Goal: Task Accomplishment & Management: Use online tool/utility

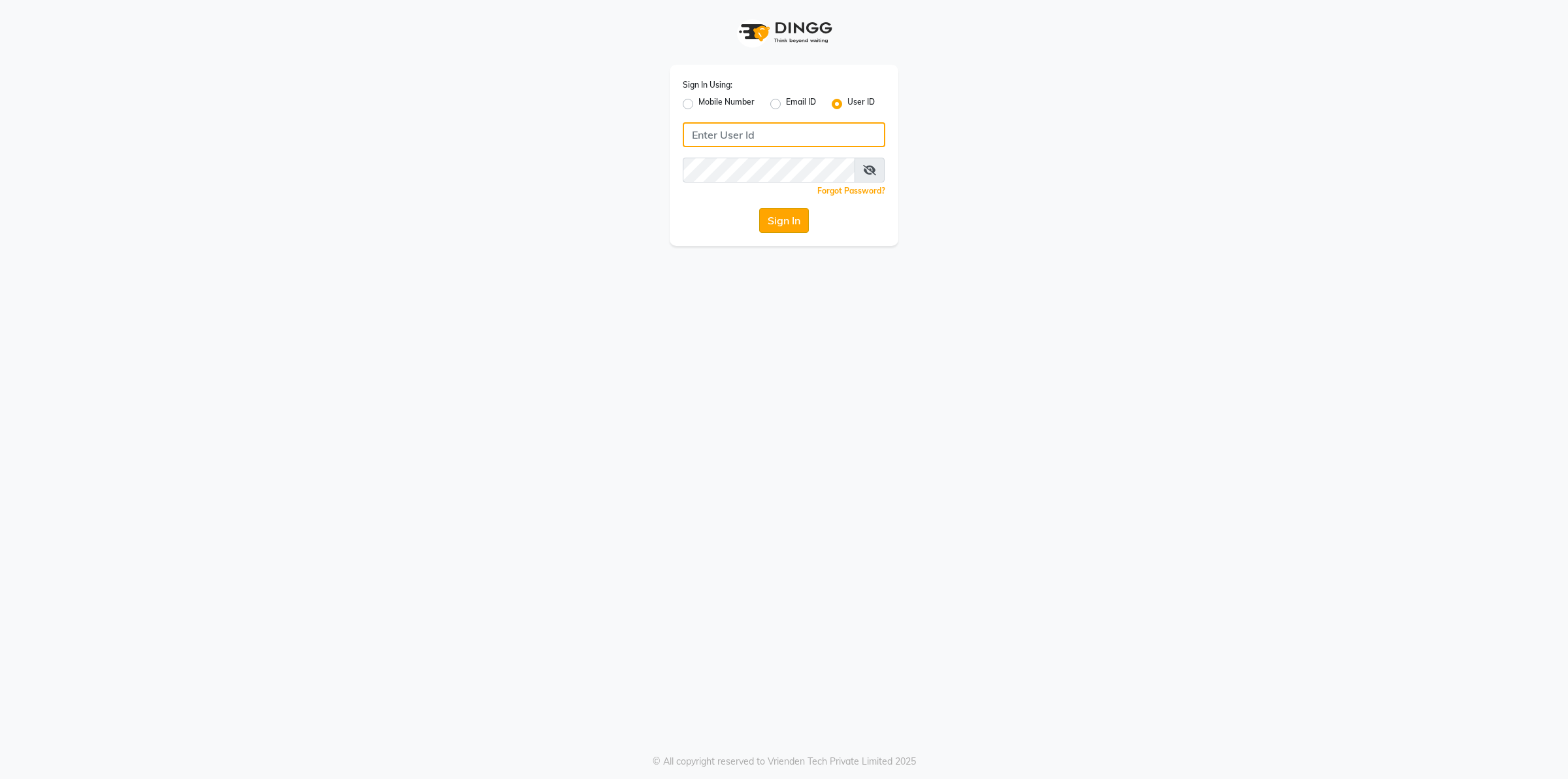
type input "Beauty"
click at [759, 221] on button "Sign In" at bounding box center [784, 220] width 50 height 25
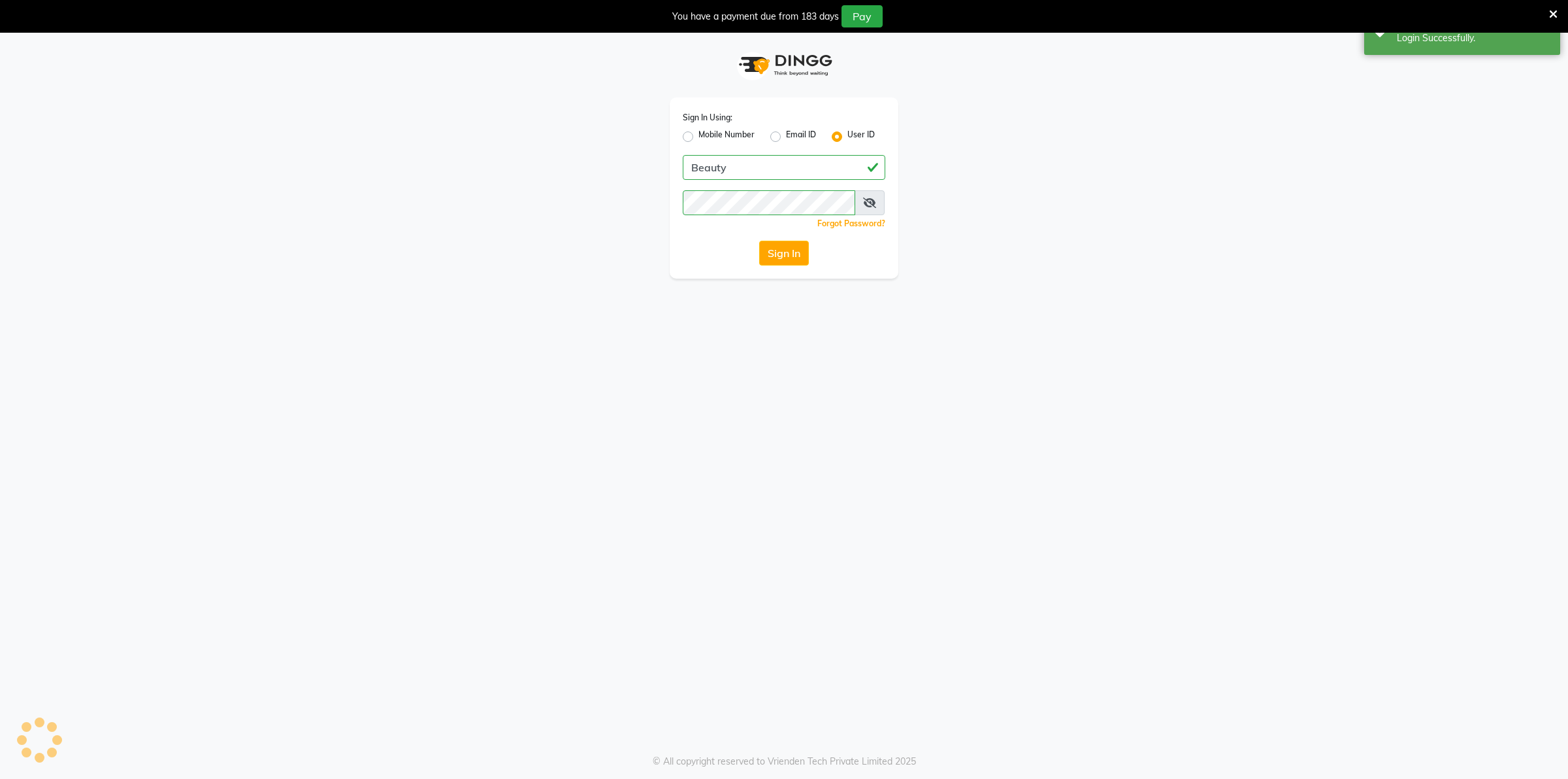
select select "100"
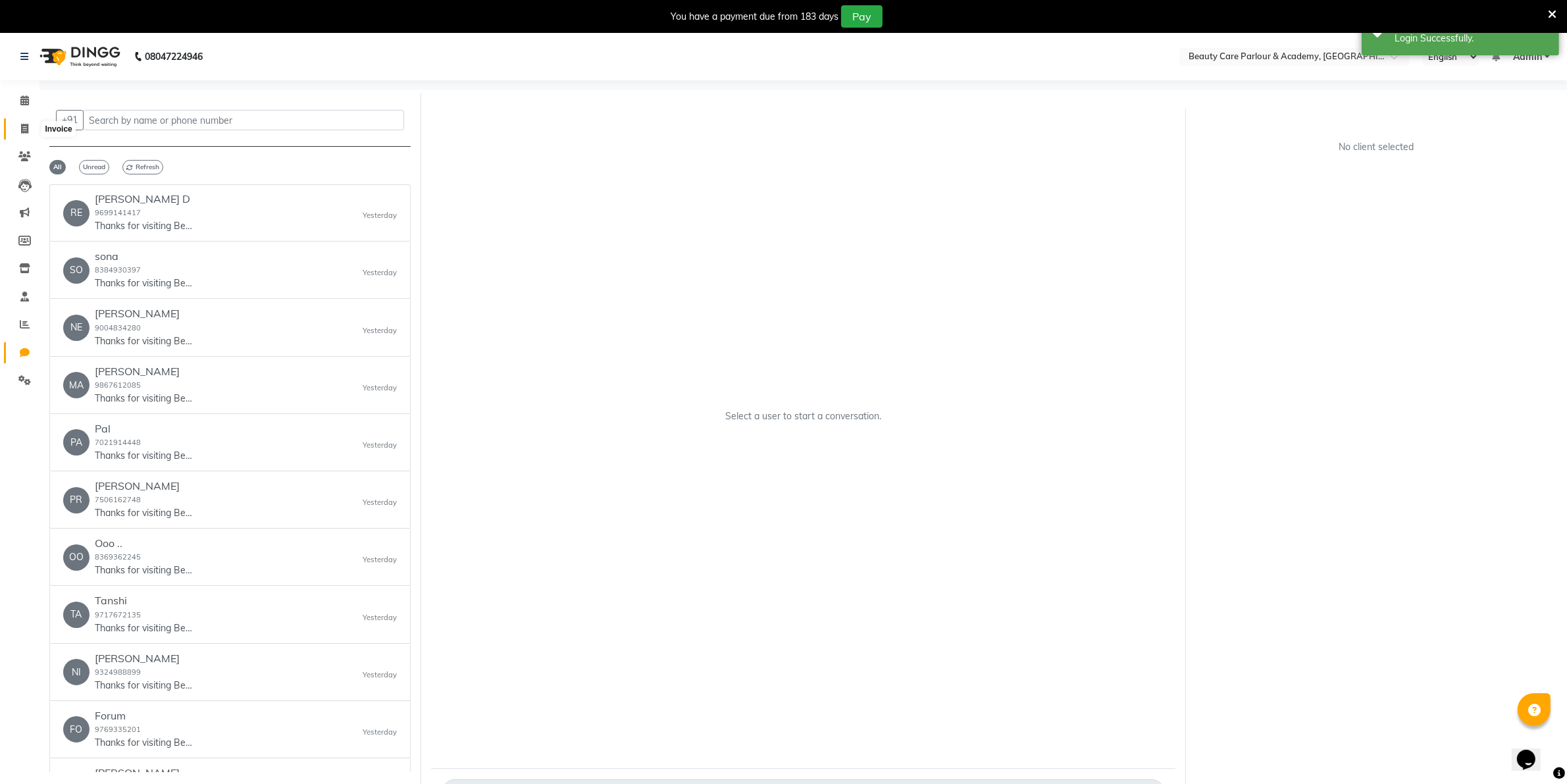
click at [21, 128] on icon at bounding box center [24, 128] width 7 height 10
select select "8049"
select select "service"
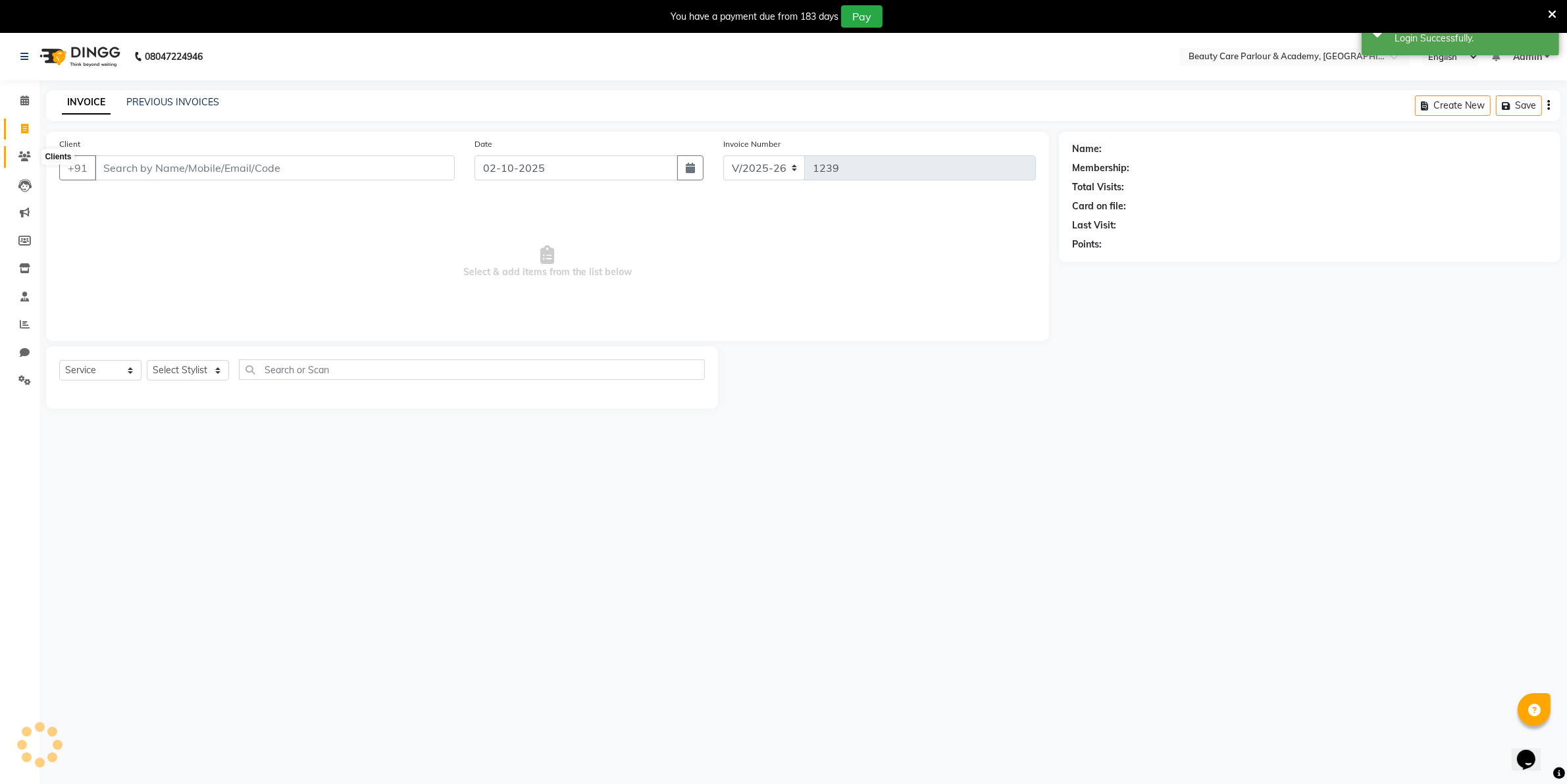
scroll to position [33, 0]
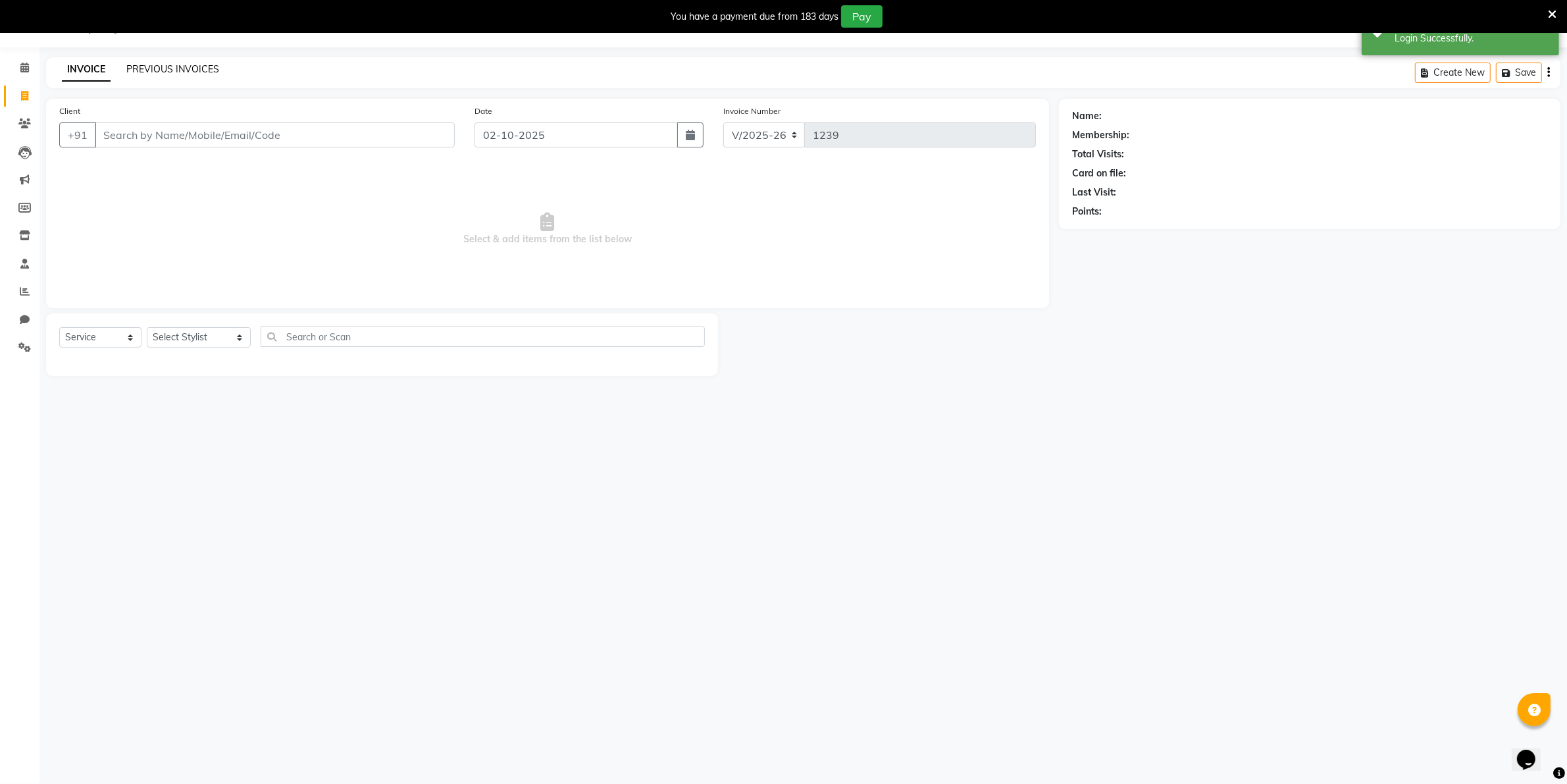
click at [158, 66] on link "PREVIOUS INVOICES" at bounding box center [173, 69] width 93 height 12
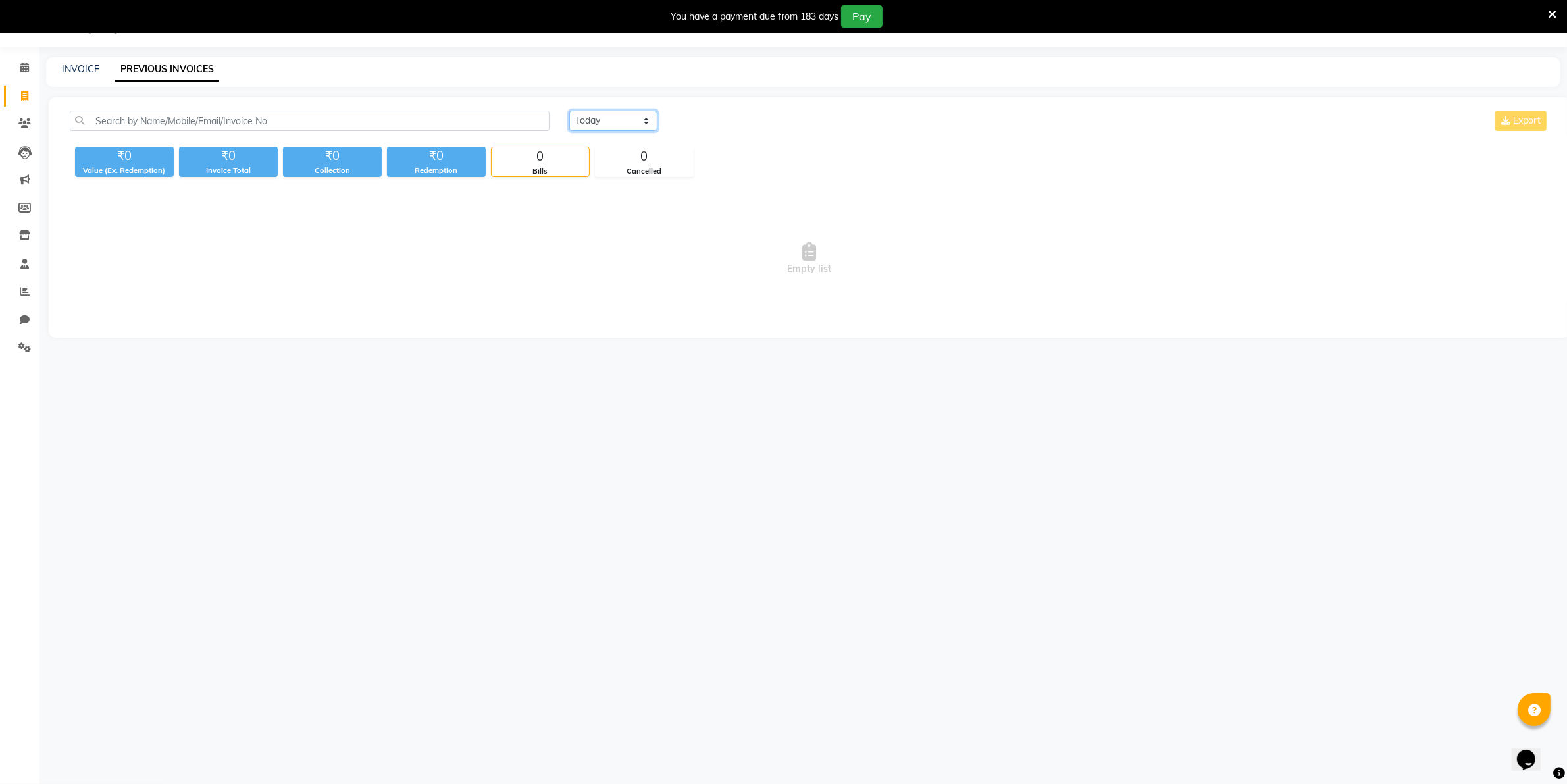
click at [623, 116] on select "[DATE] [DATE] Custom Range" at bounding box center [614, 120] width 88 height 20
select select "[DATE]"
click at [569, 110] on select "[DATE] [DATE] Custom Range" at bounding box center [614, 120] width 88 height 20
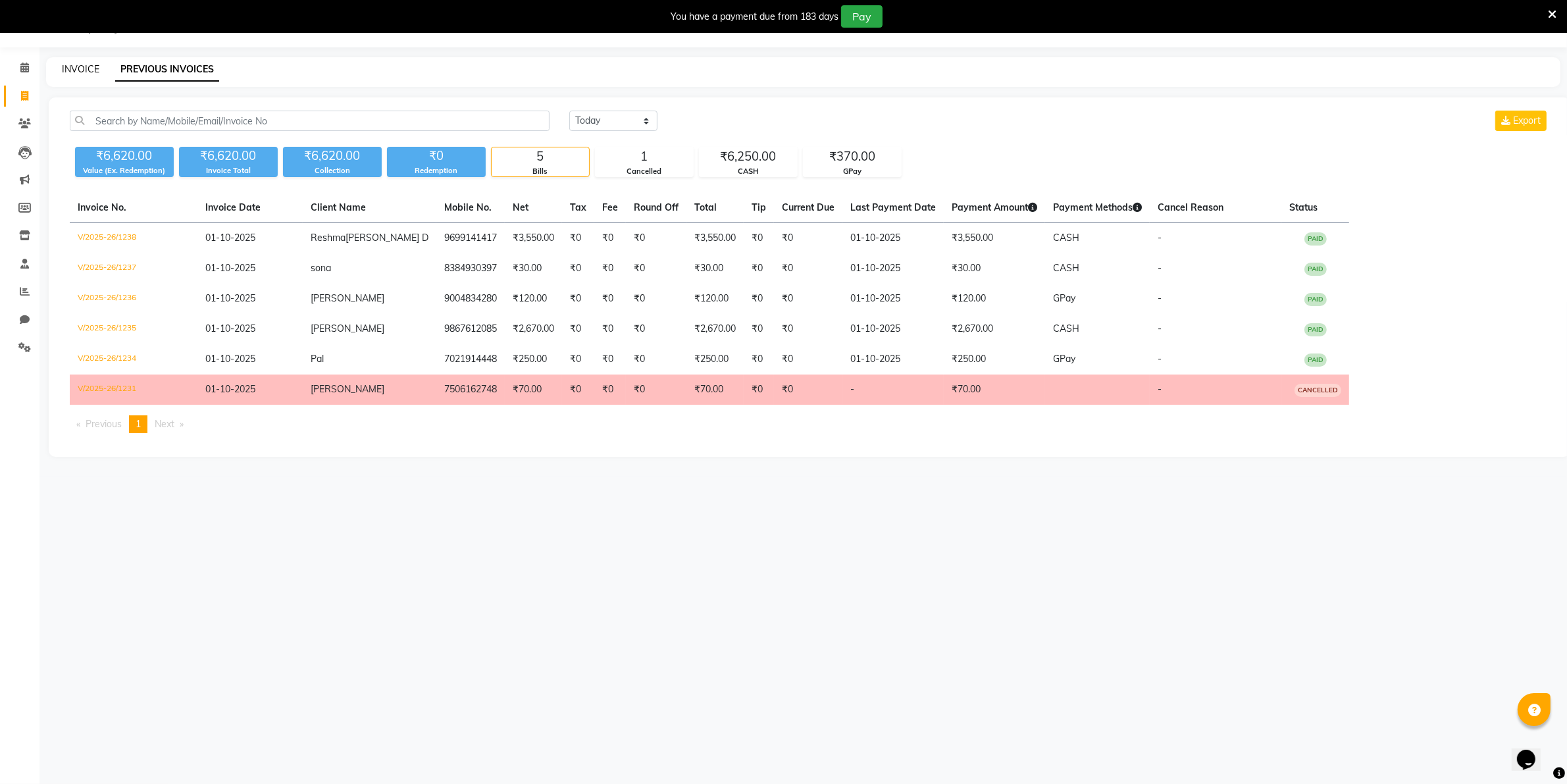
click at [74, 70] on link "INVOICE" at bounding box center [80, 69] width 38 height 12
select select "service"
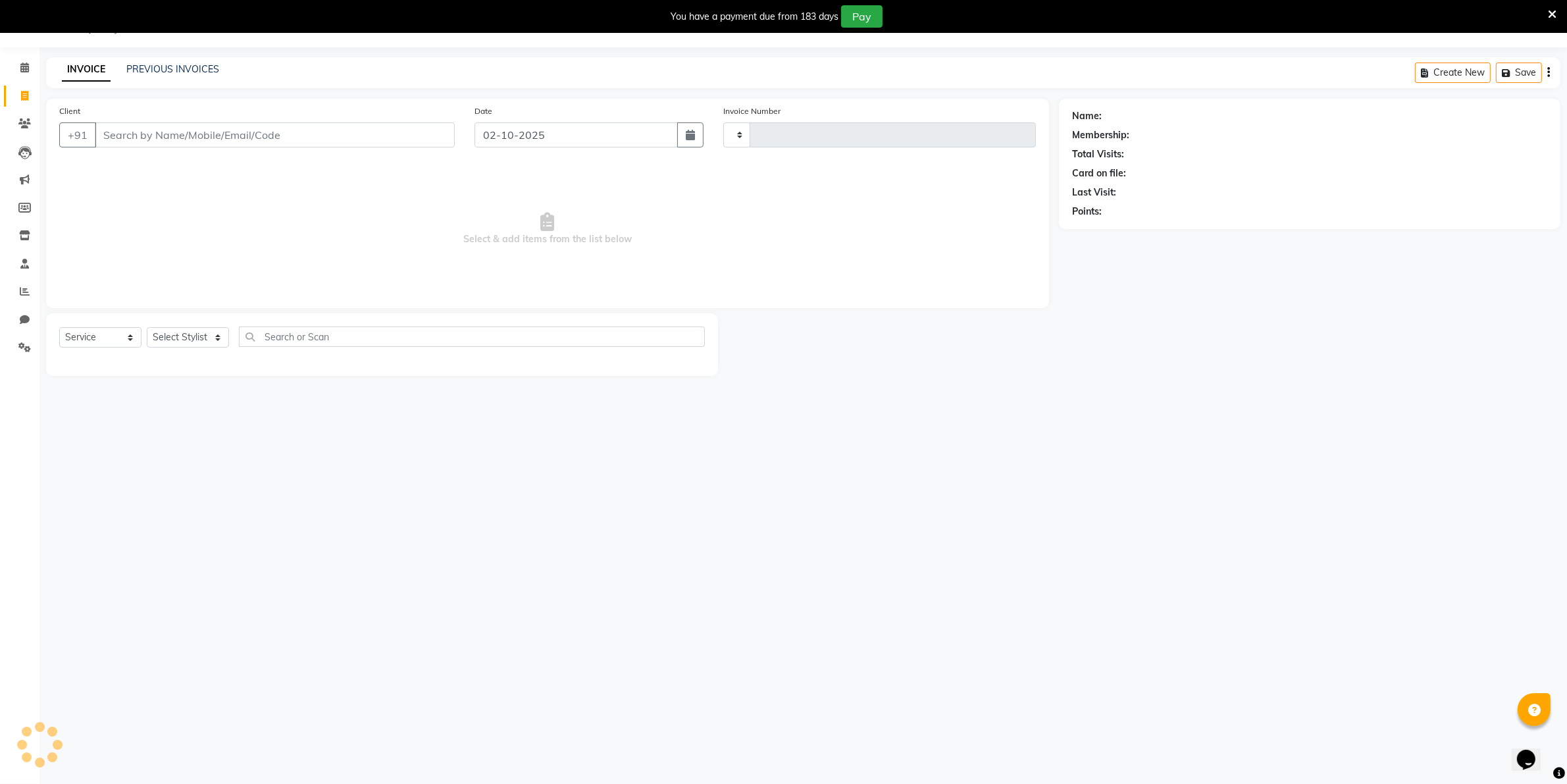
type input "1239"
select select "8049"
click at [104, 133] on input "Client" at bounding box center [275, 134] width 360 height 25
type input "7039606937"
click at [410, 135] on span "Add Client" at bounding box center [420, 134] width 52 height 13
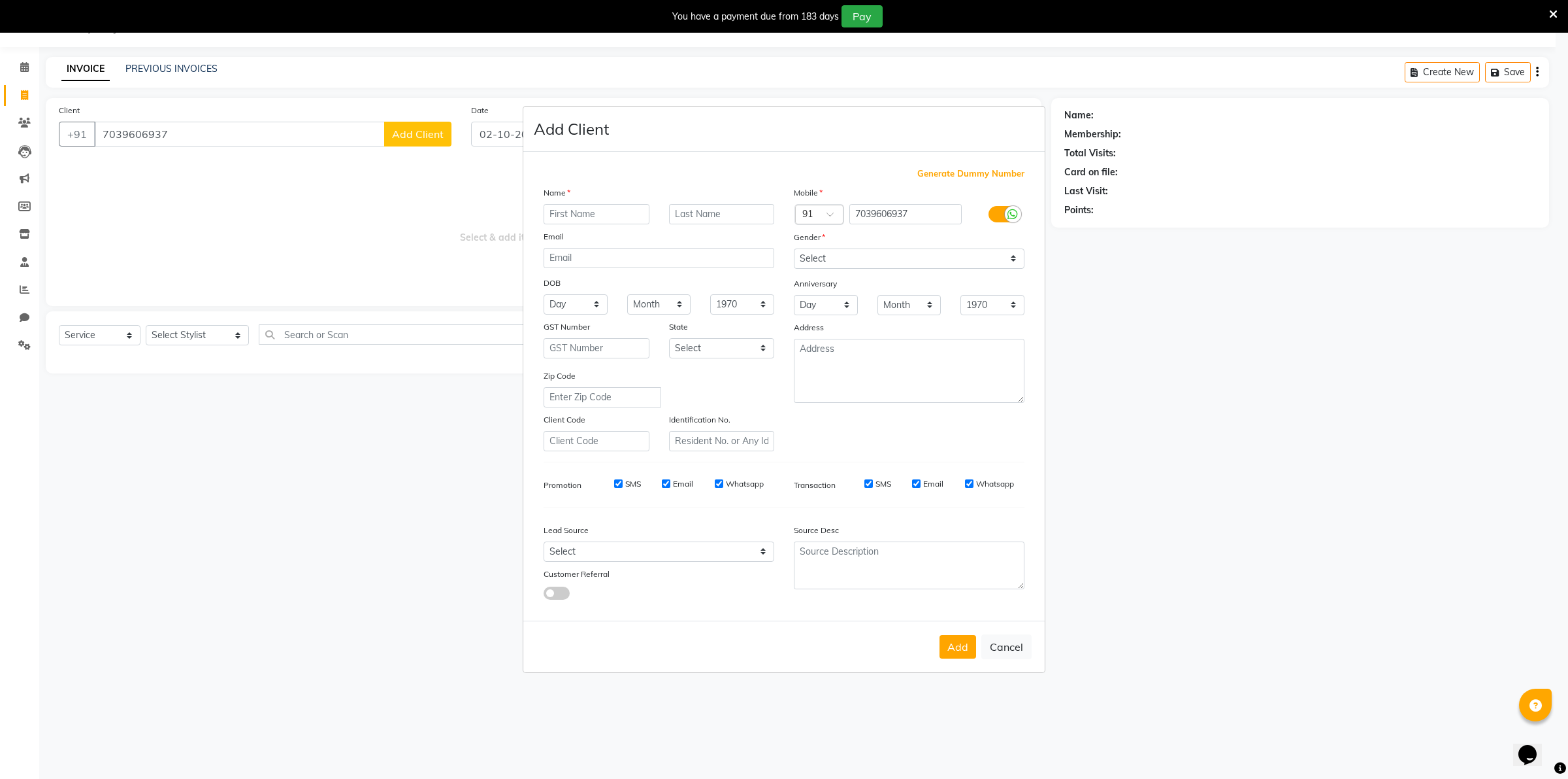
click at [554, 216] on input "text" at bounding box center [597, 214] width 106 height 20
type input "[DEMOGRAPHIC_DATA]"
click at [1013, 262] on select "Select [DEMOGRAPHIC_DATA] [DEMOGRAPHIC_DATA] Other Prefer Not To Say" at bounding box center [909, 259] width 231 height 20
select select "[DEMOGRAPHIC_DATA]"
click at [794, 249] on select "Select [DEMOGRAPHIC_DATA] [DEMOGRAPHIC_DATA] Other Prefer Not To Say" at bounding box center [909, 259] width 231 height 20
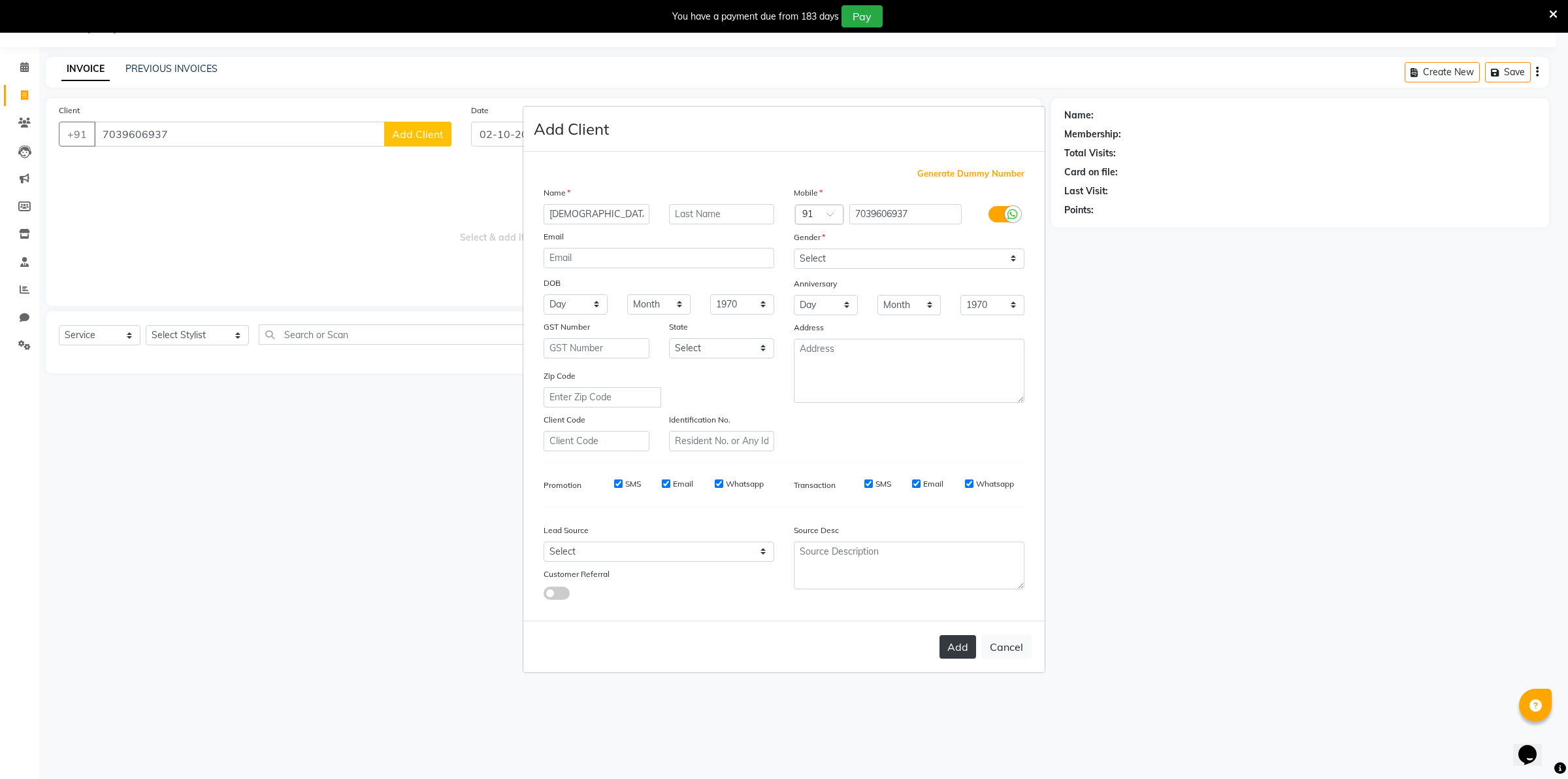
click at [961, 644] on button "Add" at bounding box center [958, 646] width 37 height 24
select select
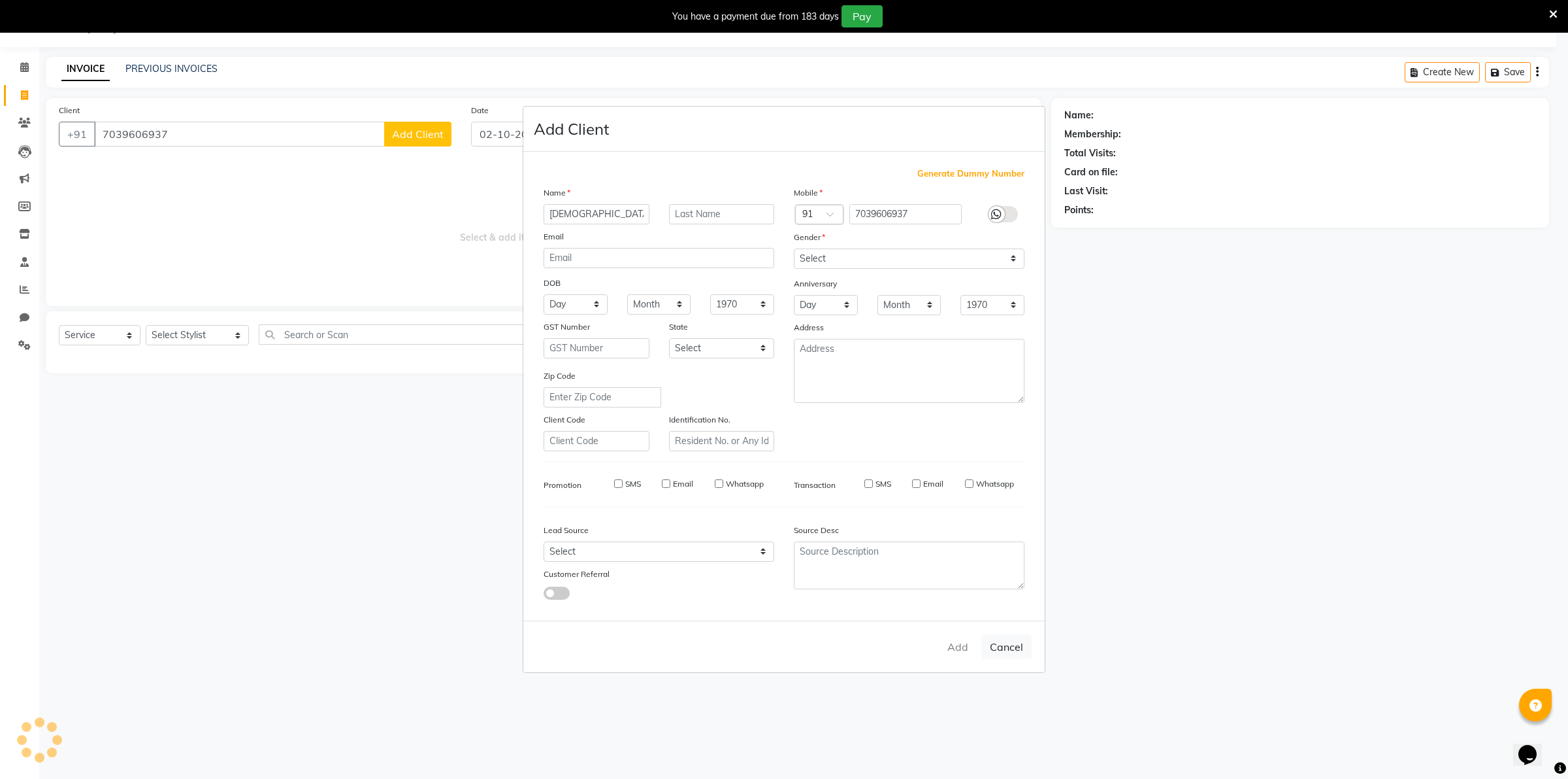
select select
checkbox input "false"
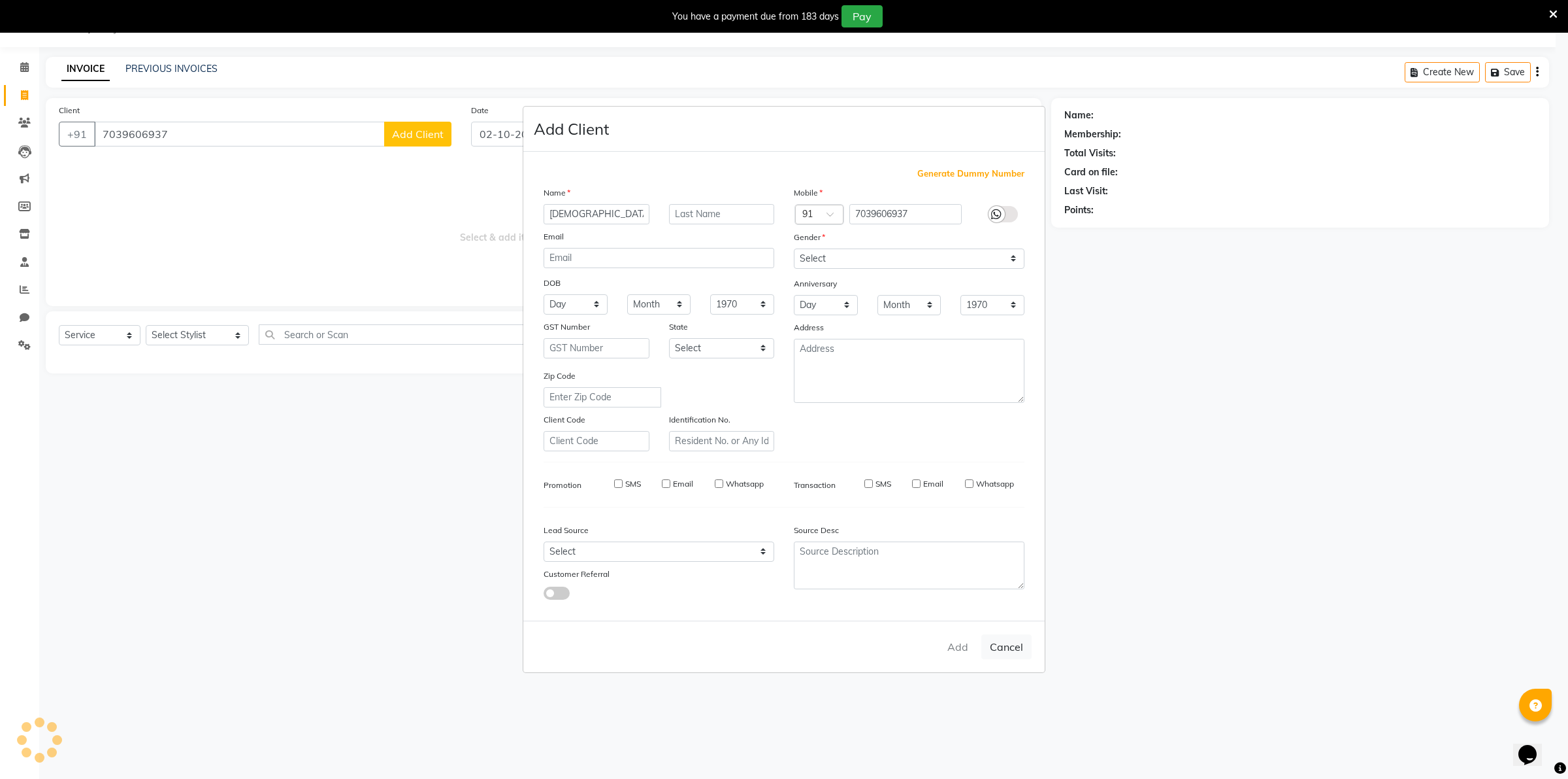
checkbox input "false"
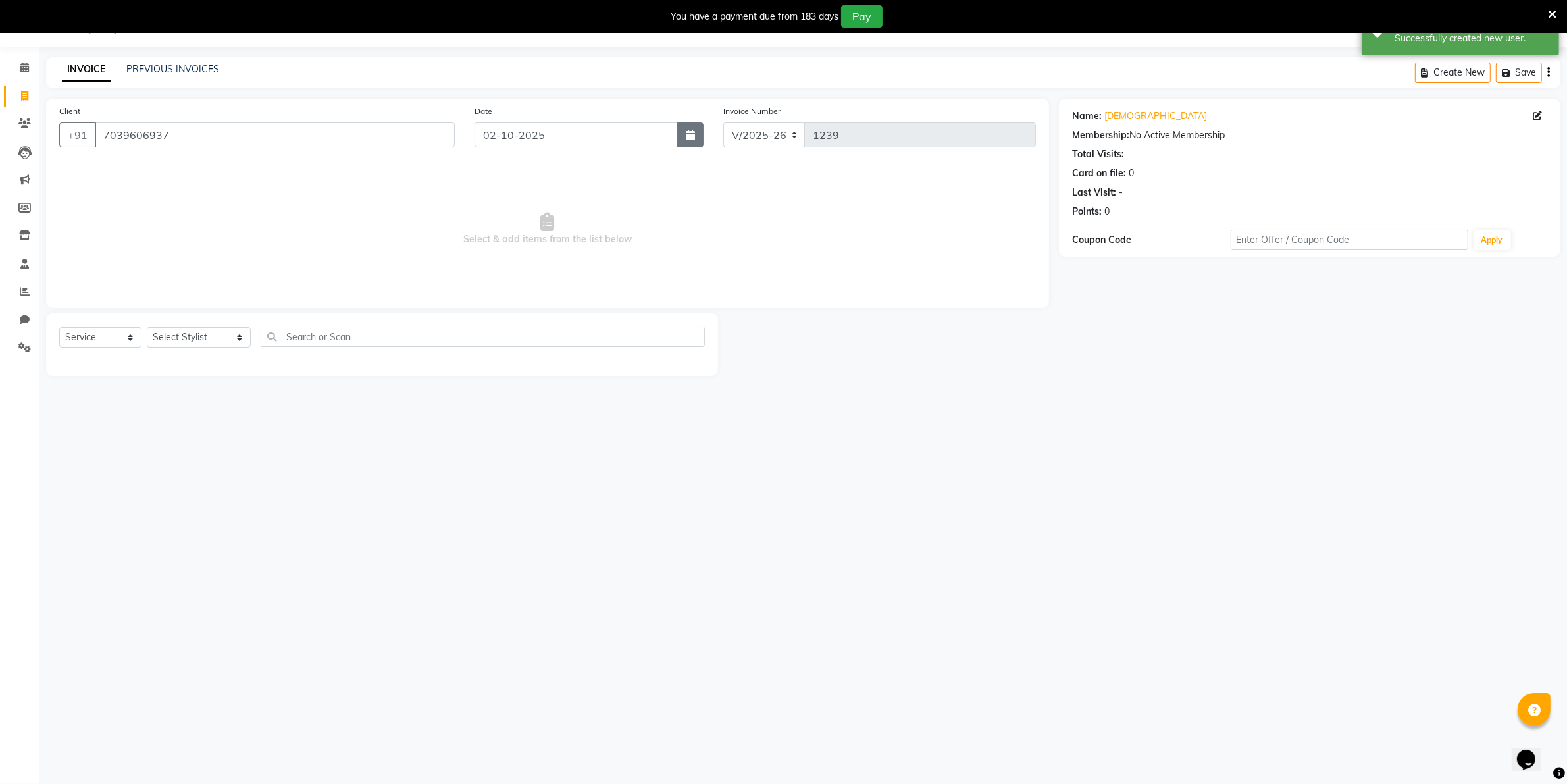
click at [691, 140] on icon "button" at bounding box center [691, 135] width 9 height 11
select select "10"
select select "2025"
click at [531, 205] on div "1" at bounding box center [530, 205] width 21 height 21
type input "01-10-2025"
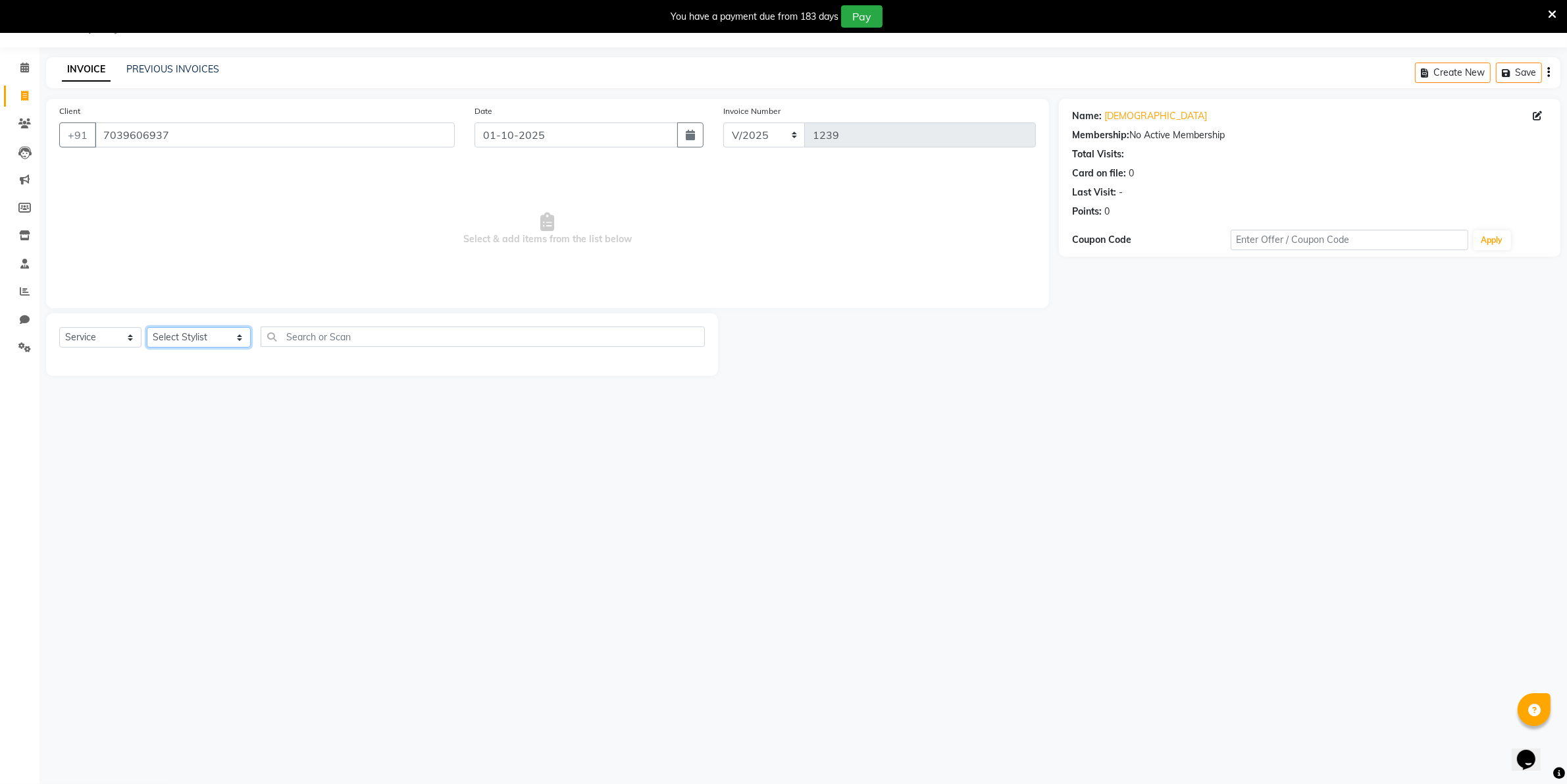
click at [199, 341] on select "Select Stylist [PERSON_NAME] [PERSON_NAME] (Beautician) [PERSON_NAME] [PERSON_N…" at bounding box center [199, 337] width 104 height 20
select select "72763"
click at [147, 327] on select "Select Stylist [PERSON_NAME] [PERSON_NAME] (Beautician) [PERSON_NAME] [PERSON_N…" at bounding box center [199, 337] width 104 height 20
click at [686, 366] on label at bounding box center [691, 365] width 10 height 10
click at [686, 366] on input "checkbox" at bounding box center [690, 365] width 8 height 8
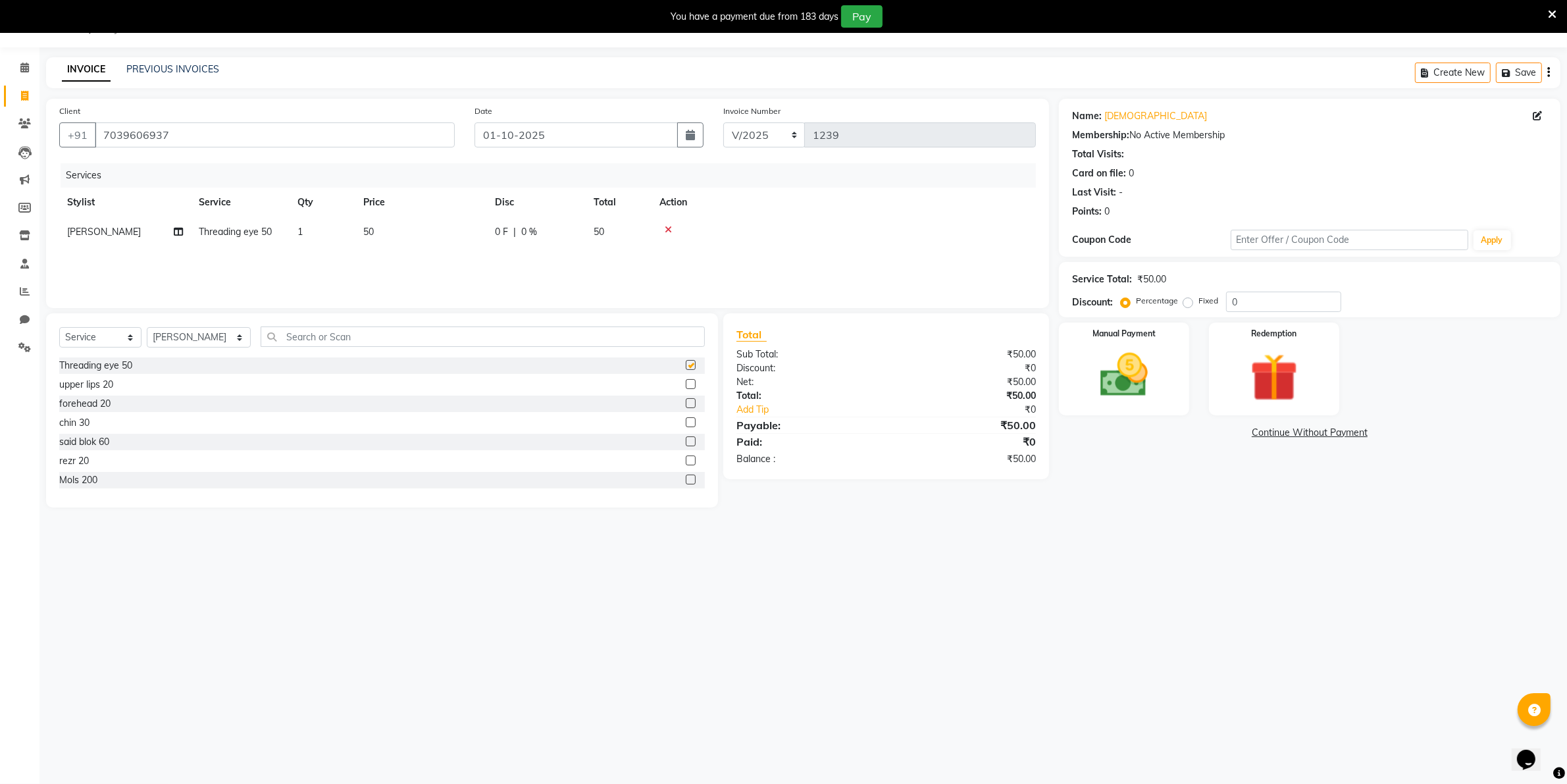
checkbox input "false"
click at [686, 384] on label at bounding box center [691, 384] width 10 height 10
click at [686, 384] on input "checkbox" at bounding box center [690, 384] width 8 height 8
checkbox input "false"
click at [1098, 382] on img at bounding box center [1123, 375] width 81 height 57
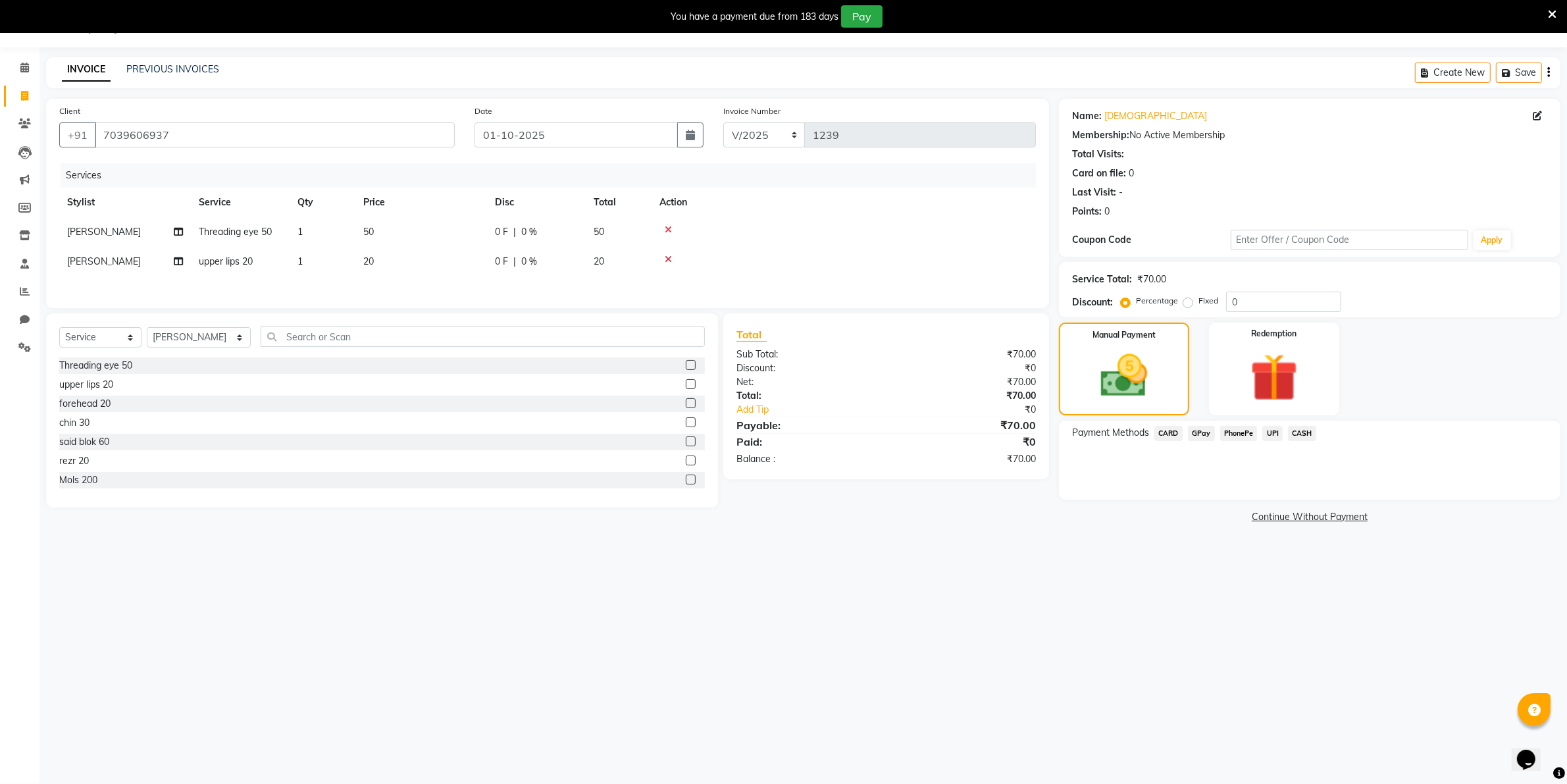
click at [1300, 434] on span "CASH" at bounding box center [1302, 433] width 29 height 15
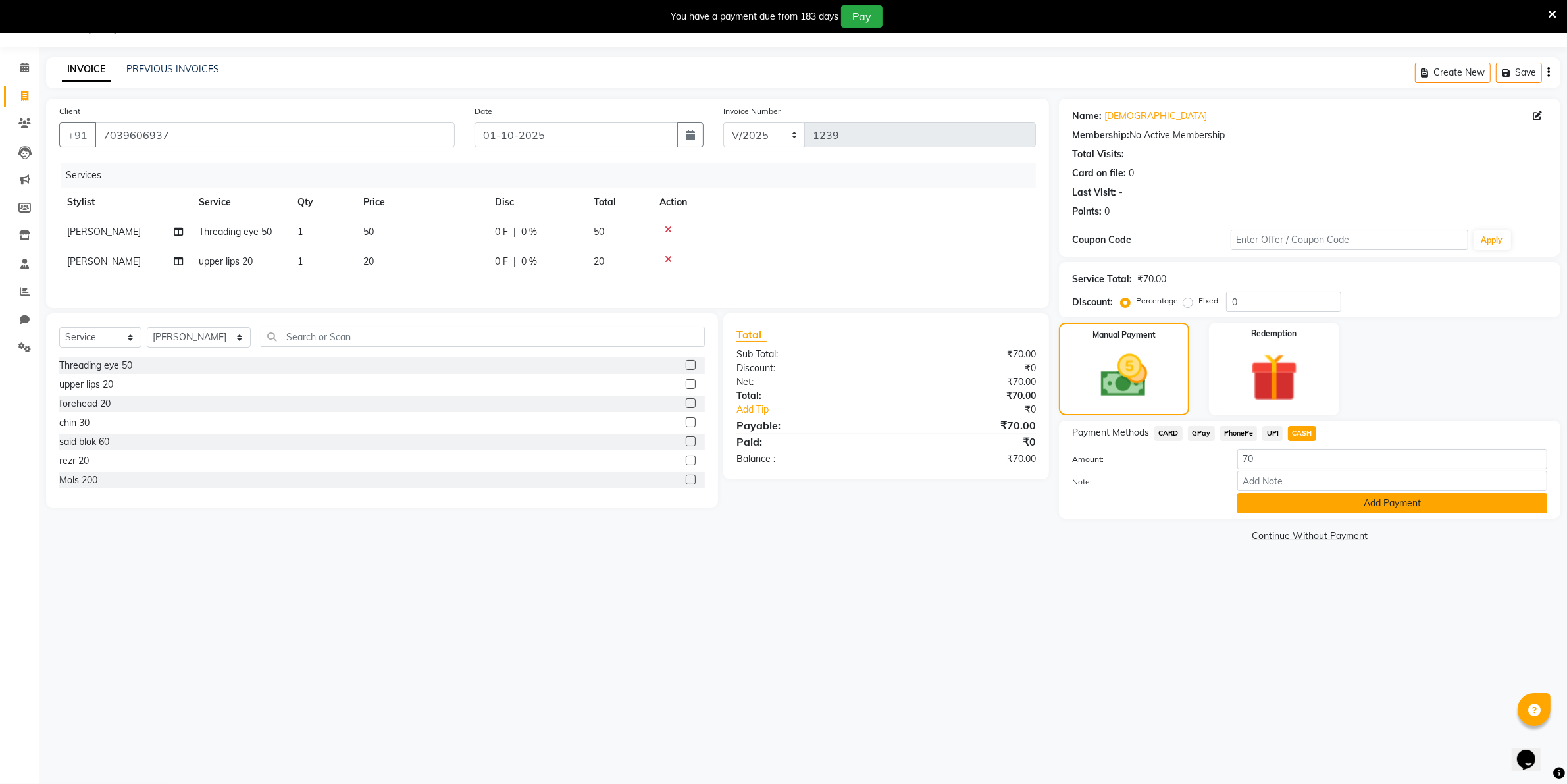
click at [1291, 499] on button "Add Payment" at bounding box center [1392, 503] width 310 height 20
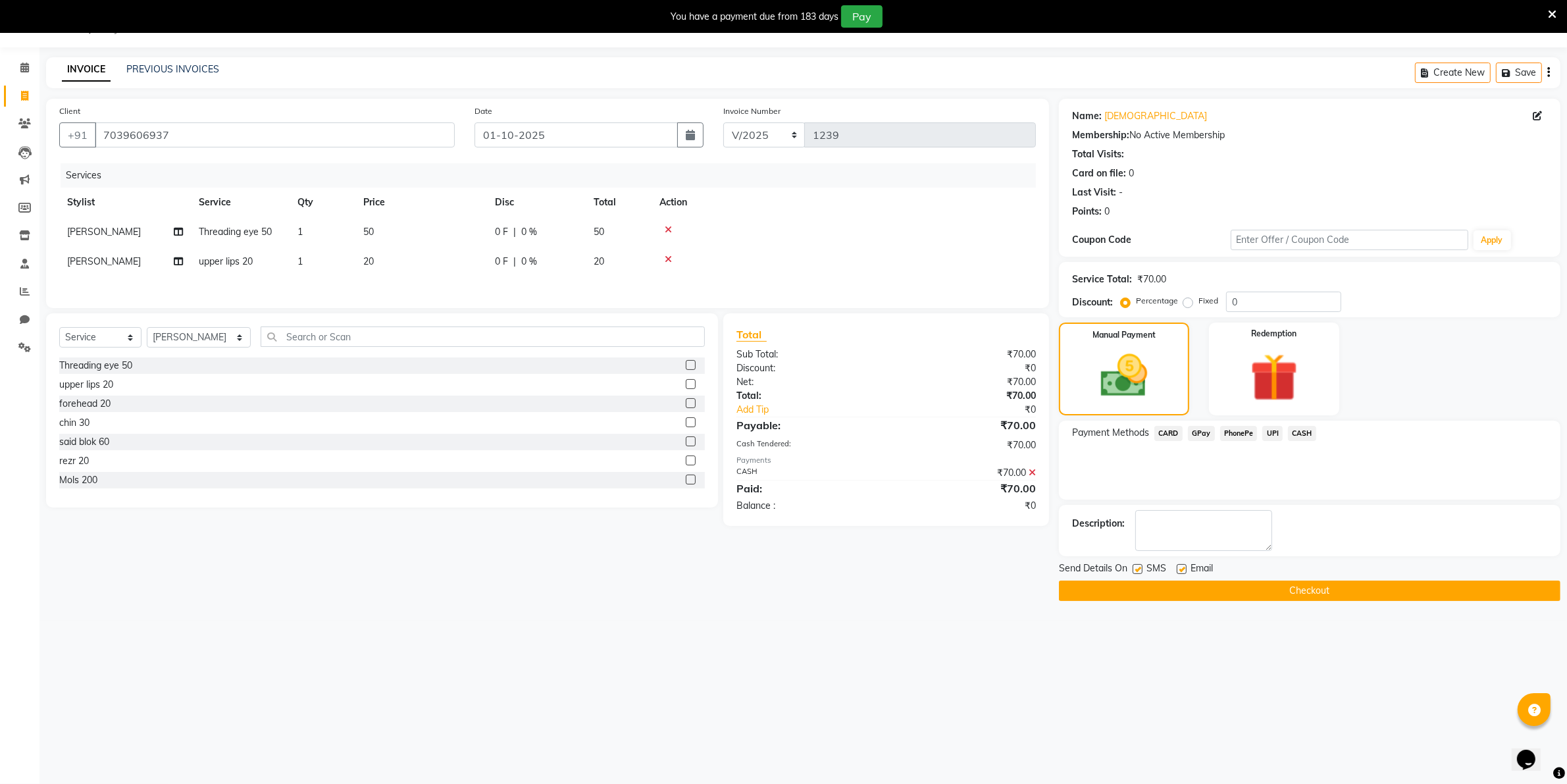
click at [1295, 589] on button "Checkout" at bounding box center [1310, 590] width 501 height 20
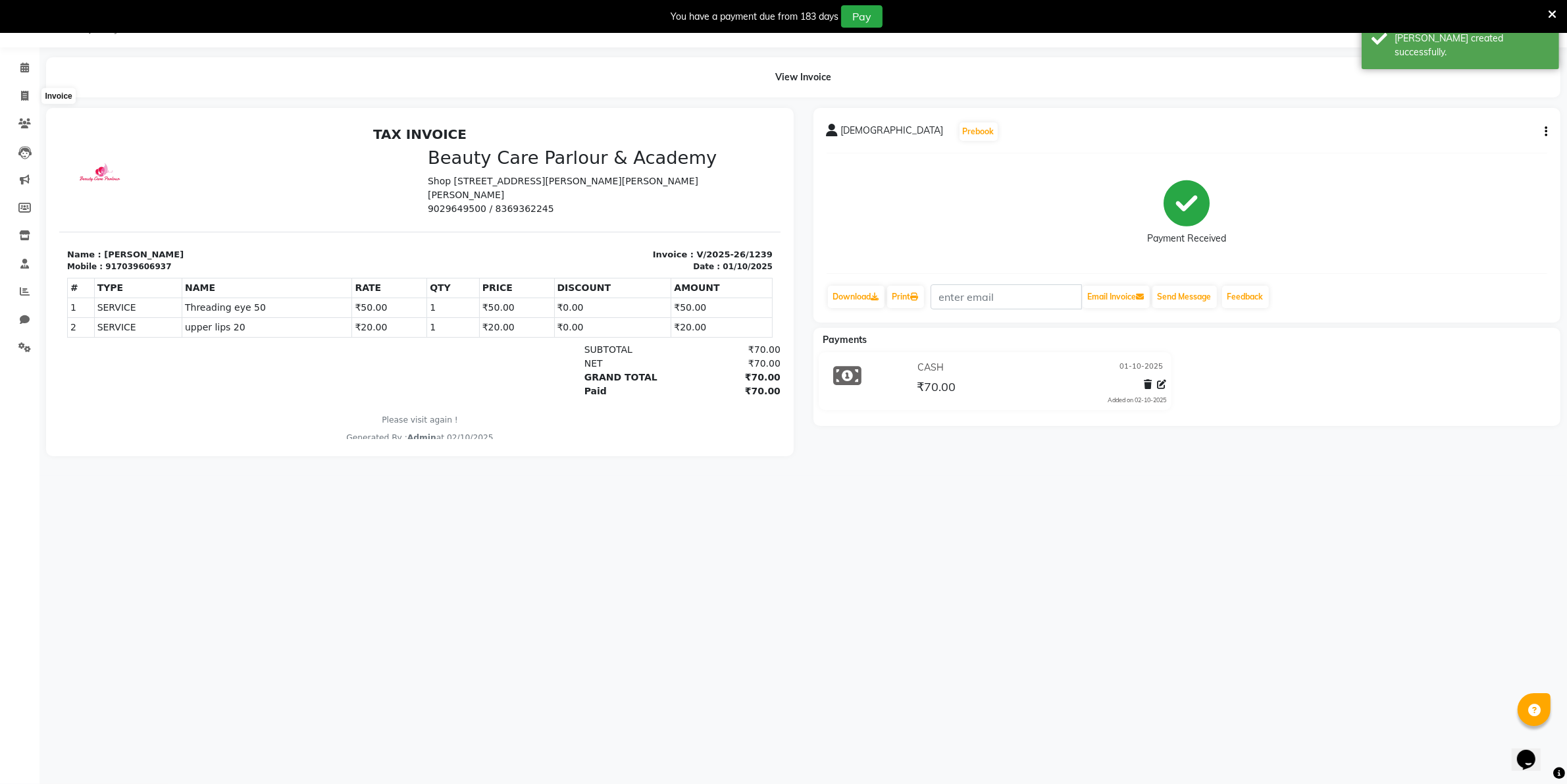
drag, startPoint x: 23, startPoint y: 97, endPoint x: 132, endPoint y: 67, distance: 113.1
click at [132, 67] on div "View Invoice" at bounding box center [804, 77] width 1514 height 40
click at [26, 92] on icon at bounding box center [24, 96] width 7 height 10
select select "service"
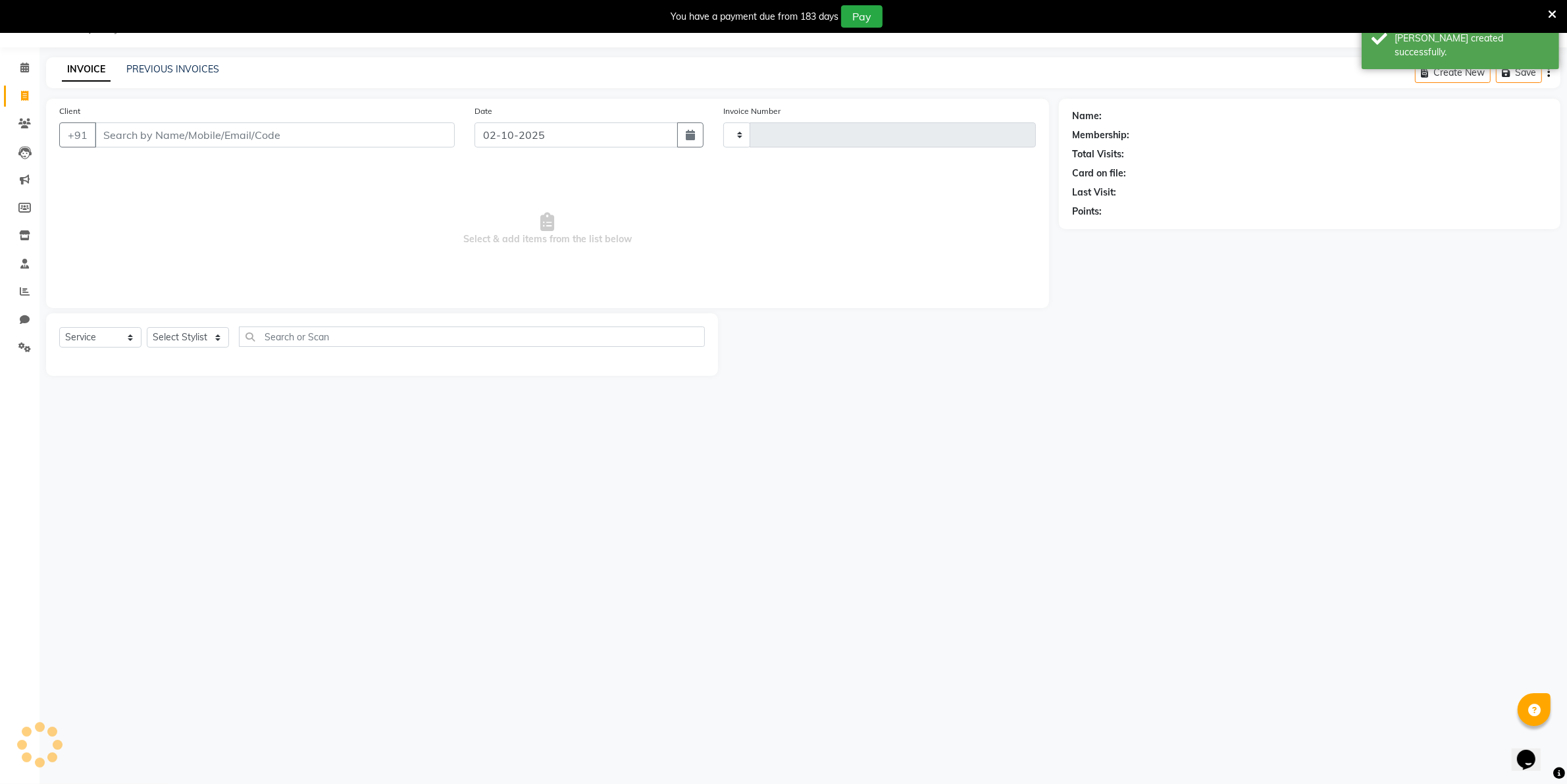
type input "1240"
select select "8049"
click at [165, 70] on link "PREVIOUS INVOICES" at bounding box center [173, 69] width 93 height 12
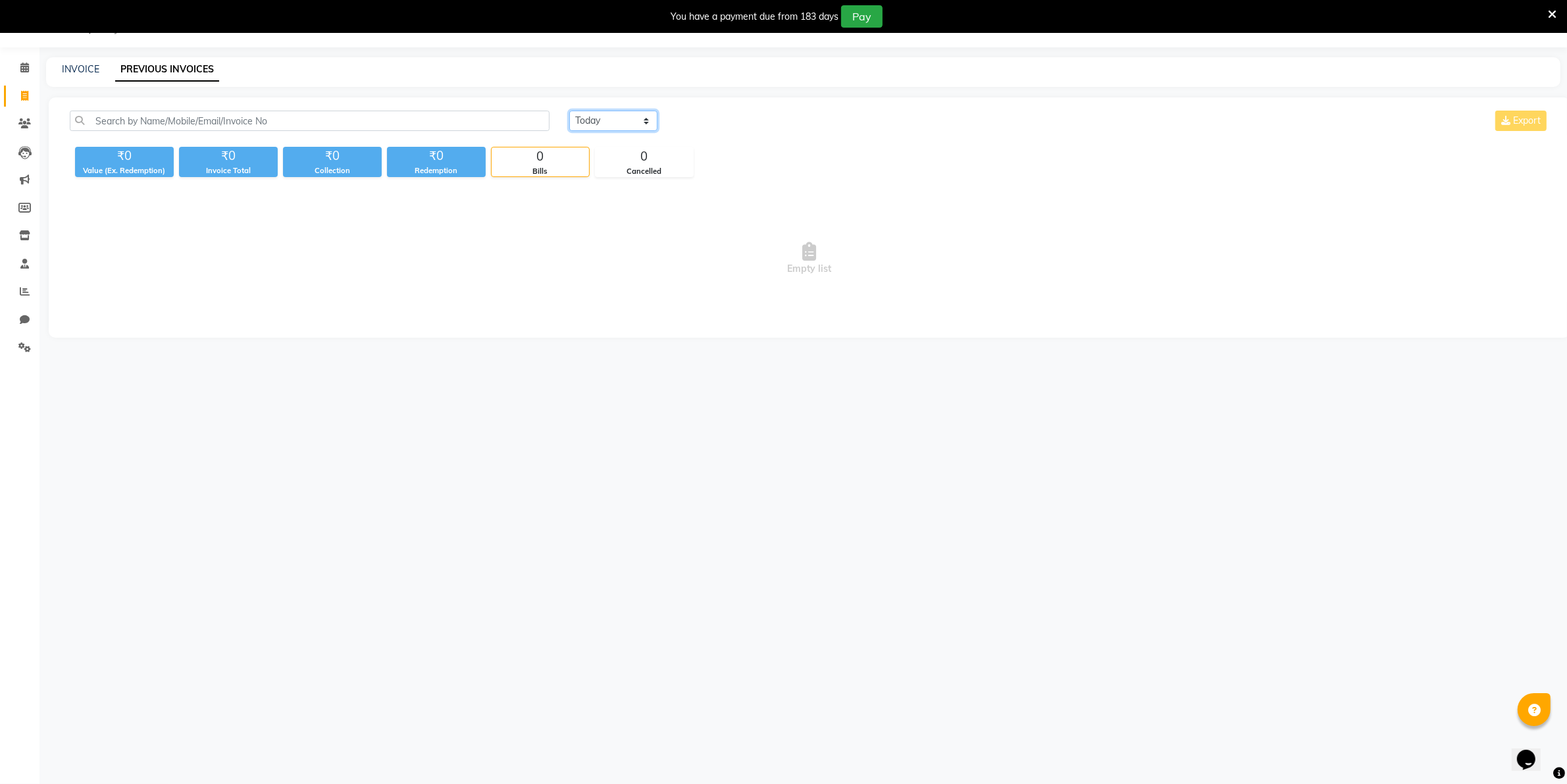
click at [607, 117] on select "[DATE] [DATE] Custom Range" at bounding box center [614, 120] width 88 height 20
select select "[DATE]"
click at [569, 110] on select "[DATE] [DATE] Custom Range" at bounding box center [614, 120] width 88 height 20
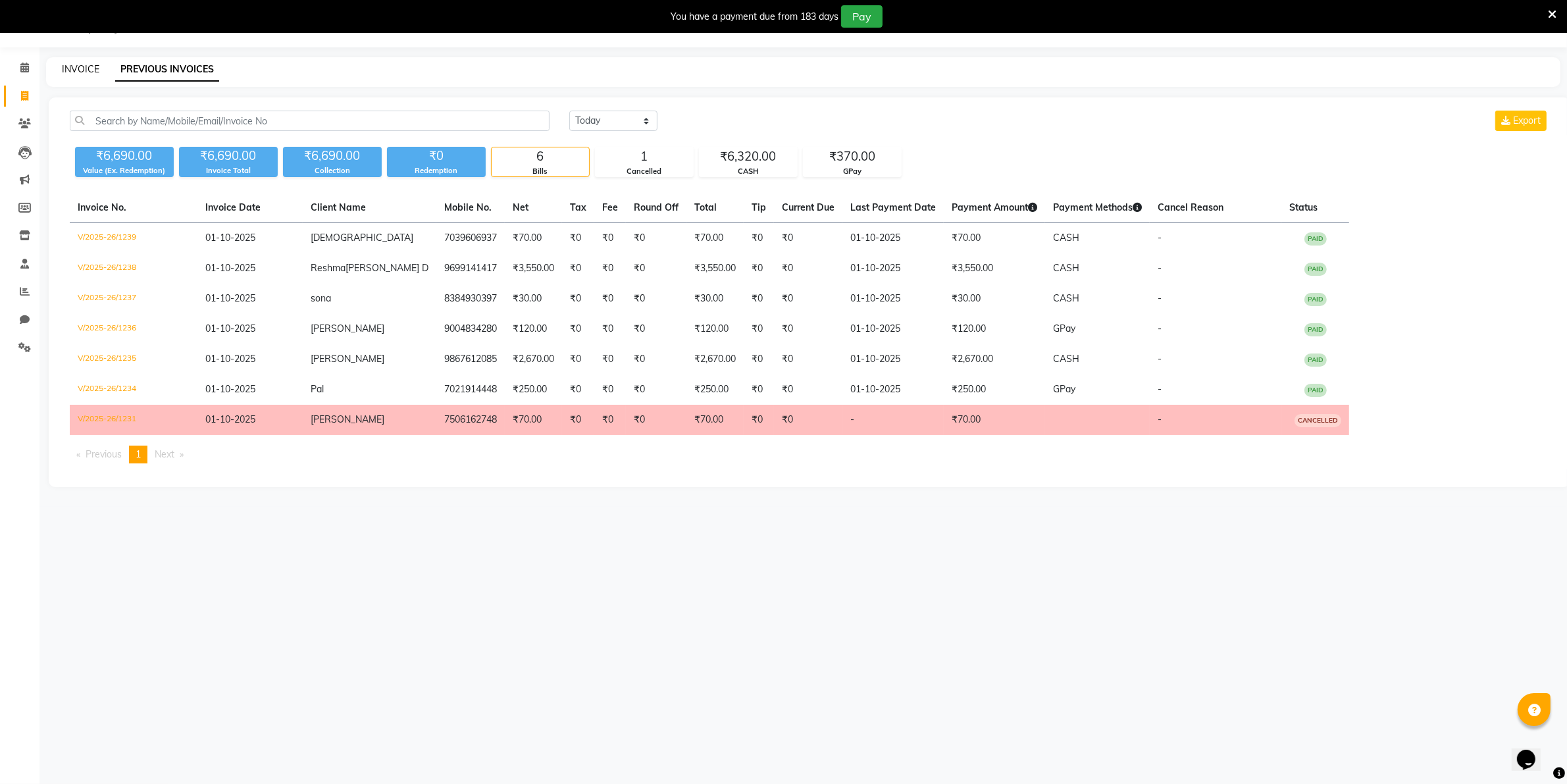
click at [76, 68] on link "INVOICE" at bounding box center [80, 69] width 38 height 12
select select "service"
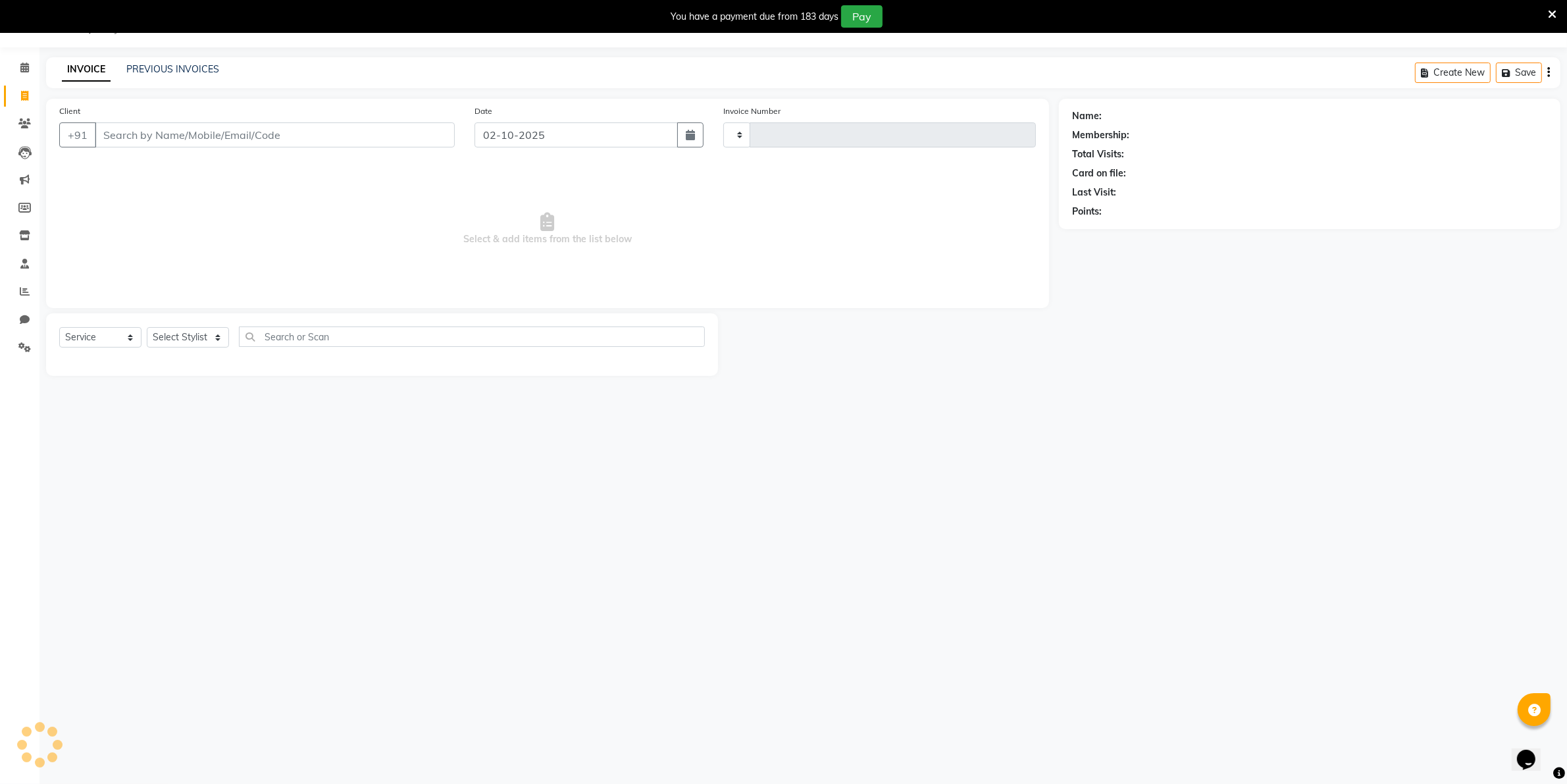
type input "1240"
select select "8049"
click at [107, 135] on input "Client" at bounding box center [275, 134] width 360 height 25
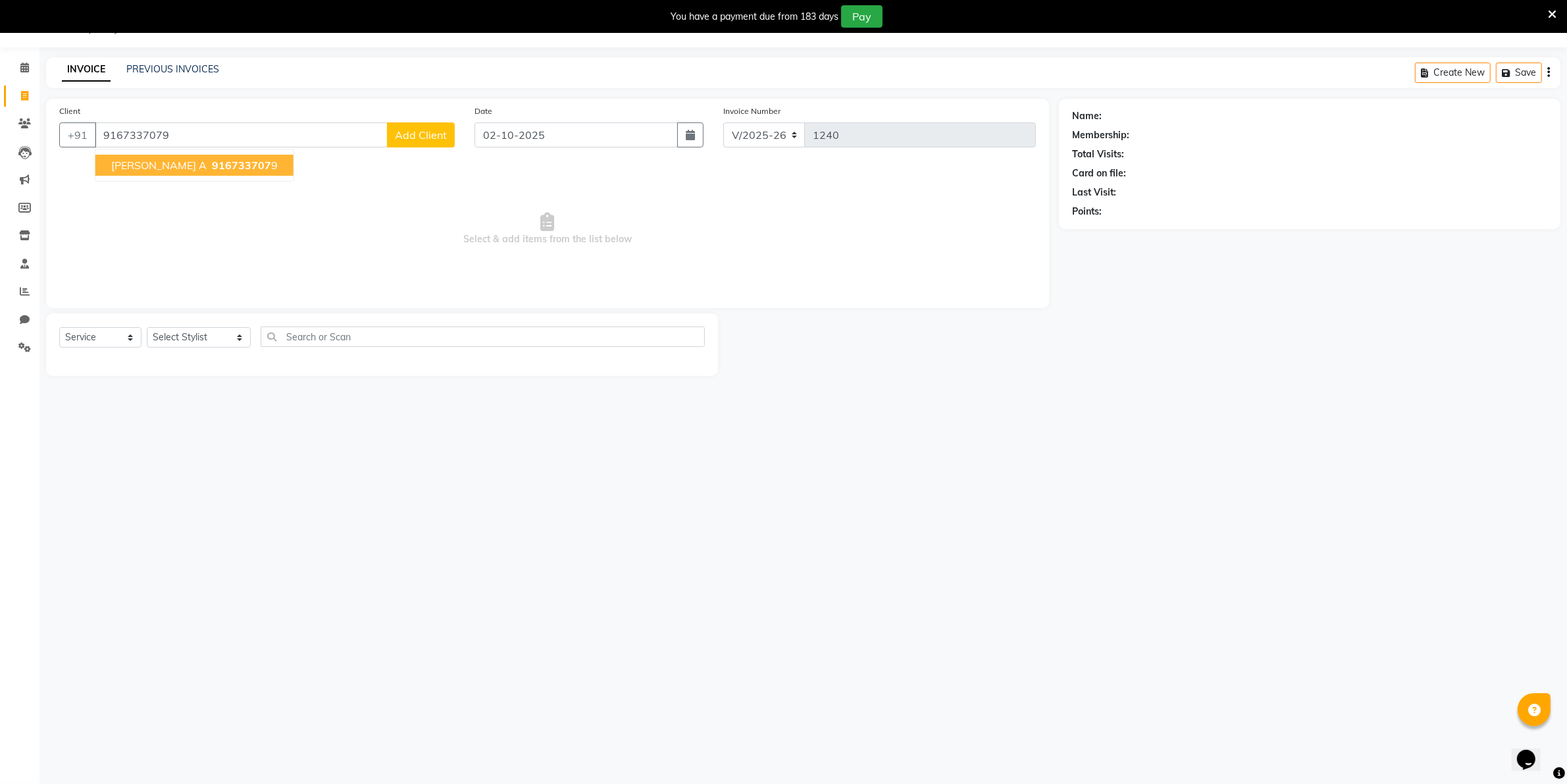
type input "9167337079"
click at [144, 162] on span "[PERSON_NAME] A" at bounding box center [159, 165] width 96 height 13
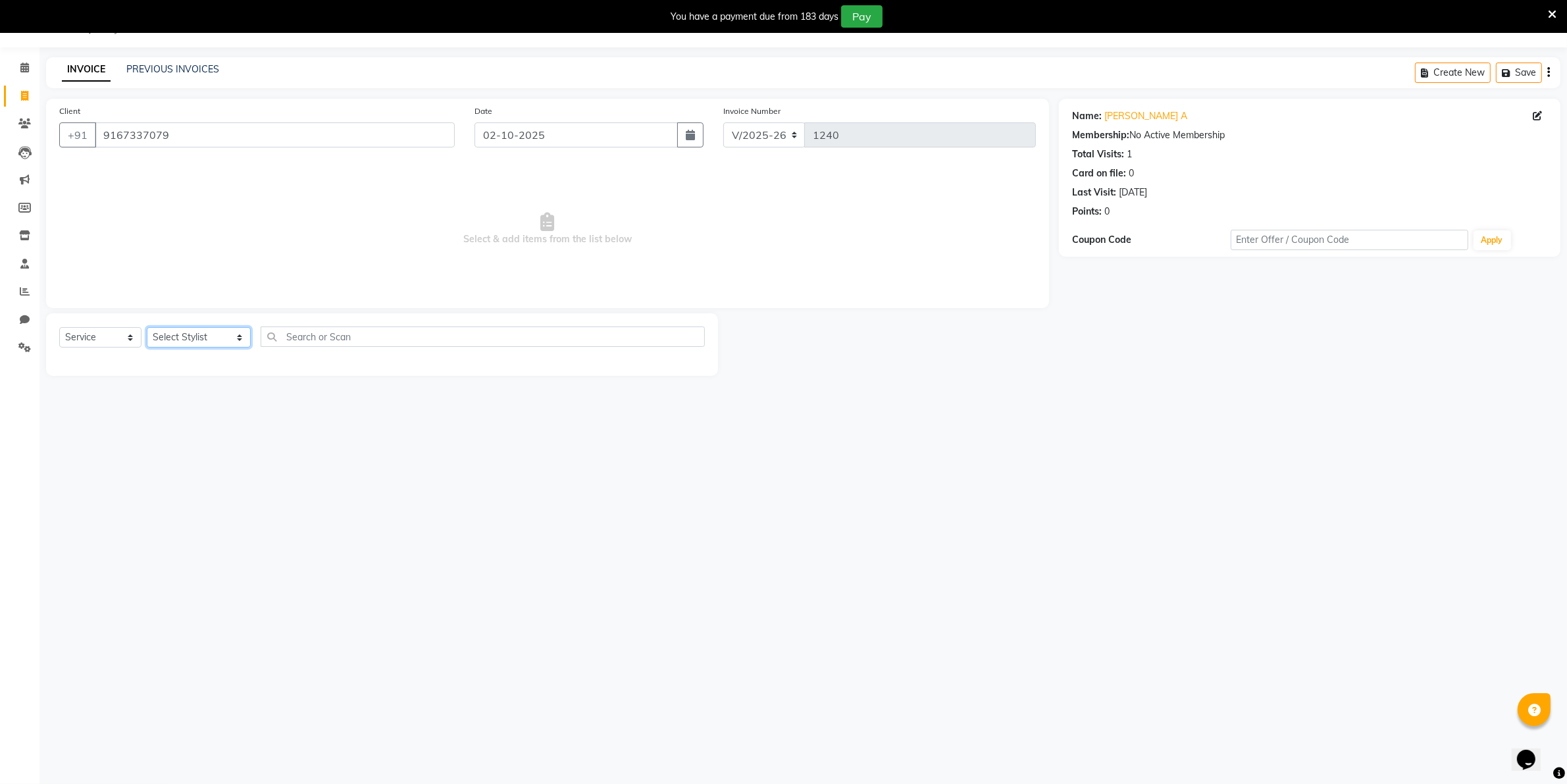
click at [198, 333] on select "Select Stylist [PERSON_NAME] [PERSON_NAME] (Beautician) [PERSON_NAME] [PERSON_N…" at bounding box center [199, 337] width 104 height 20
select select "89330"
click at [147, 327] on select "Select Stylist [PERSON_NAME] [PERSON_NAME] (Beautician) [PERSON_NAME] [PERSON_N…" at bounding box center [199, 337] width 104 height 20
drag, startPoint x: 678, startPoint y: 365, endPoint x: 597, endPoint y: 376, distance: 81.7
click at [597, 376] on div "upper lips 20" at bounding box center [382, 384] width 646 height 16
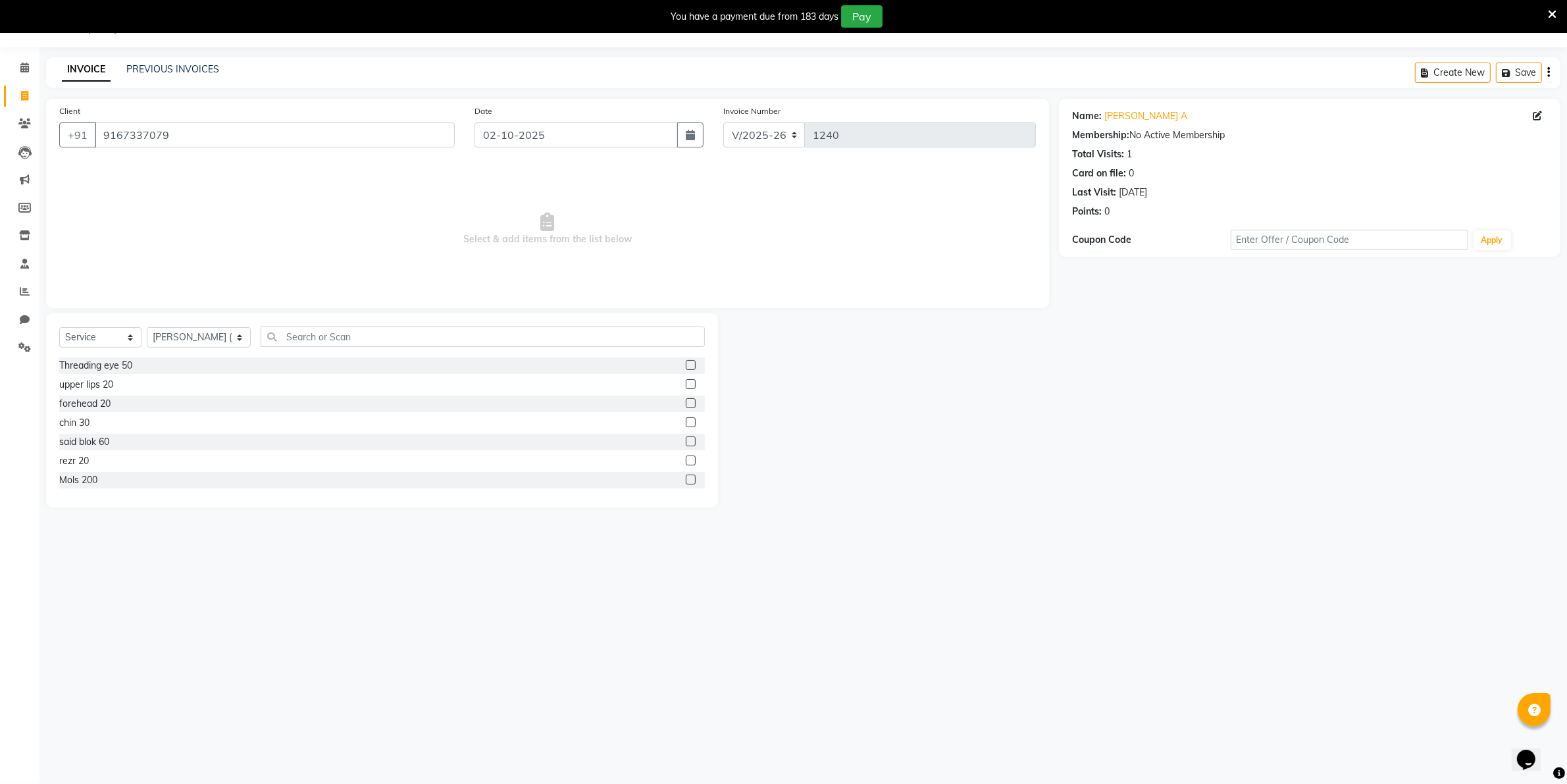
click at [686, 363] on label at bounding box center [691, 365] width 10 height 10
click at [686, 363] on input "checkbox" at bounding box center [690, 365] width 8 height 8
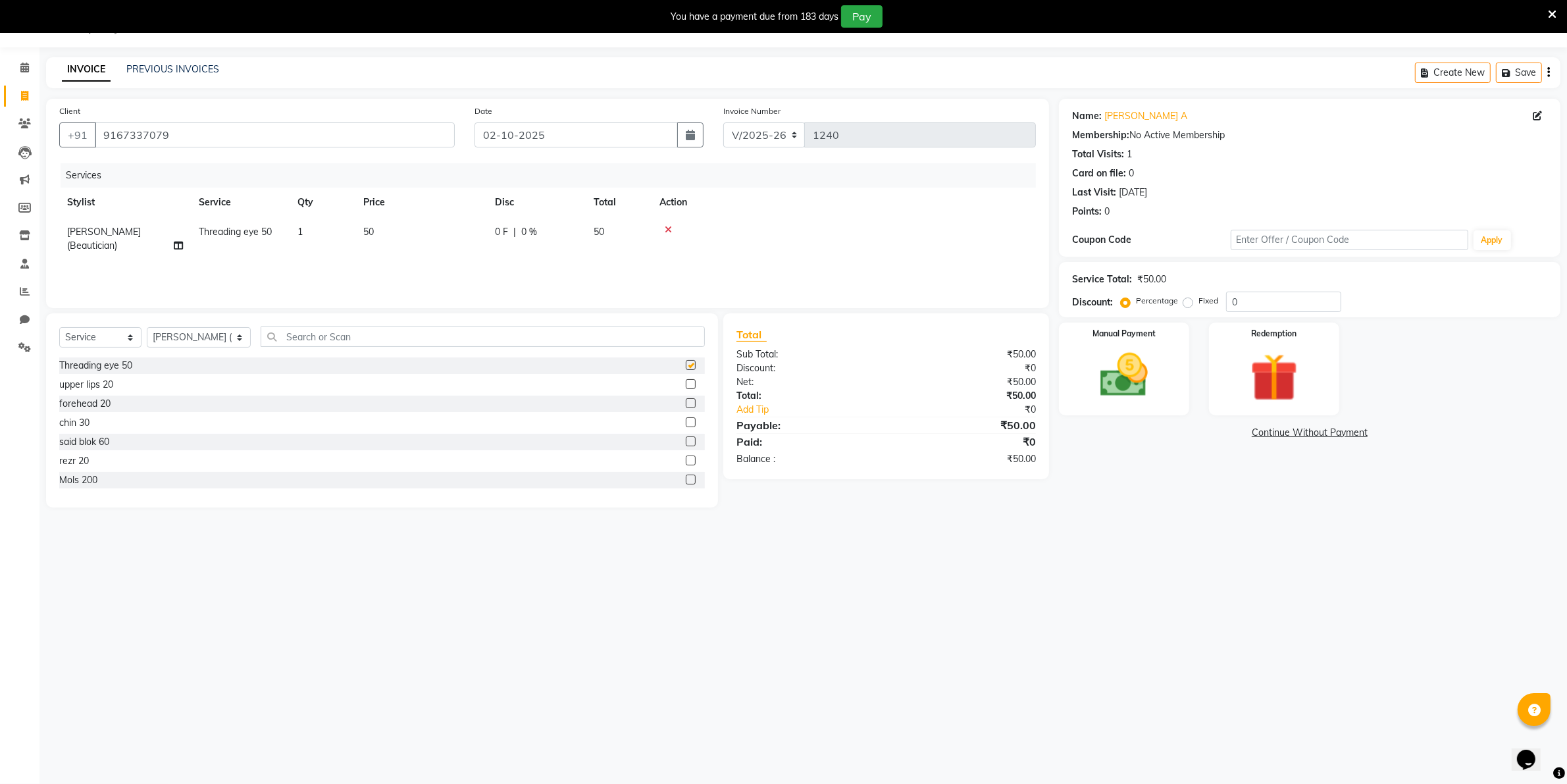
checkbox input "false"
click at [686, 383] on label at bounding box center [691, 384] width 10 height 10
click at [686, 383] on input "checkbox" at bounding box center [690, 384] width 8 height 8
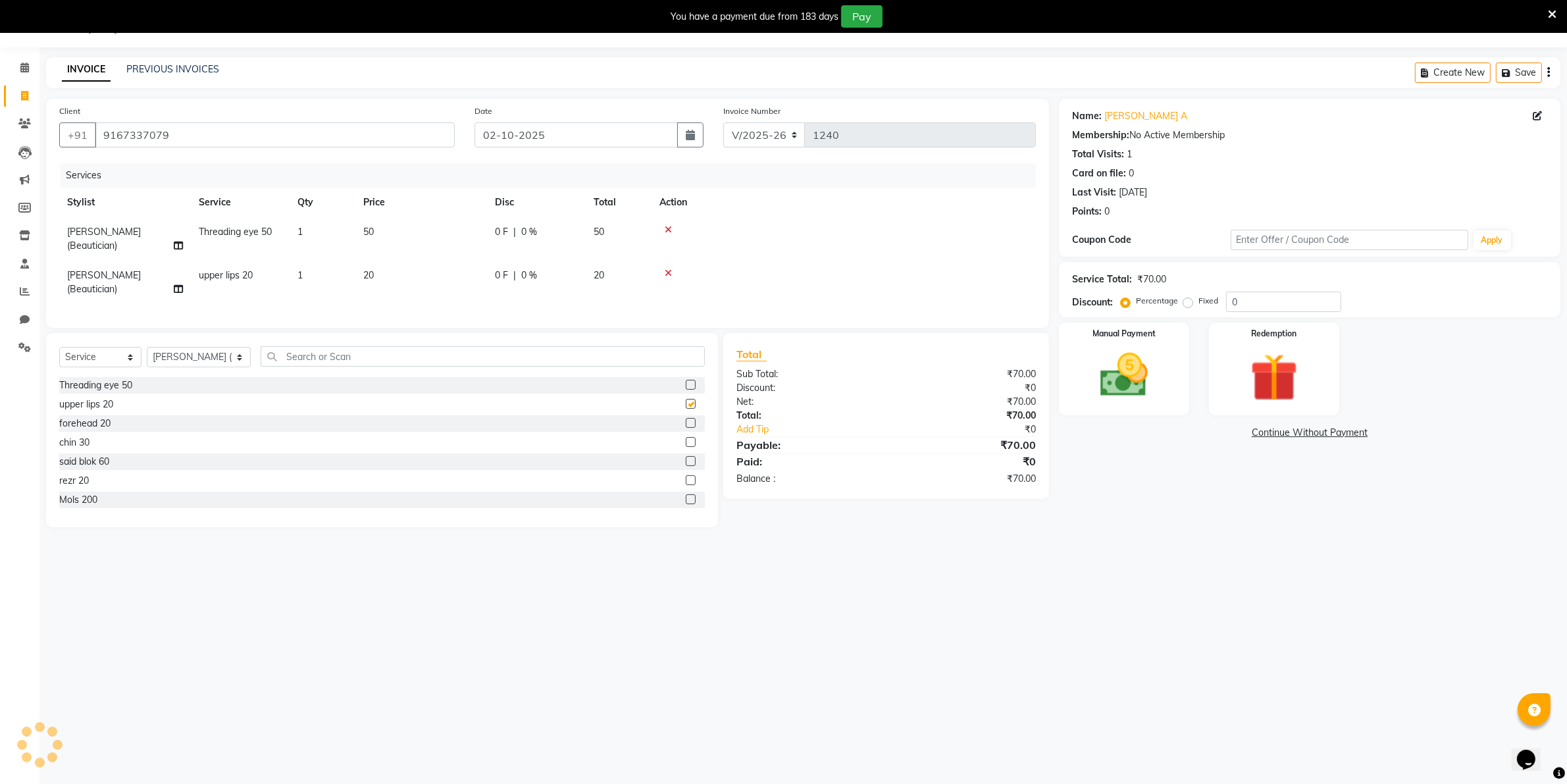
checkbox input "false"
drag, startPoint x: 678, startPoint y: 453, endPoint x: 617, endPoint y: 461, distance: 61.5
drag, startPoint x: 617, startPoint y: 461, endPoint x: 540, endPoint y: 486, distance: 81.0
drag, startPoint x: 540, startPoint y: 486, endPoint x: 463, endPoint y: 446, distance: 86.8
click at [463, 446] on div "chin 30" at bounding box center [382, 442] width 646 height 16
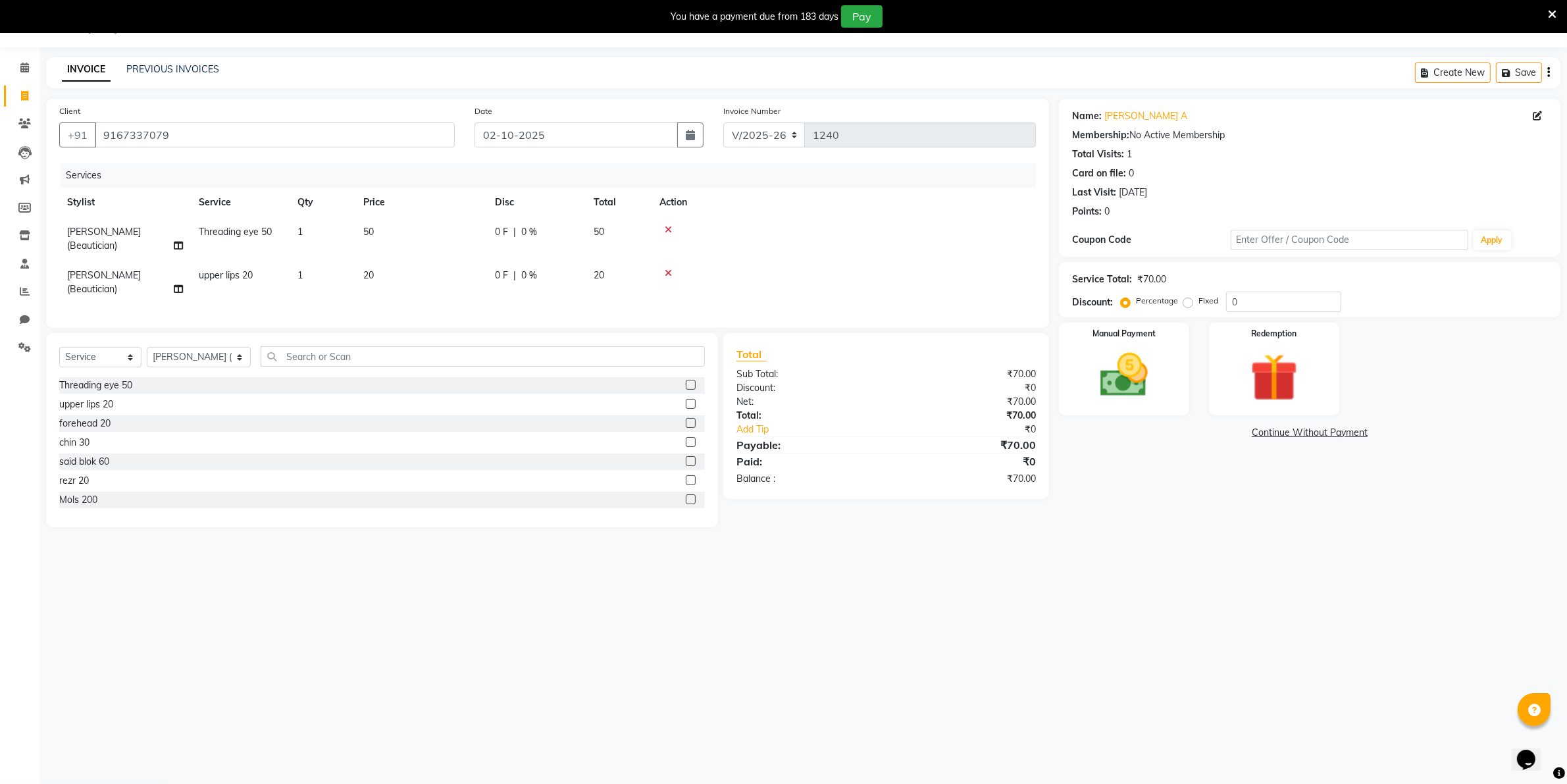
click at [686, 446] on label at bounding box center [691, 442] width 10 height 10
click at [686, 446] on input "checkbox" at bounding box center [690, 442] width 8 height 8
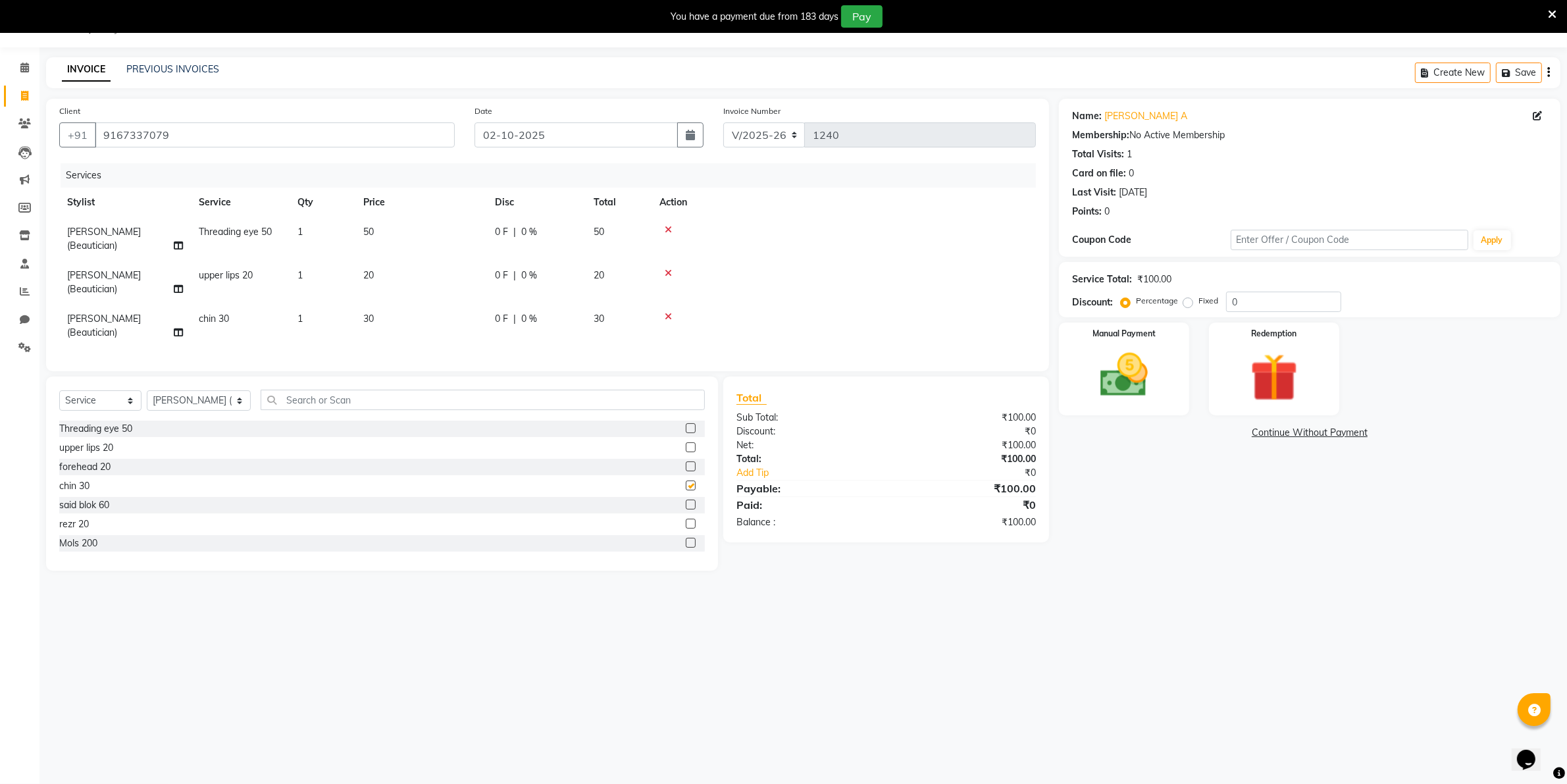
checkbox input "false"
click at [620, 320] on td "30" at bounding box center [618, 326] width 66 height 43
select select "89330"
click at [451, 321] on input "30" at bounding box center [483, 322] width 116 height 20
type input "3"
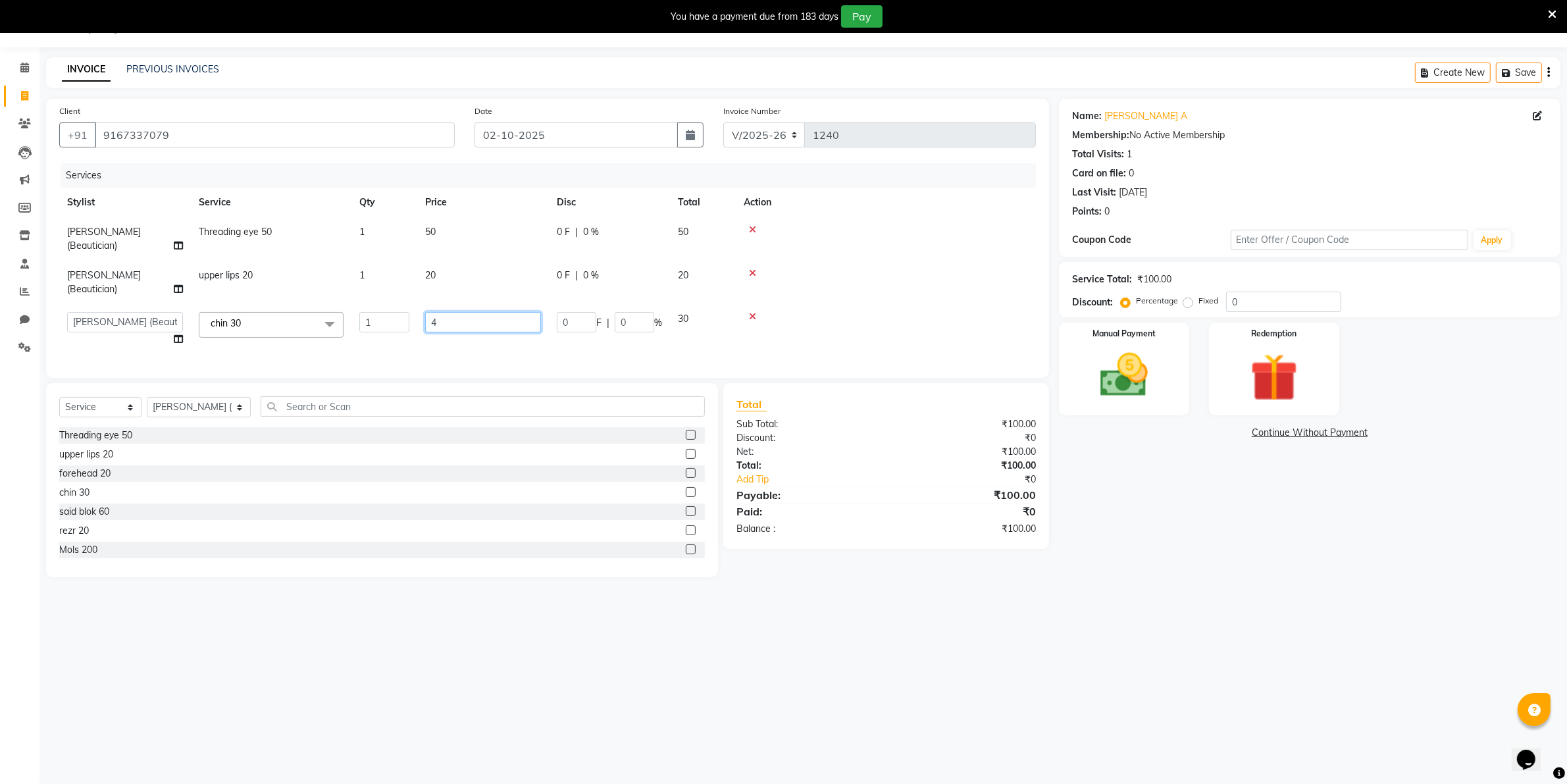
type input "40"
click at [763, 328] on td at bounding box center [885, 329] width 300 height 50
click at [1116, 406] on div "Manual Payment" at bounding box center [1123, 368] width 135 height 96
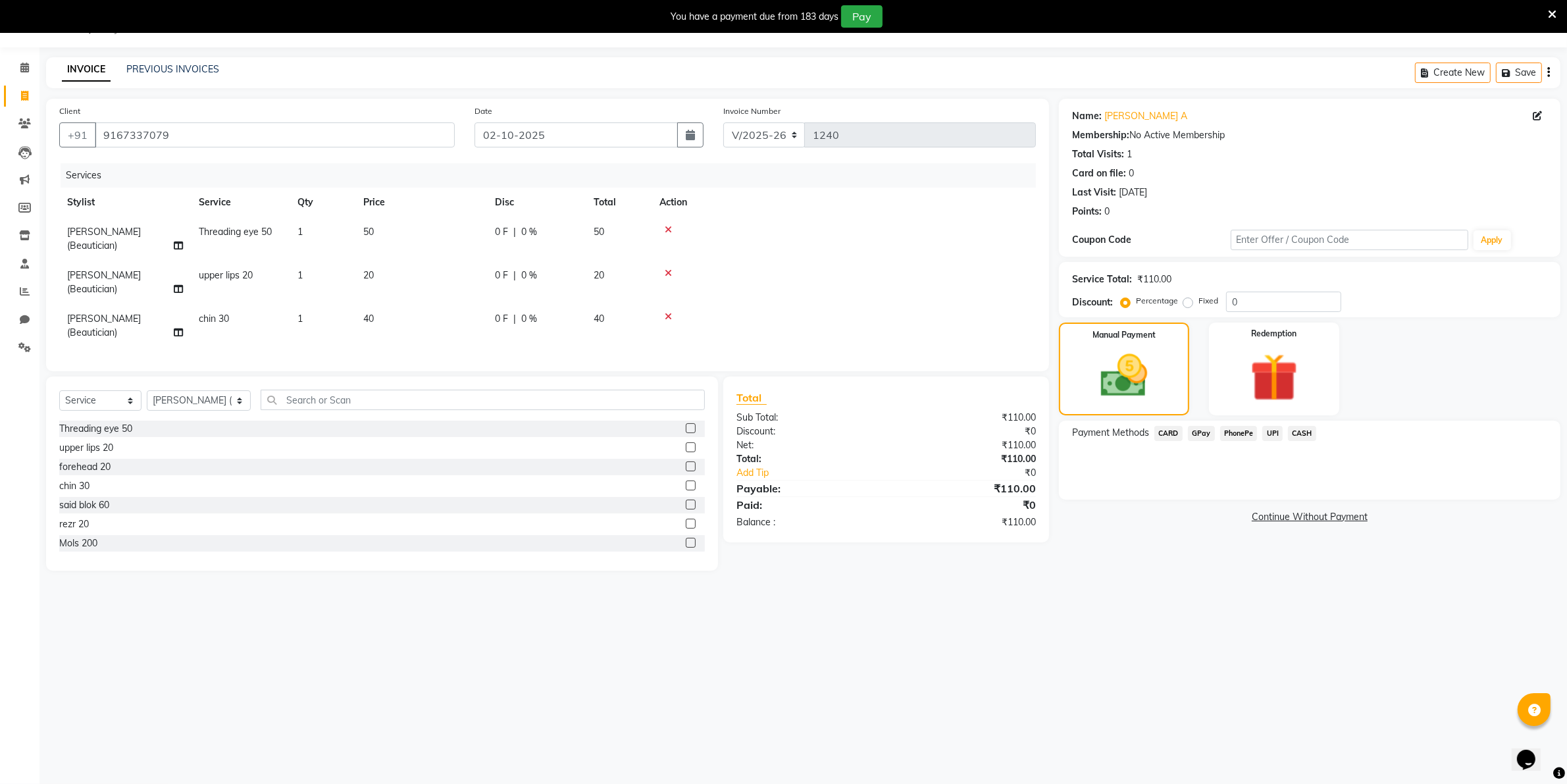
click at [1307, 435] on span "CASH" at bounding box center [1302, 433] width 29 height 15
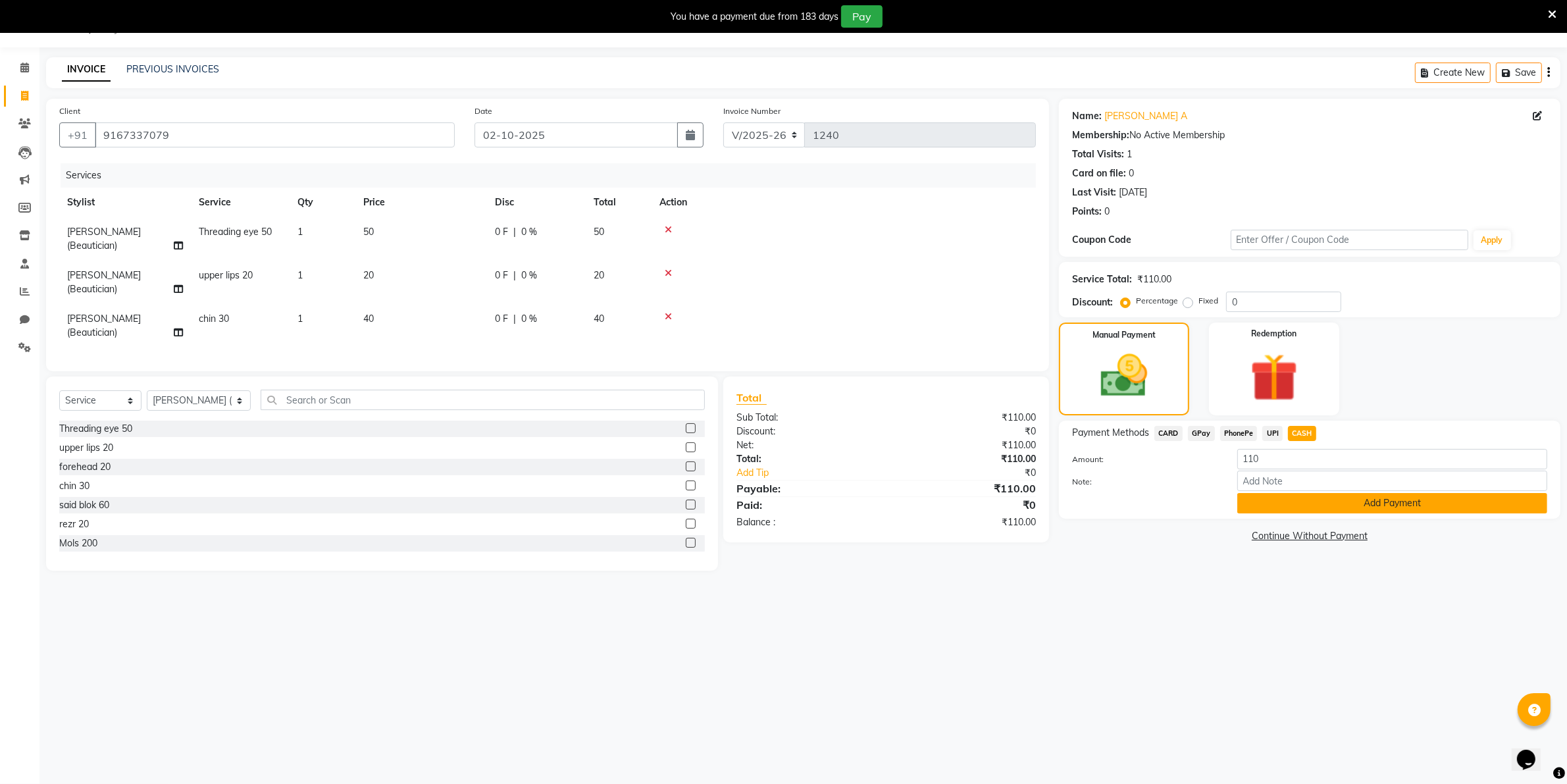
click at [1301, 499] on button "Add Payment" at bounding box center [1392, 503] width 310 height 20
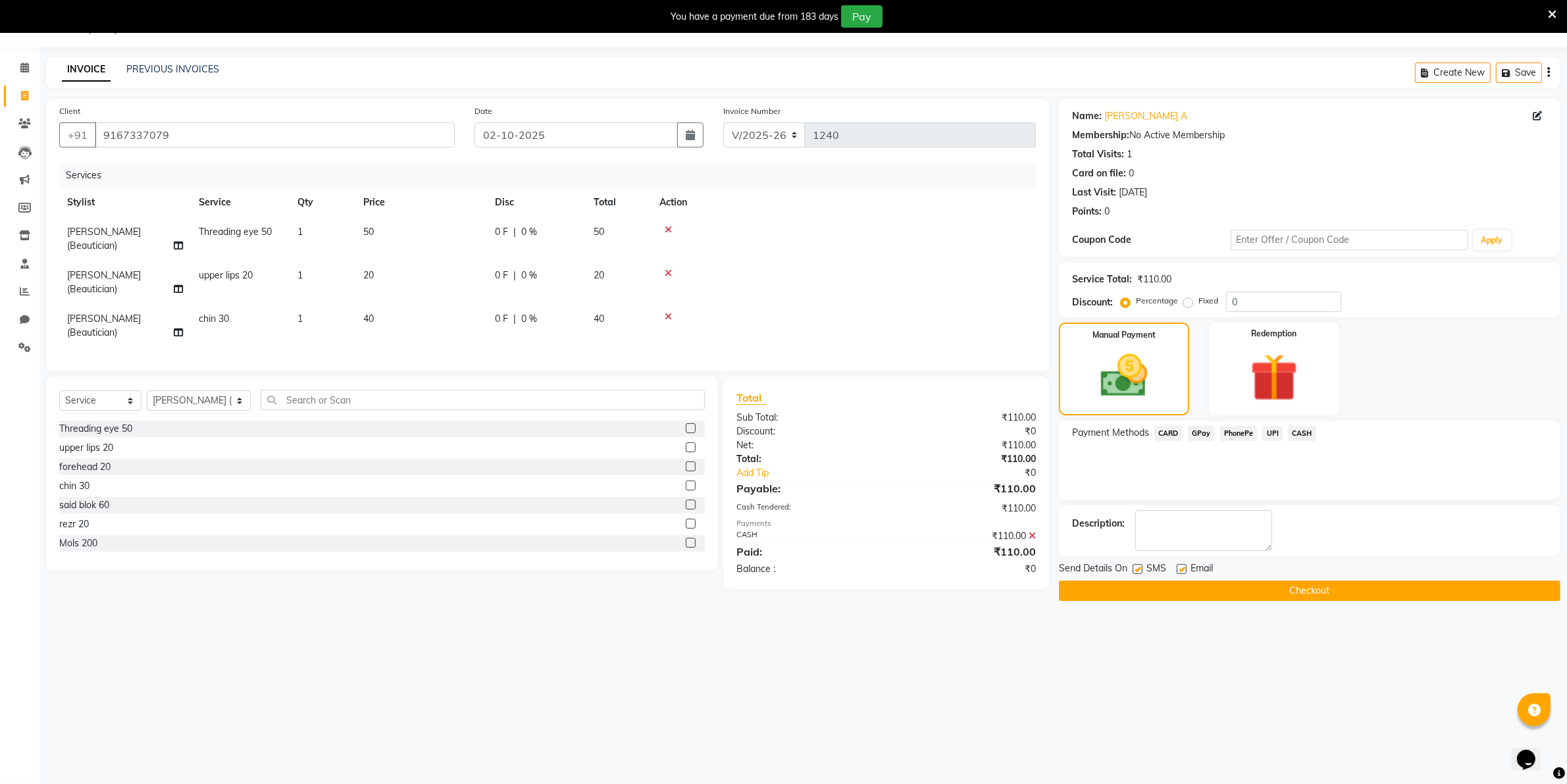
click at [1314, 589] on button "Checkout" at bounding box center [1310, 590] width 501 height 20
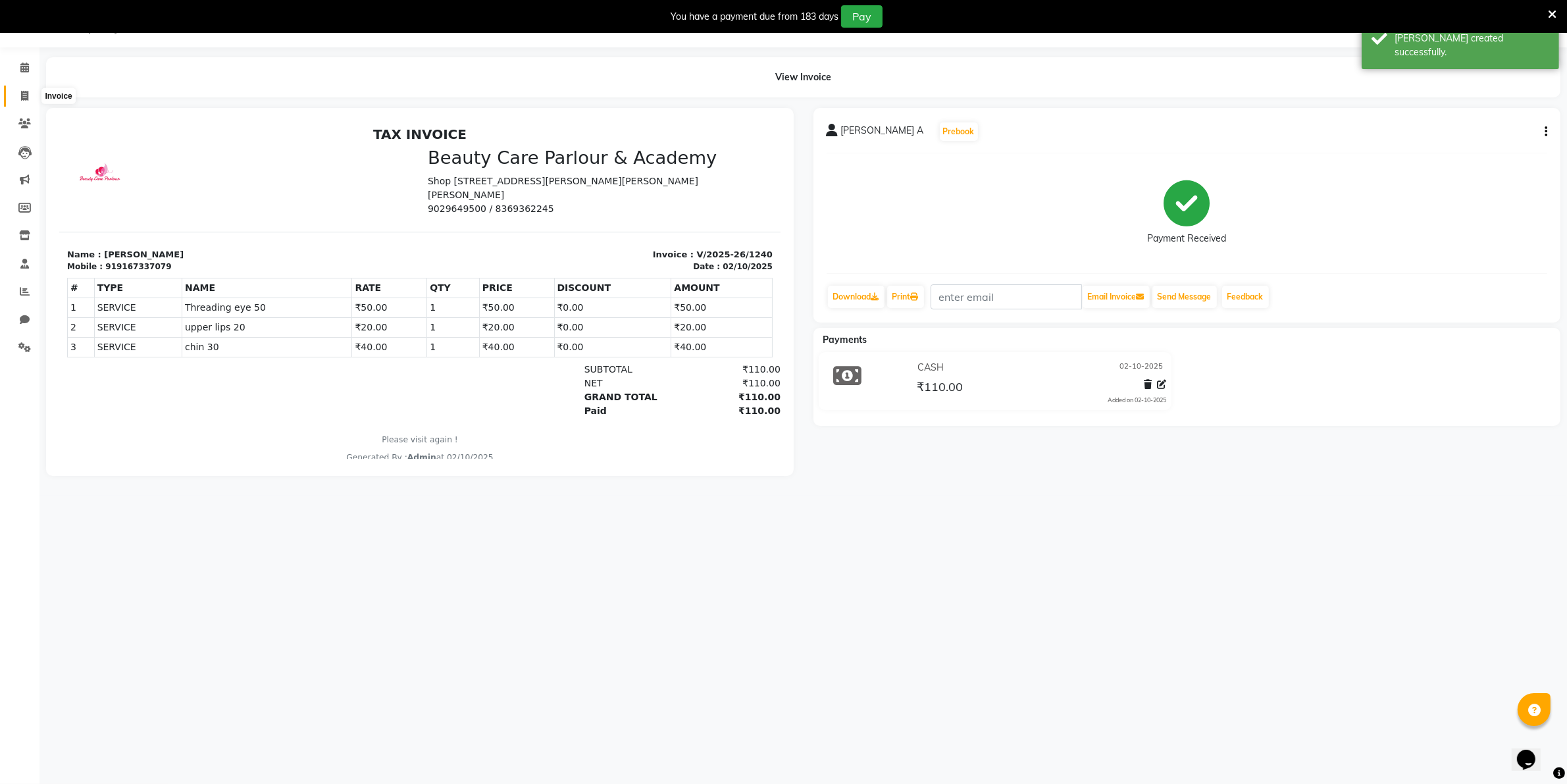
click at [21, 96] on icon at bounding box center [24, 96] width 7 height 10
select select "8049"
select select "service"
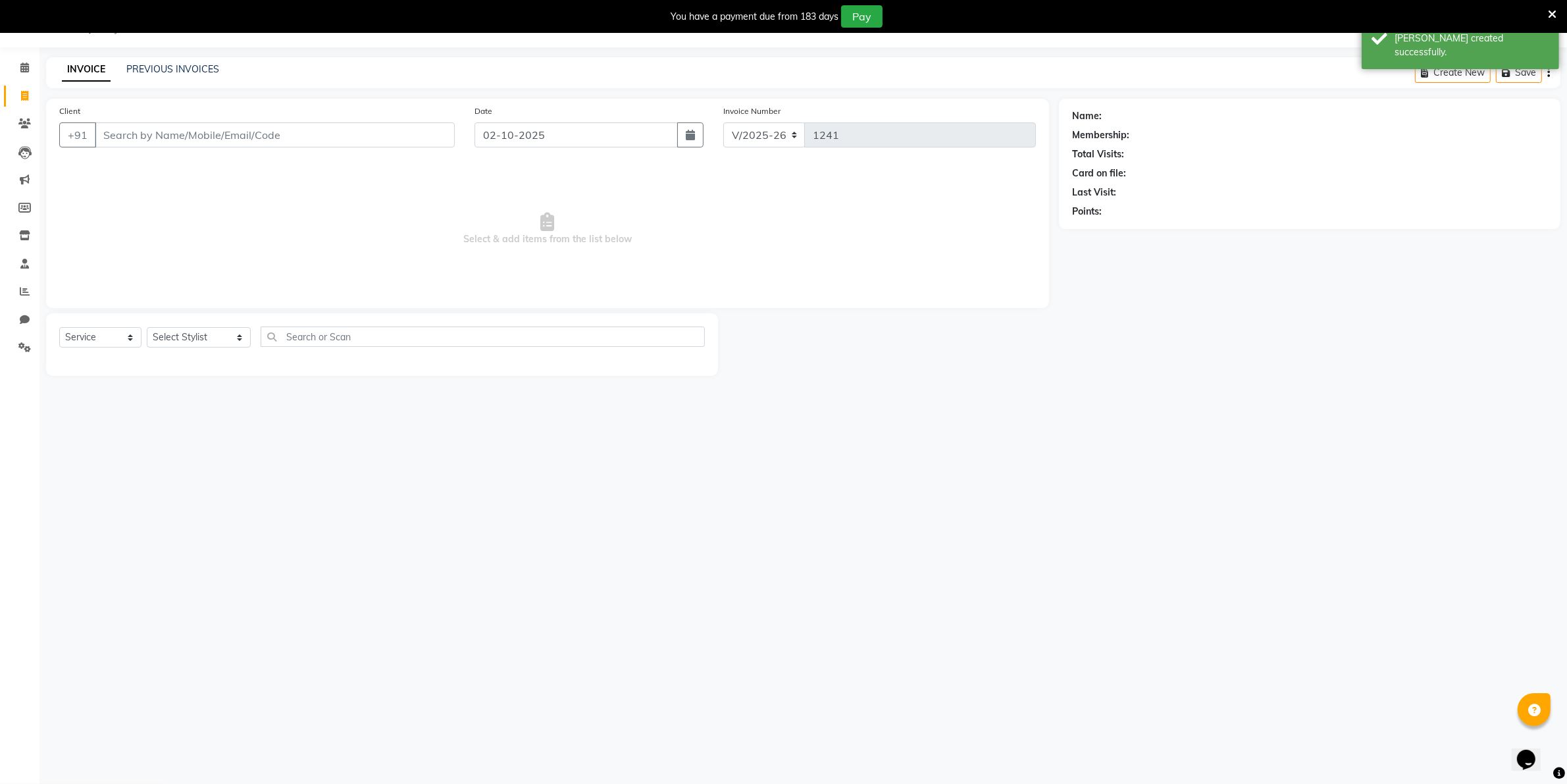
click at [105, 131] on input "Client" at bounding box center [275, 134] width 360 height 25
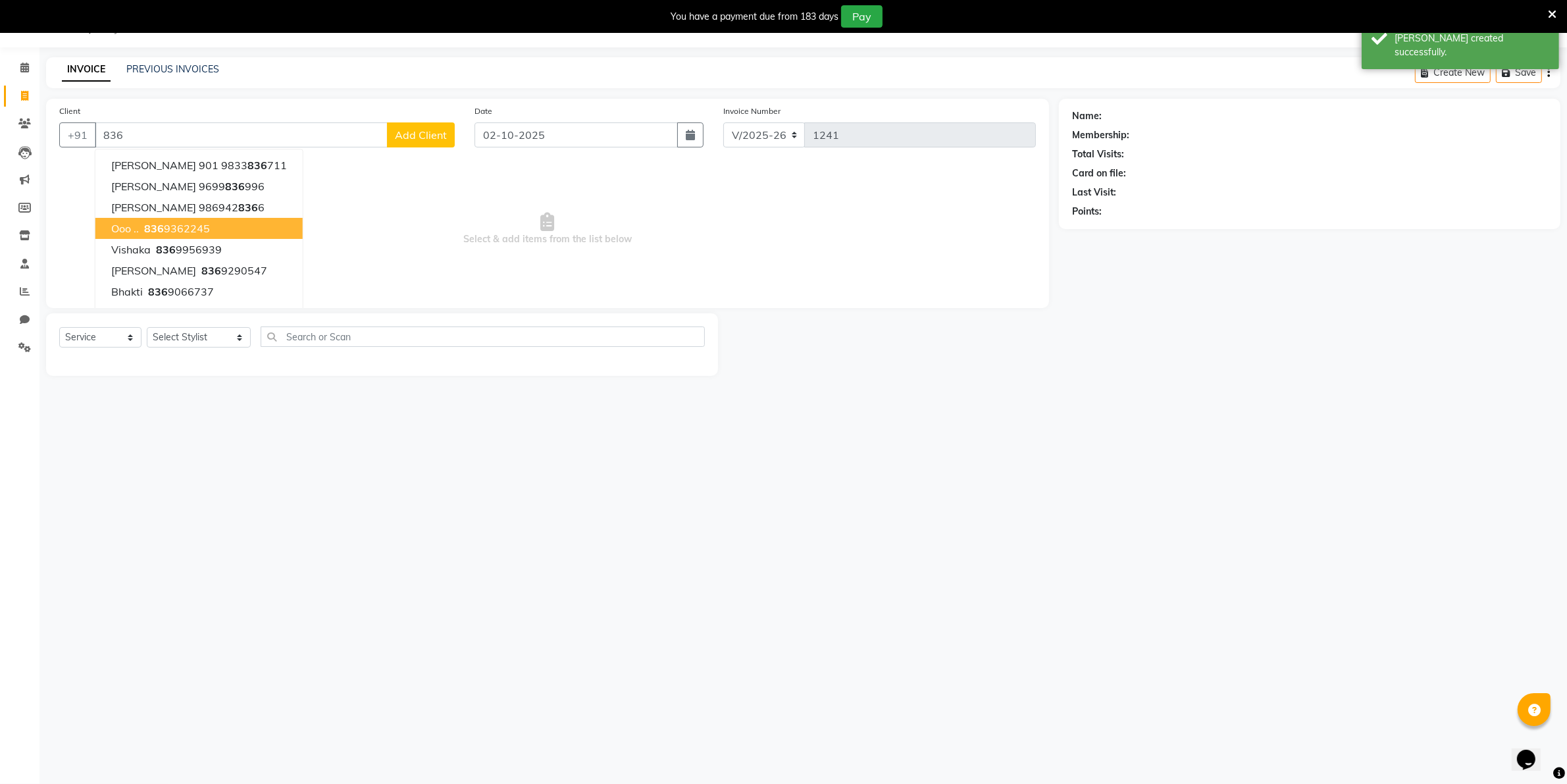
click at [146, 225] on span "836" at bounding box center [155, 228] width 20 height 13
type input "8369362245"
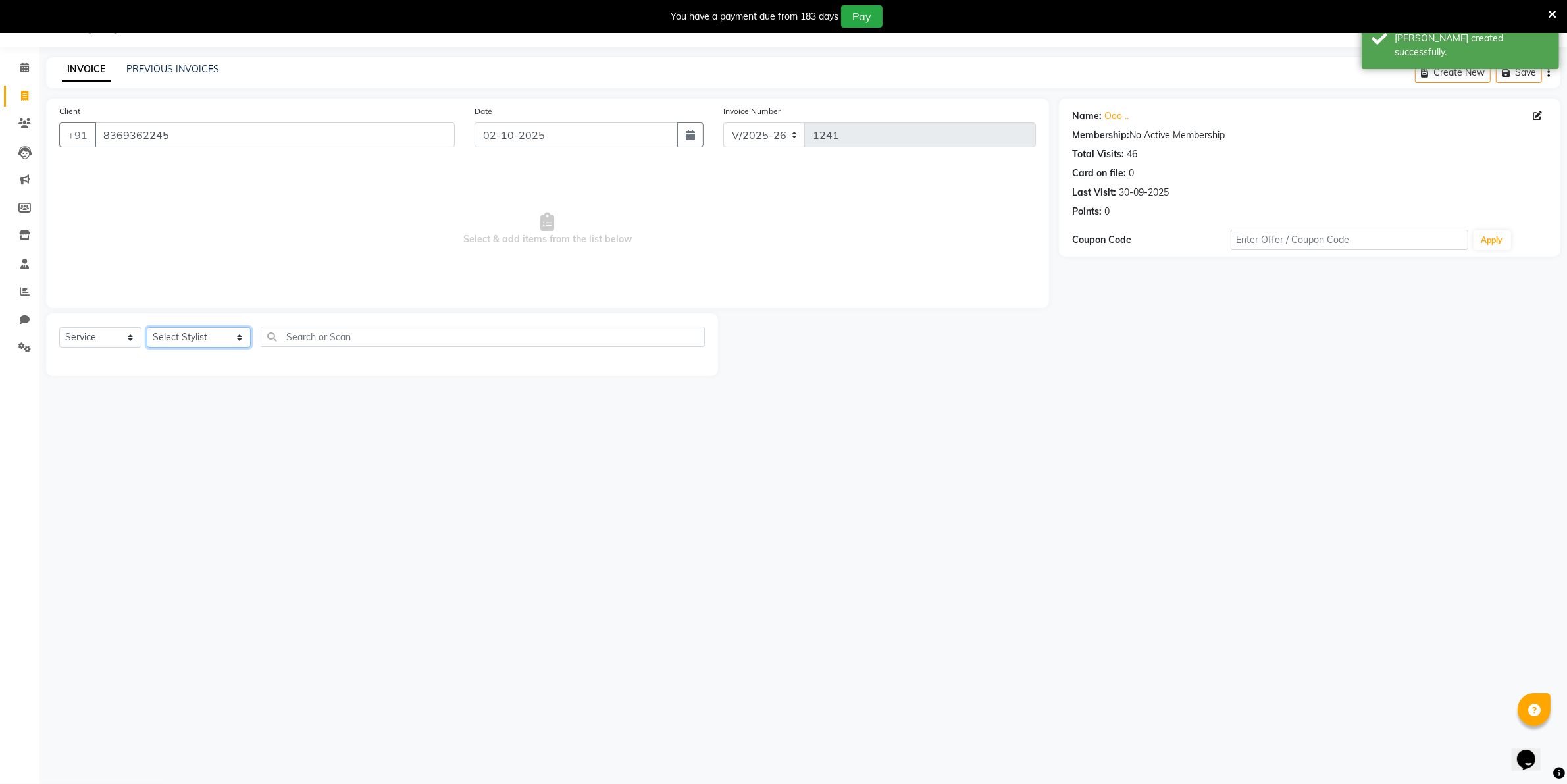
click at [181, 336] on select "Select Stylist [PERSON_NAME] [PERSON_NAME] (Beautician) [PERSON_NAME] [PERSON_N…" at bounding box center [199, 337] width 104 height 20
select select "80220"
click at [147, 327] on select "Select Stylist [PERSON_NAME] [PERSON_NAME] (Beautician) [PERSON_NAME] [PERSON_N…" at bounding box center [199, 337] width 104 height 20
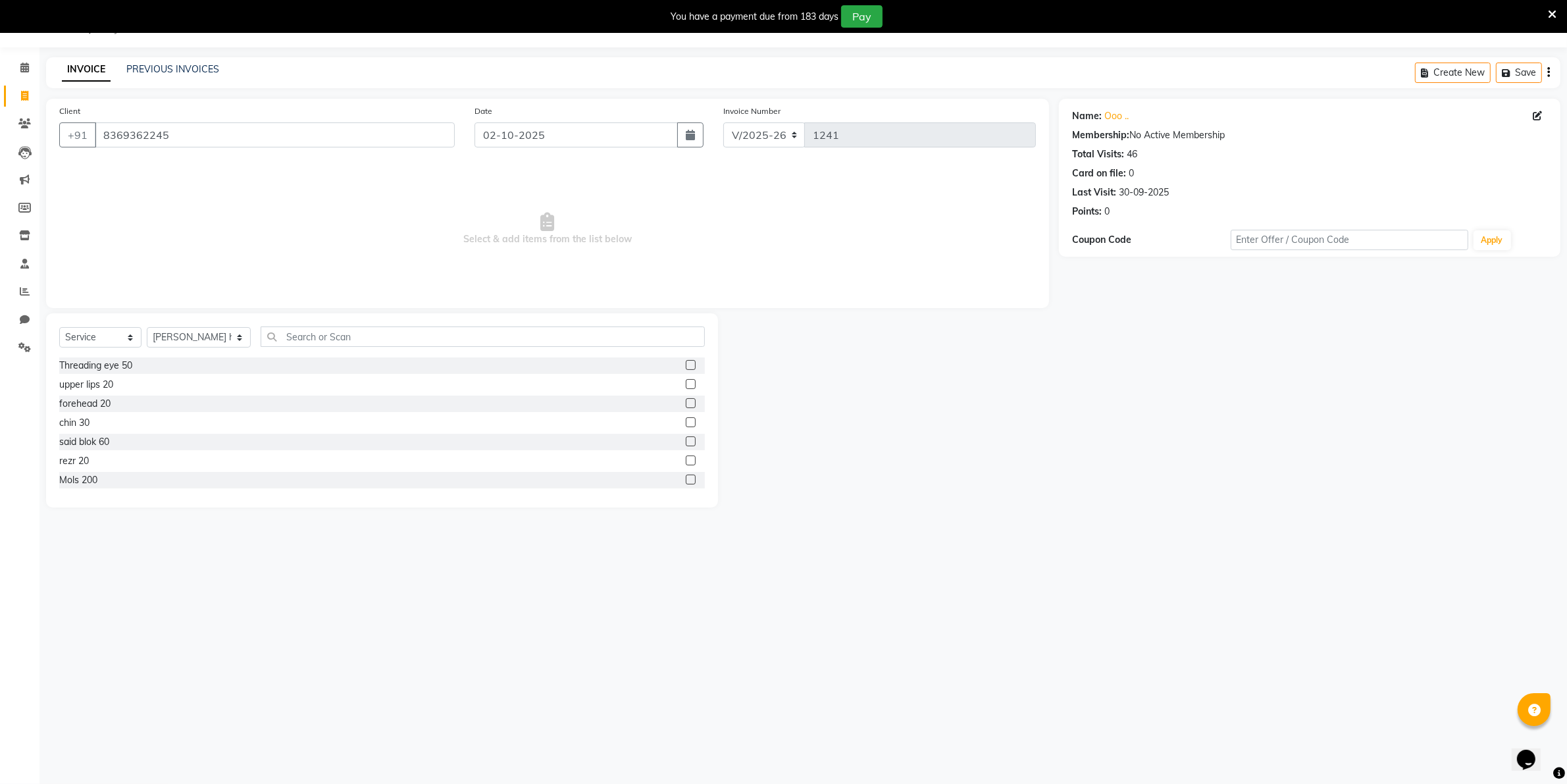
click at [686, 365] on label at bounding box center [691, 365] width 10 height 10
click at [686, 365] on input "checkbox" at bounding box center [690, 365] width 8 height 8
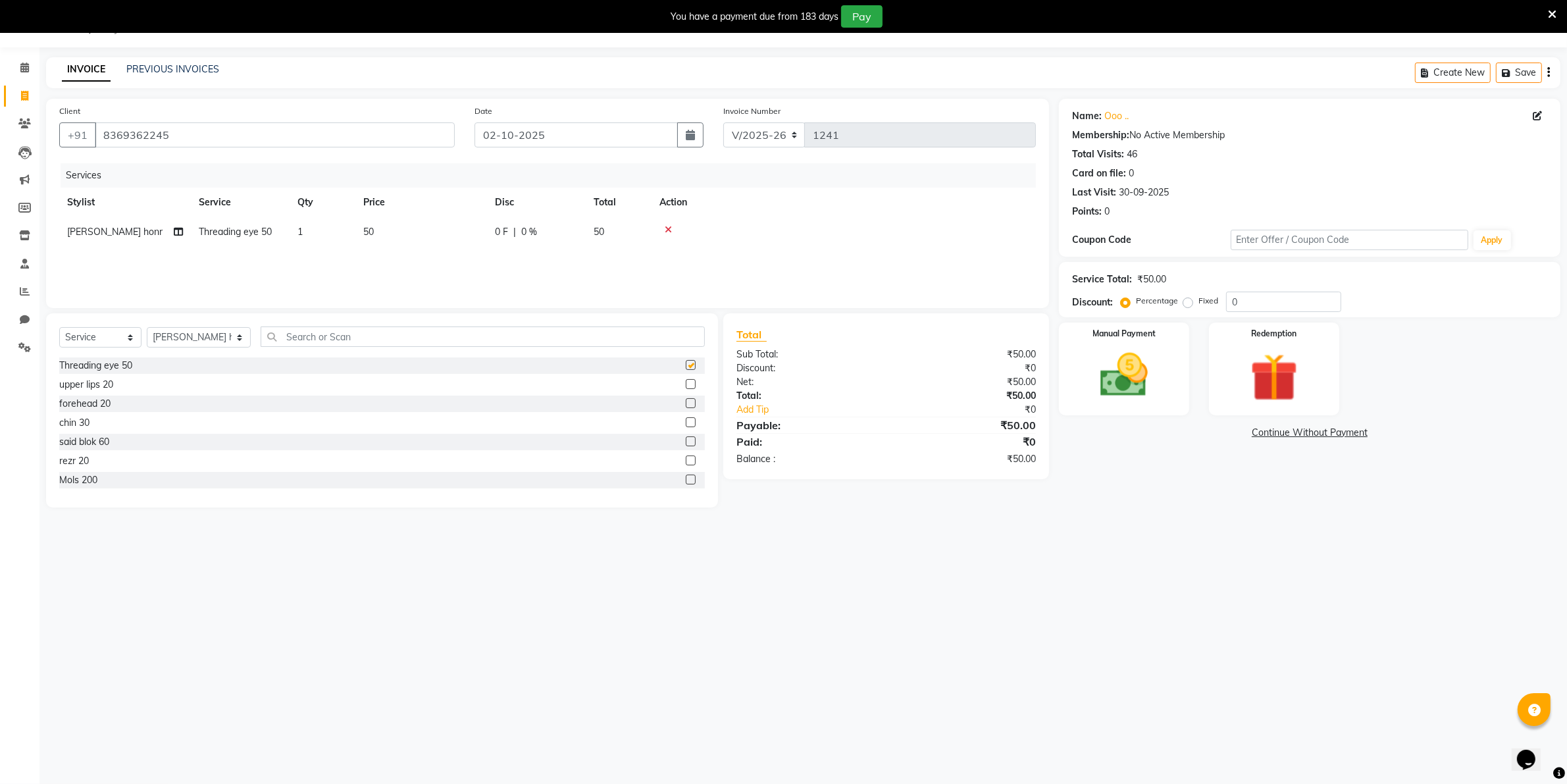
checkbox input "false"
click at [686, 384] on label at bounding box center [691, 384] width 10 height 10
click at [686, 384] on input "checkbox" at bounding box center [690, 384] width 8 height 8
checkbox input "false"
click at [686, 406] on label at bounding box center [691, 402] width 10 height 10
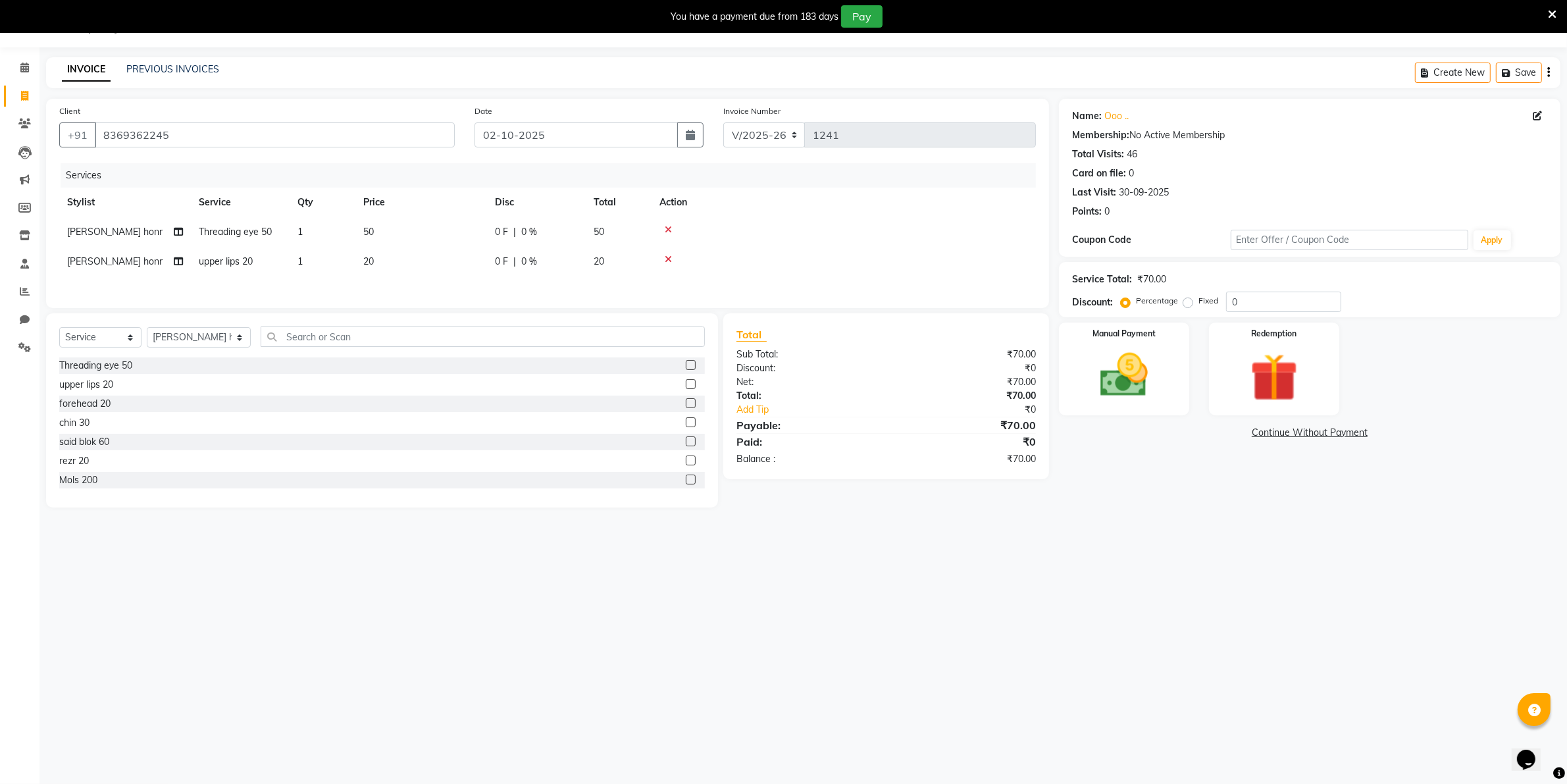
click at [686, 406] on input "checkbox" at bounding box center [690, 403] width 8 height 8
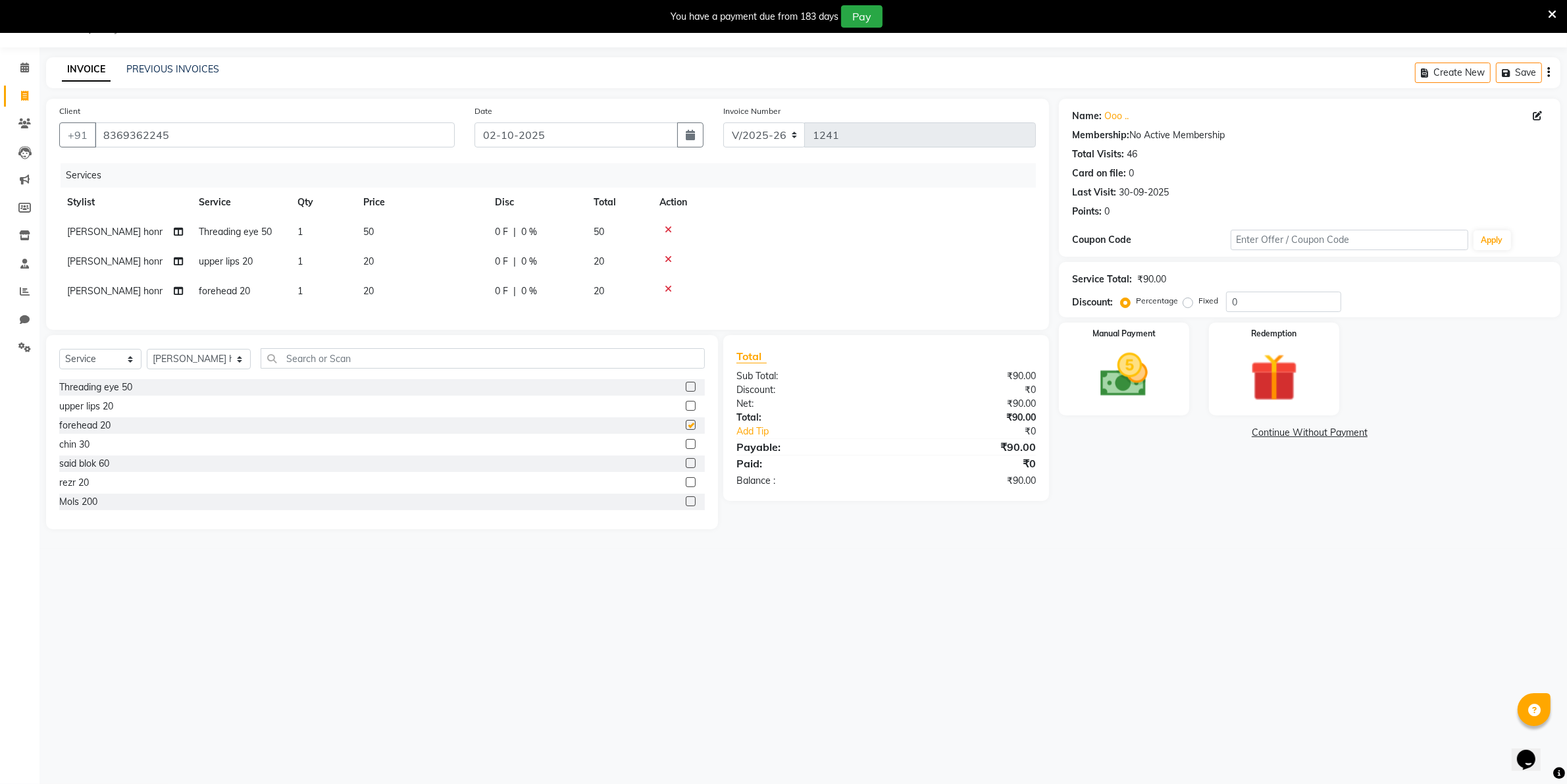
checkbox input "false"
click at [686, 449] on label at bounding box center [691, 443] width 10 height 10
click at [686, 449] on input "checkbox" at bounding box center [690, 444] width 8 height 8
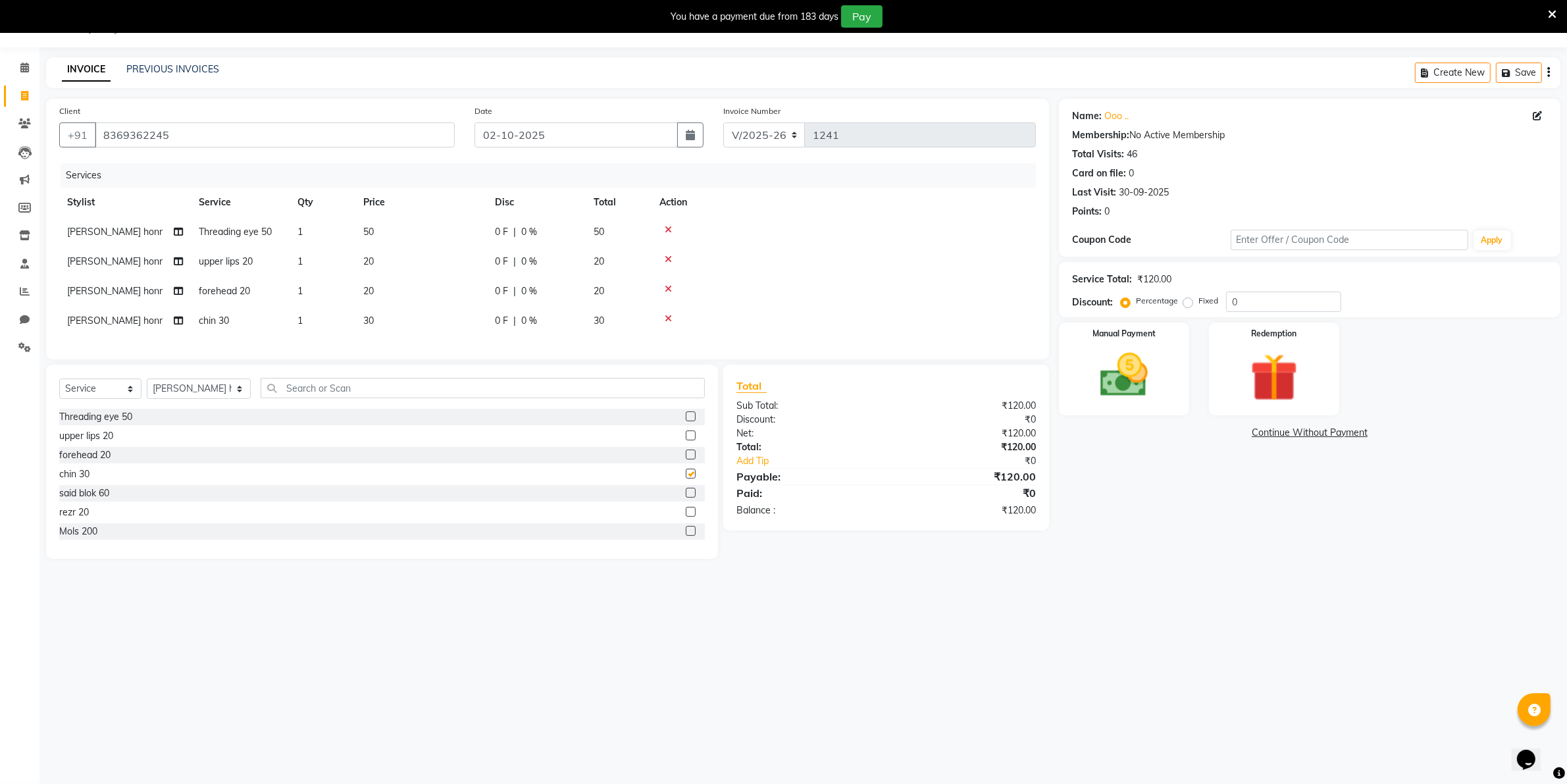
checkbox input "false"
click at [393, 317] on td "30" at bounding box center [421, 321] width 131 height 29
select select "80220"
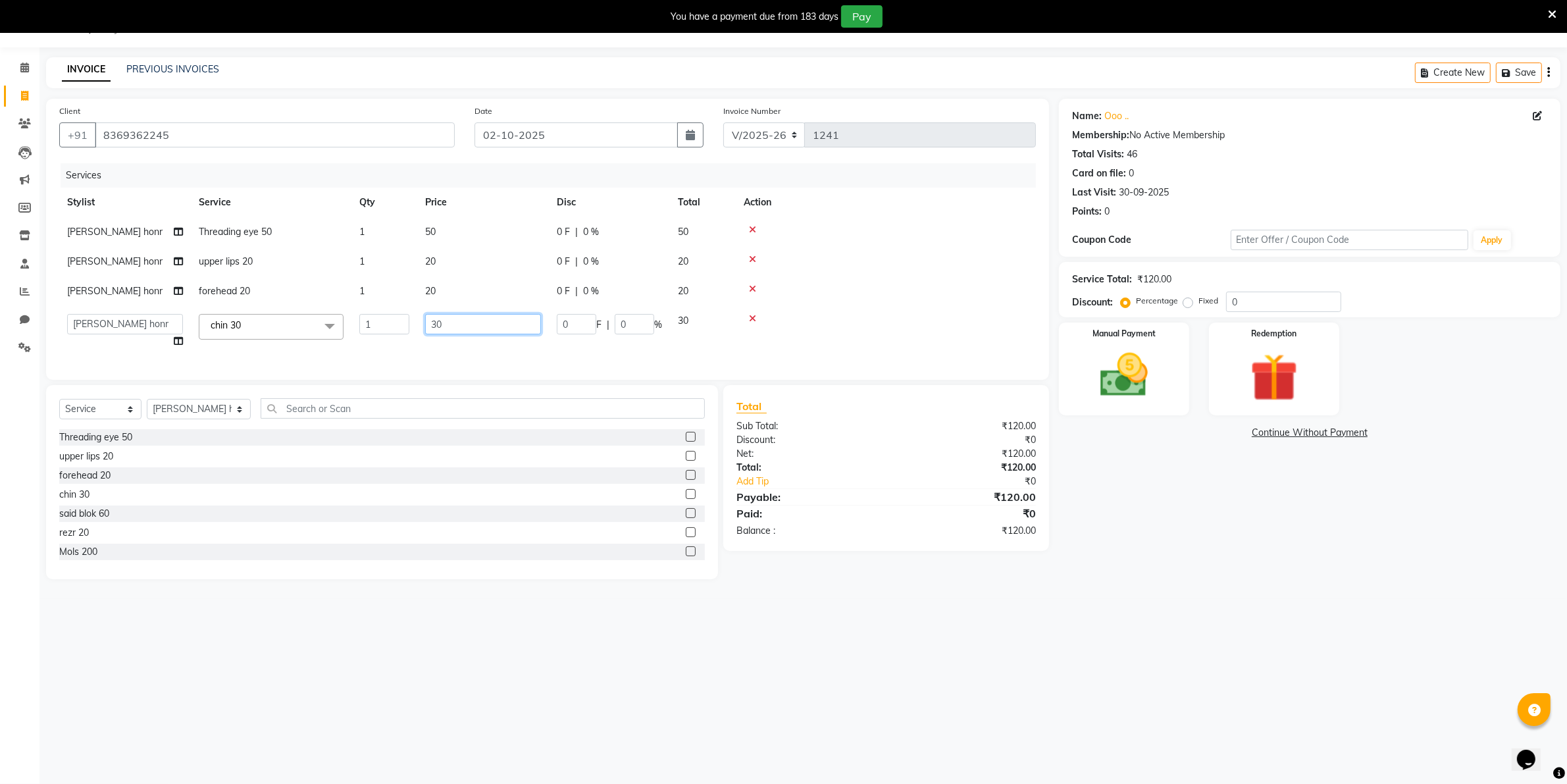
click at [450, 314] on input "30" at bounding box center [483, 324] width 116 height 20
type input "3"
type input "20"
click at [752, 334] on td at bounding box center [885, 331] width 300 height 50
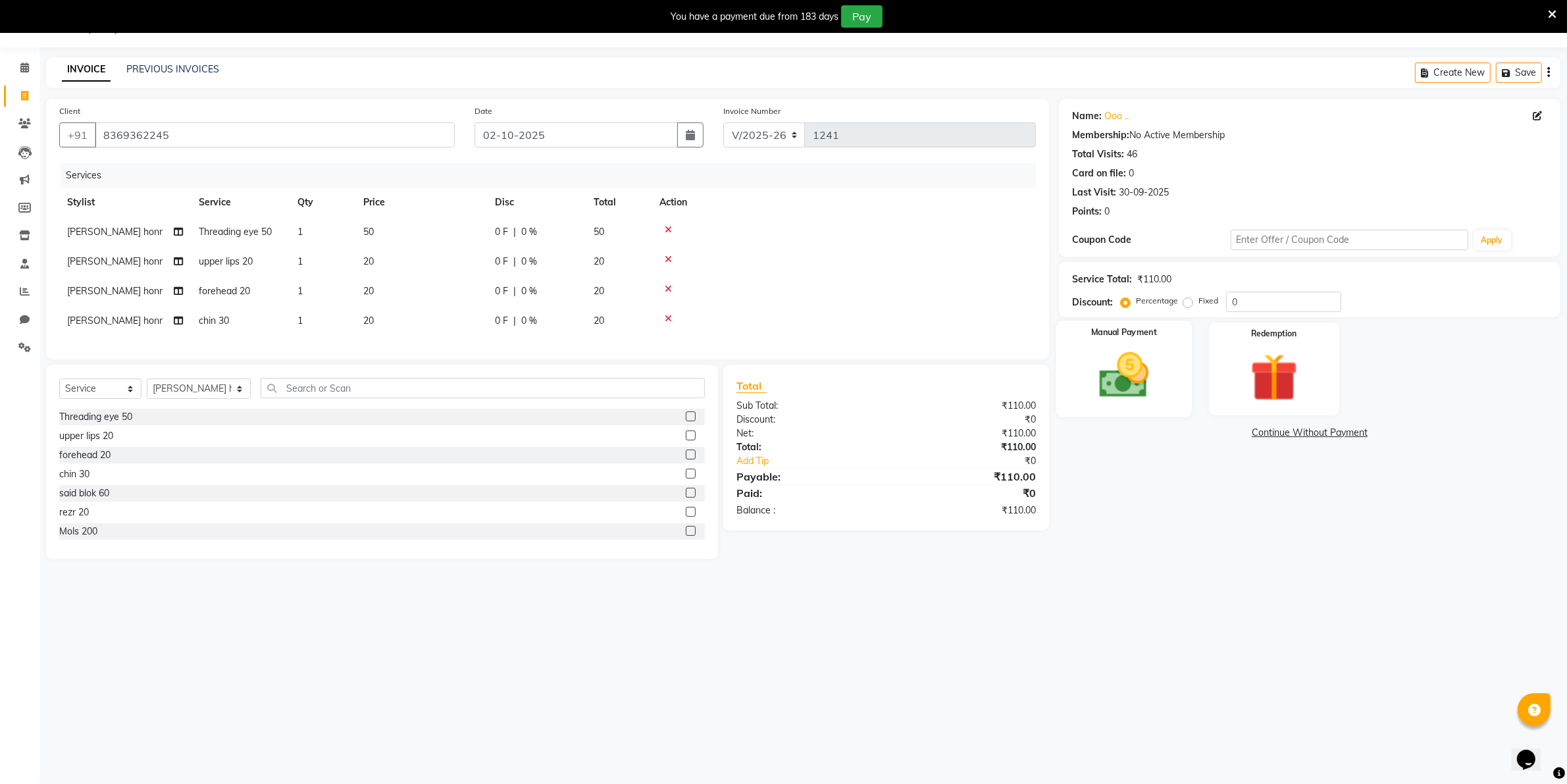
click at [1114, 366] on img at bounding box center [1123, 375] width 81 height 57
click at [1304, 432] on span "CASH" at bounding box center [1302, 433] width 29 height 15
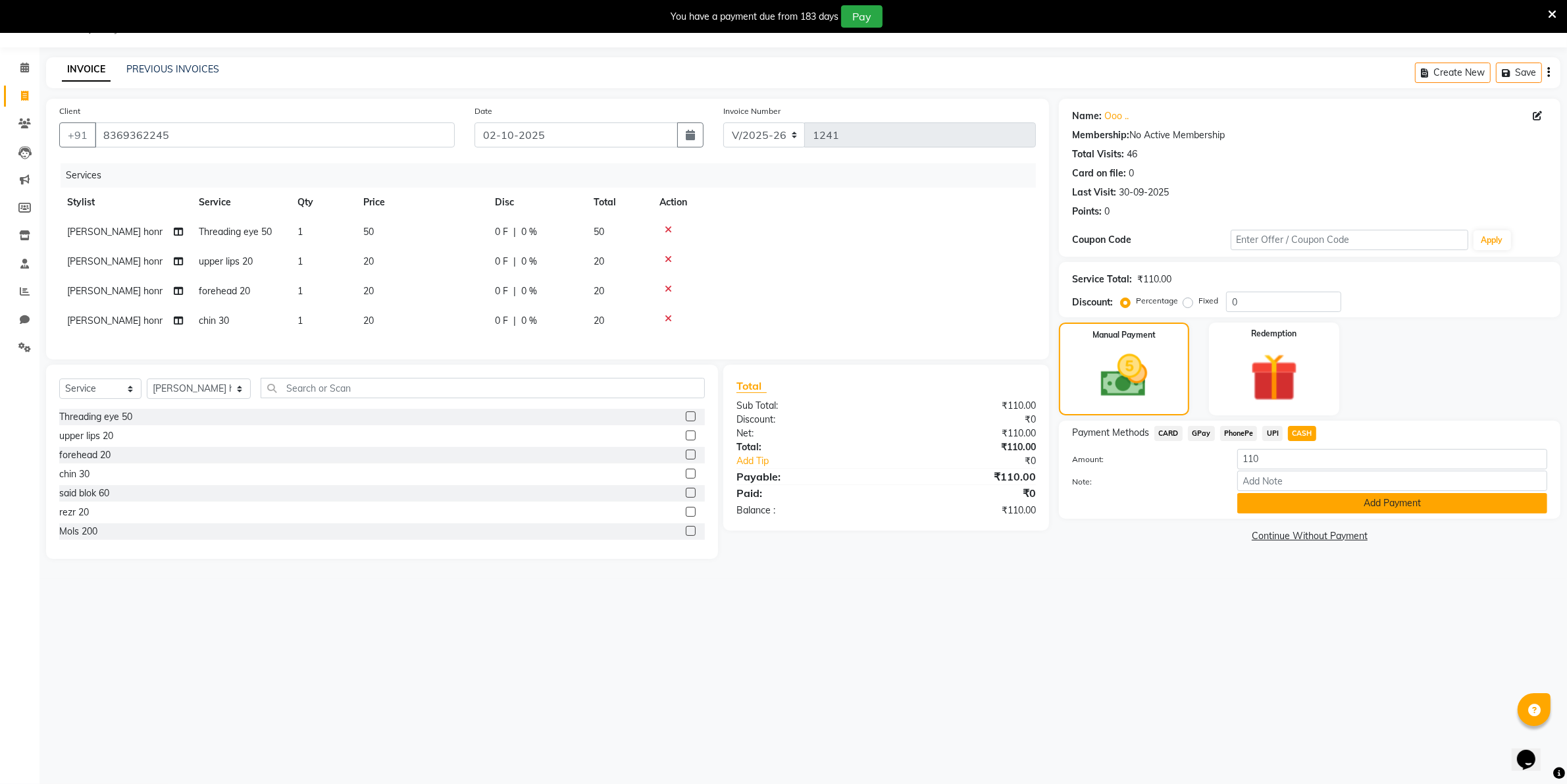
click at [1299, 502] on button "Add Payment" at bounding box center [1392, 503] width 310 height 20
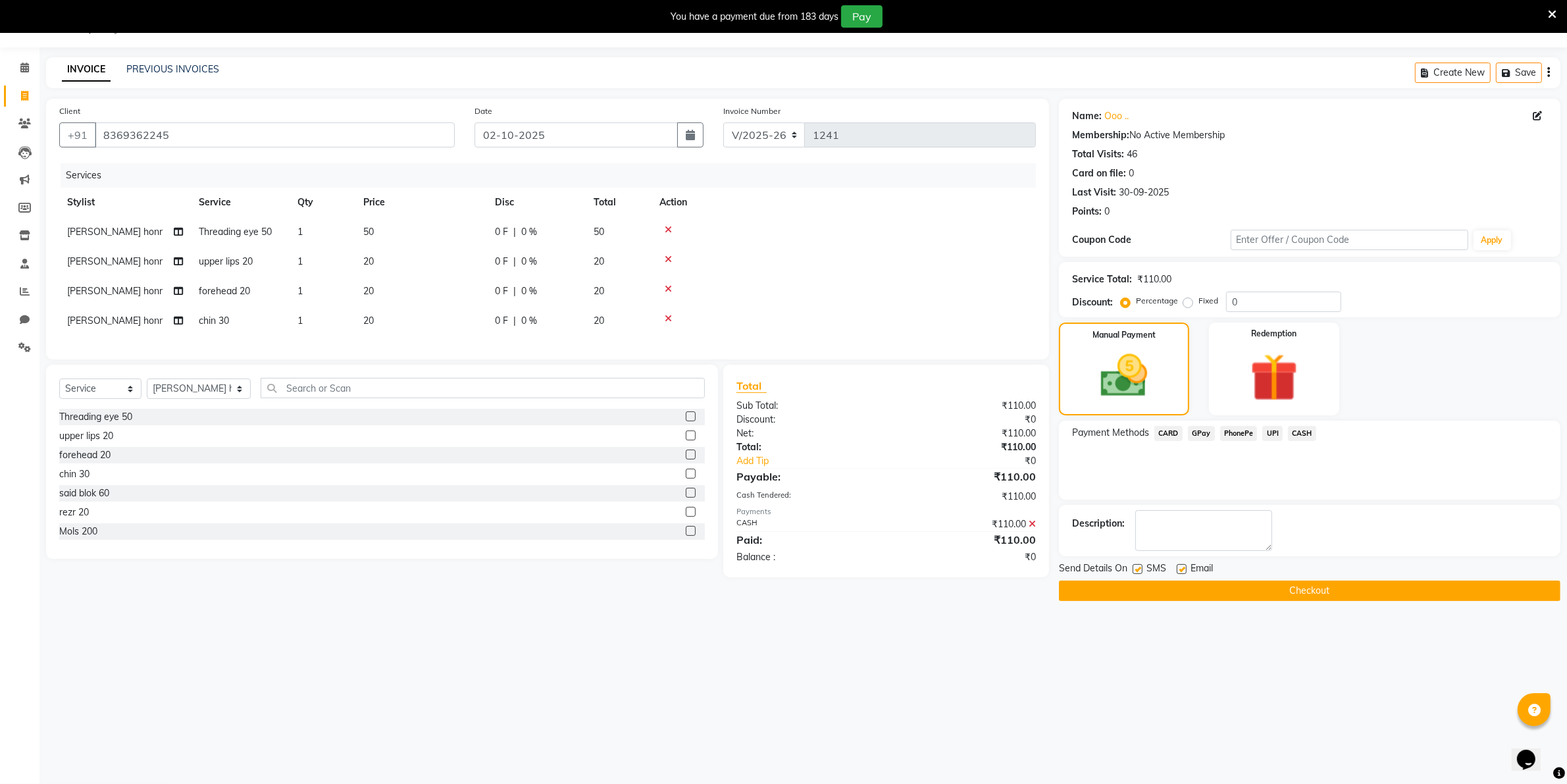
click at [1273, 590] on button "Checkout" at bounding box center [1310, 590] width 501 height 20
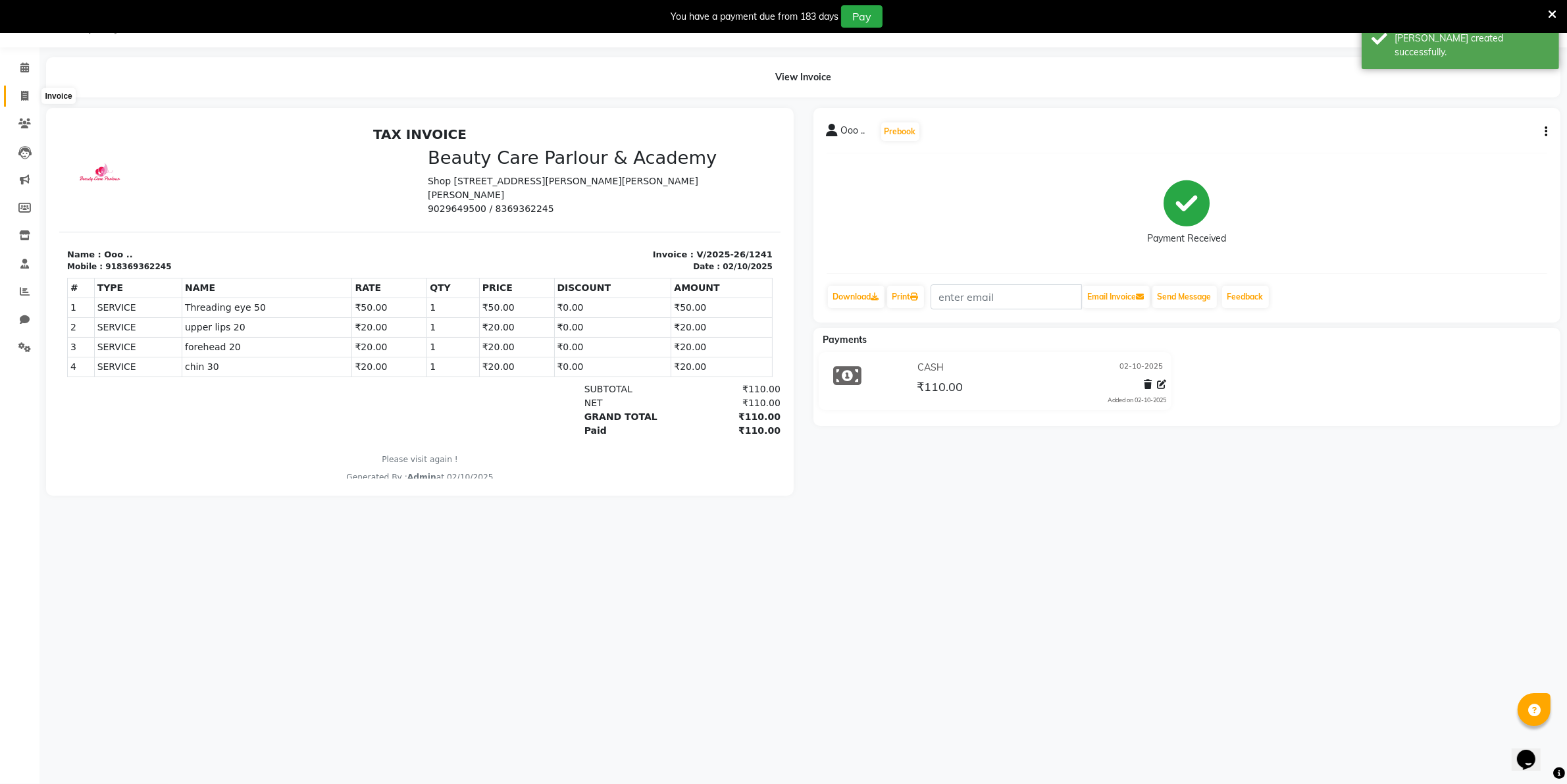
click at [22, 96] on icon at bounding box center [24, 96] width 7 height 10
select select "service"
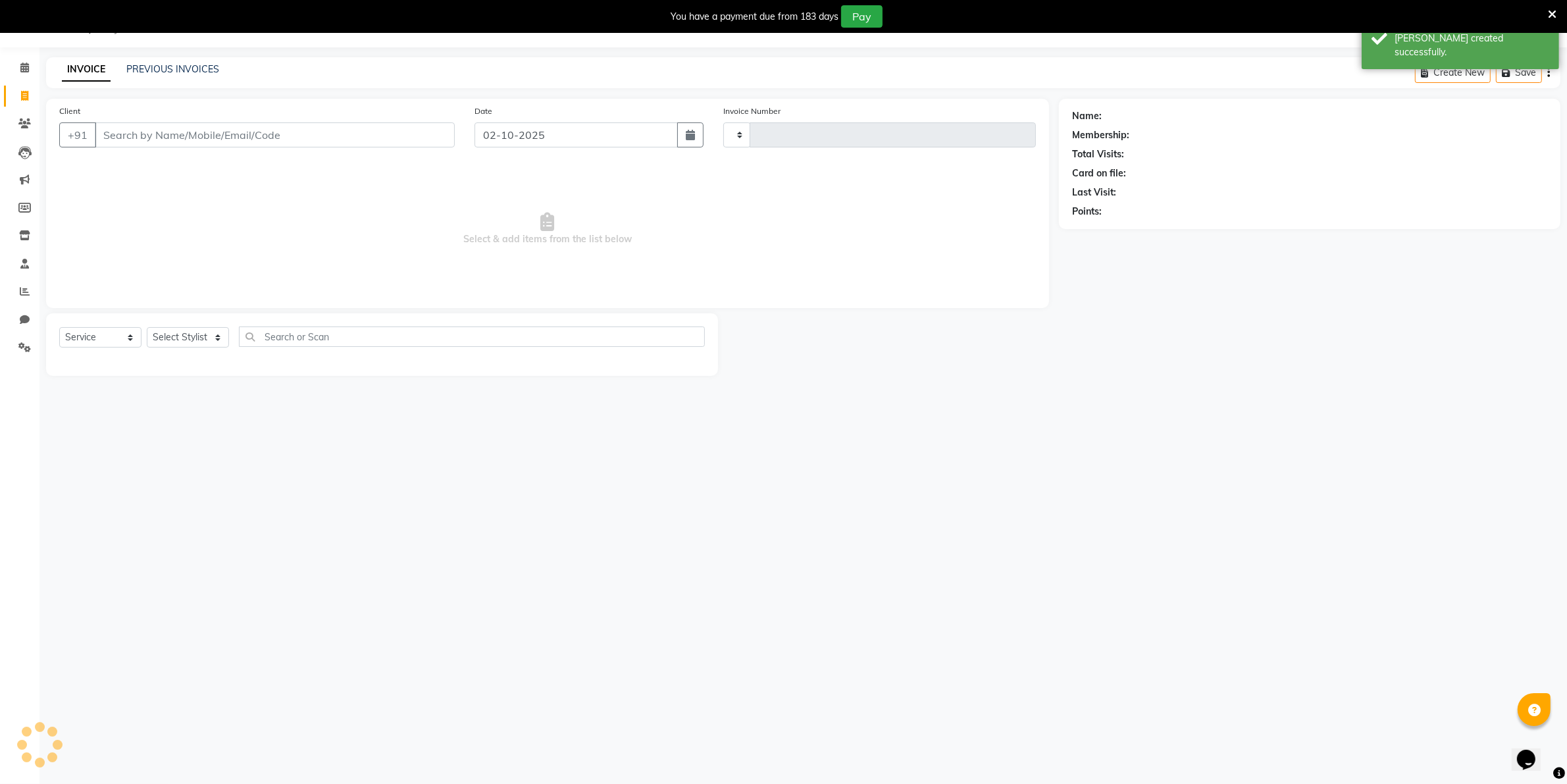
type input "1242"
select select "8049"
click at [114, 135] on input "Client" at bounding box center [275, 134] width 360 height 25
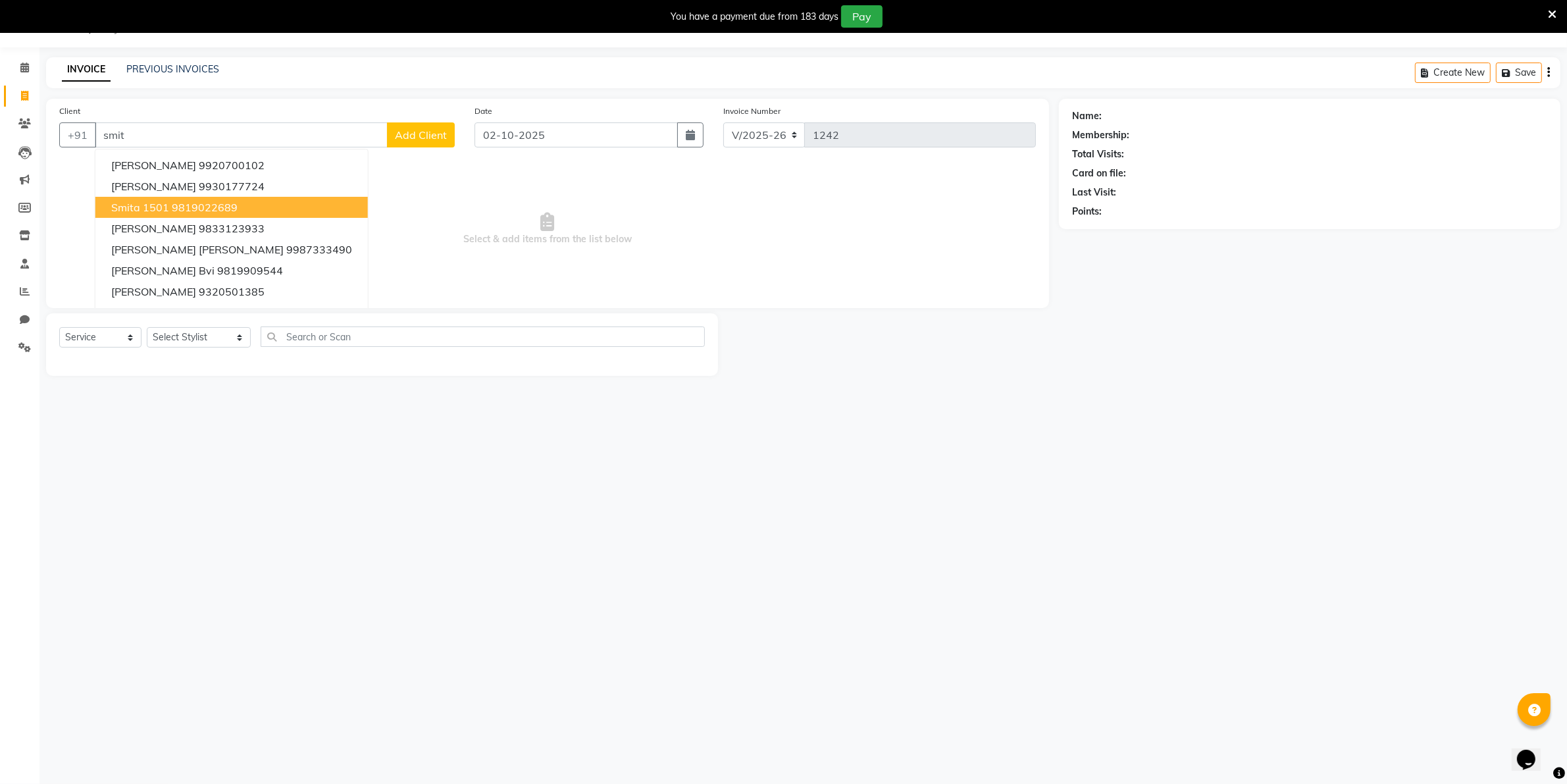
click at [173, 211] on ngb-highlight "9819022689" at bounding box center [204, 207] width 66 height 13
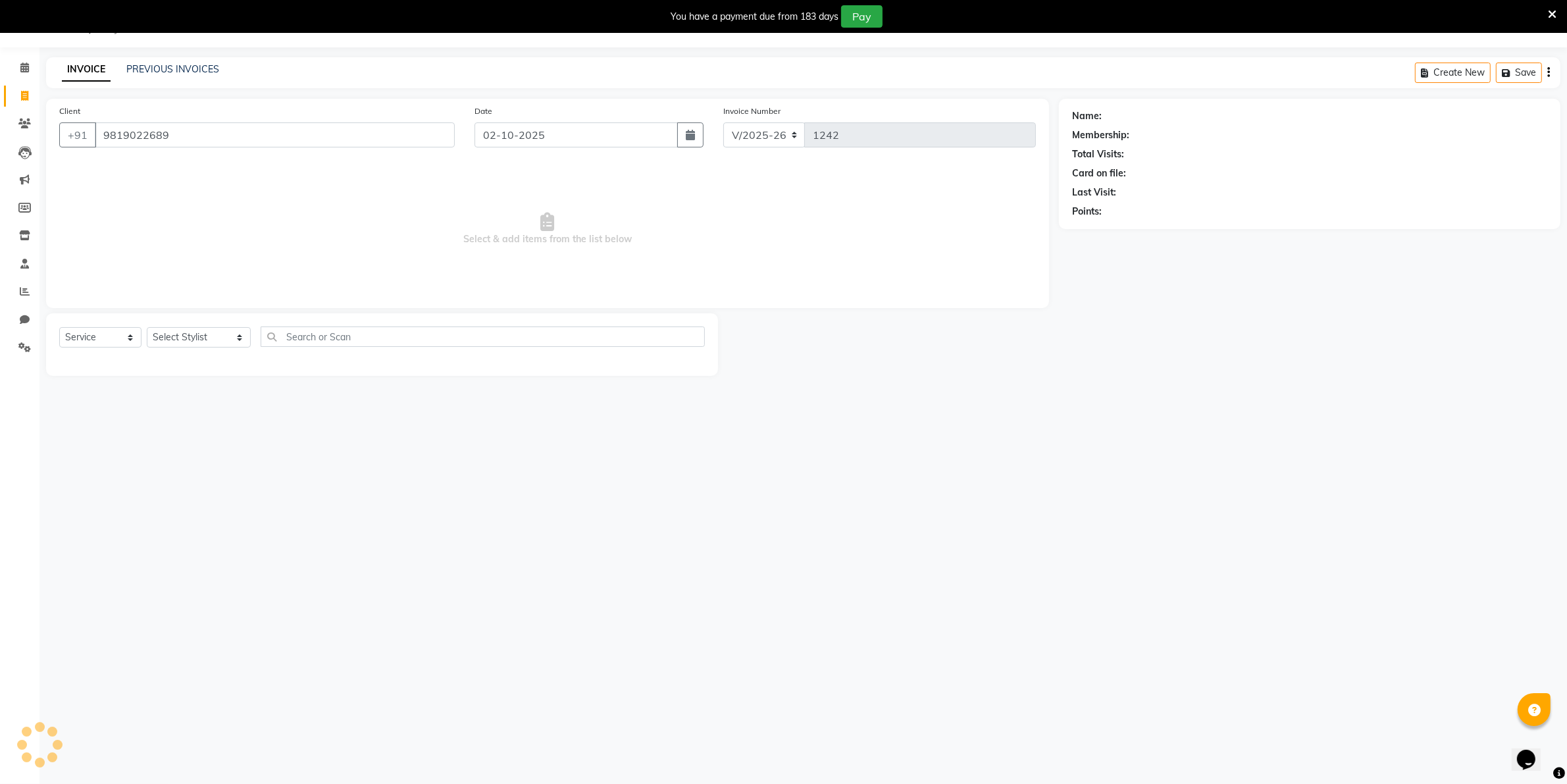
type input "9819022689"
click at [189, 334] on select "Select Stylist [PERSON_NAME] [PERSON_NAME] (Beautician) [PERSON_NAME] [PERSON_N…" at bounding box center [199, 337] width 104 height 20
select select "89330"
click at [147, 327] on select "Select Stylist [PERSON_NAME] [PERSON_NAME] (Beautician) [PERSON_NAME] [PERSON_N…" at bounding box center [199, 337] width 104 height 20
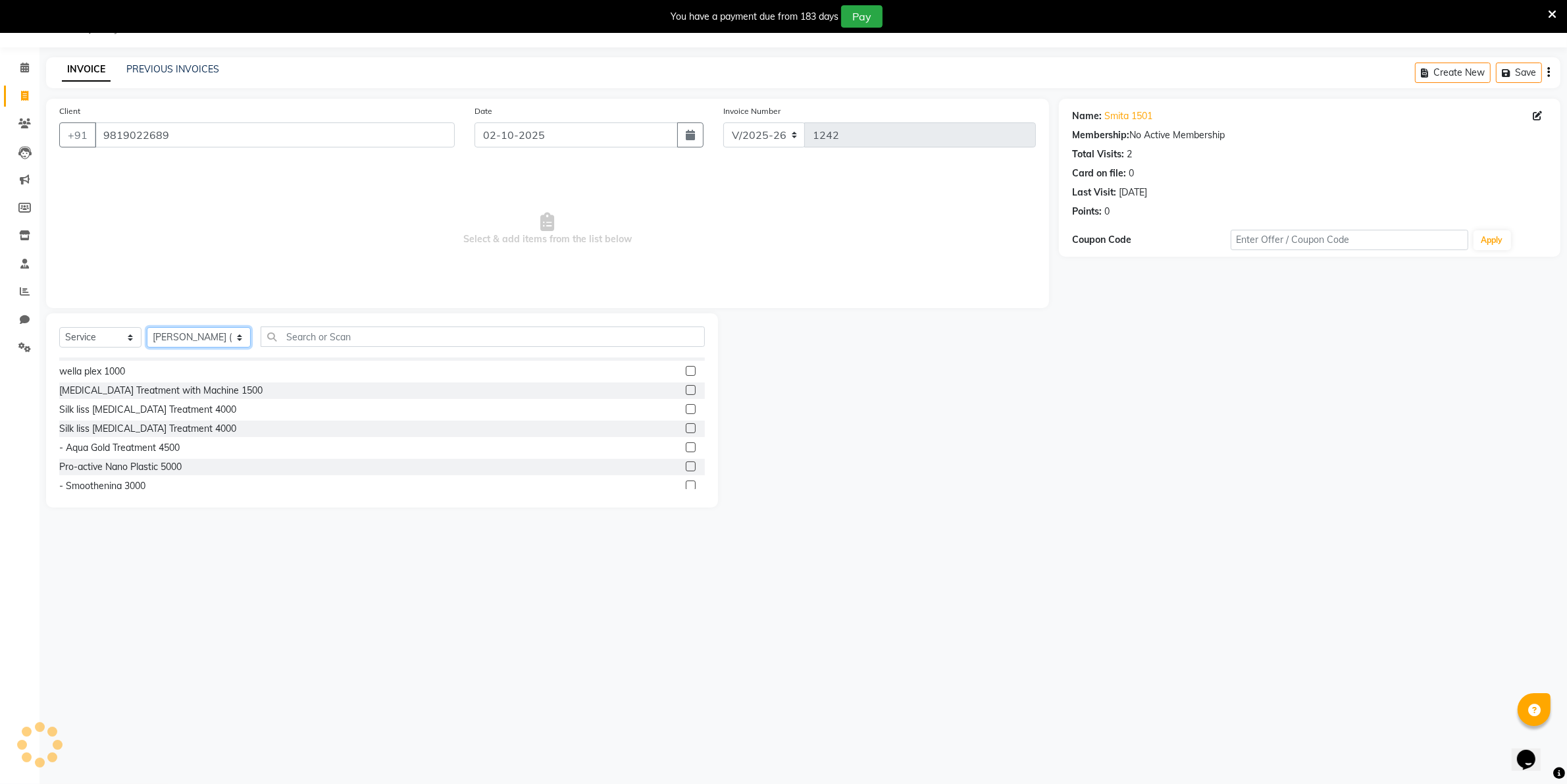
scroll to position [1382, 0]
click at [686, 429] on label at bounding box center [691, 433] width 10 height 10
click at [686, 429] on input "checkbox" at bounding box center [690, 433] width 8 height 8
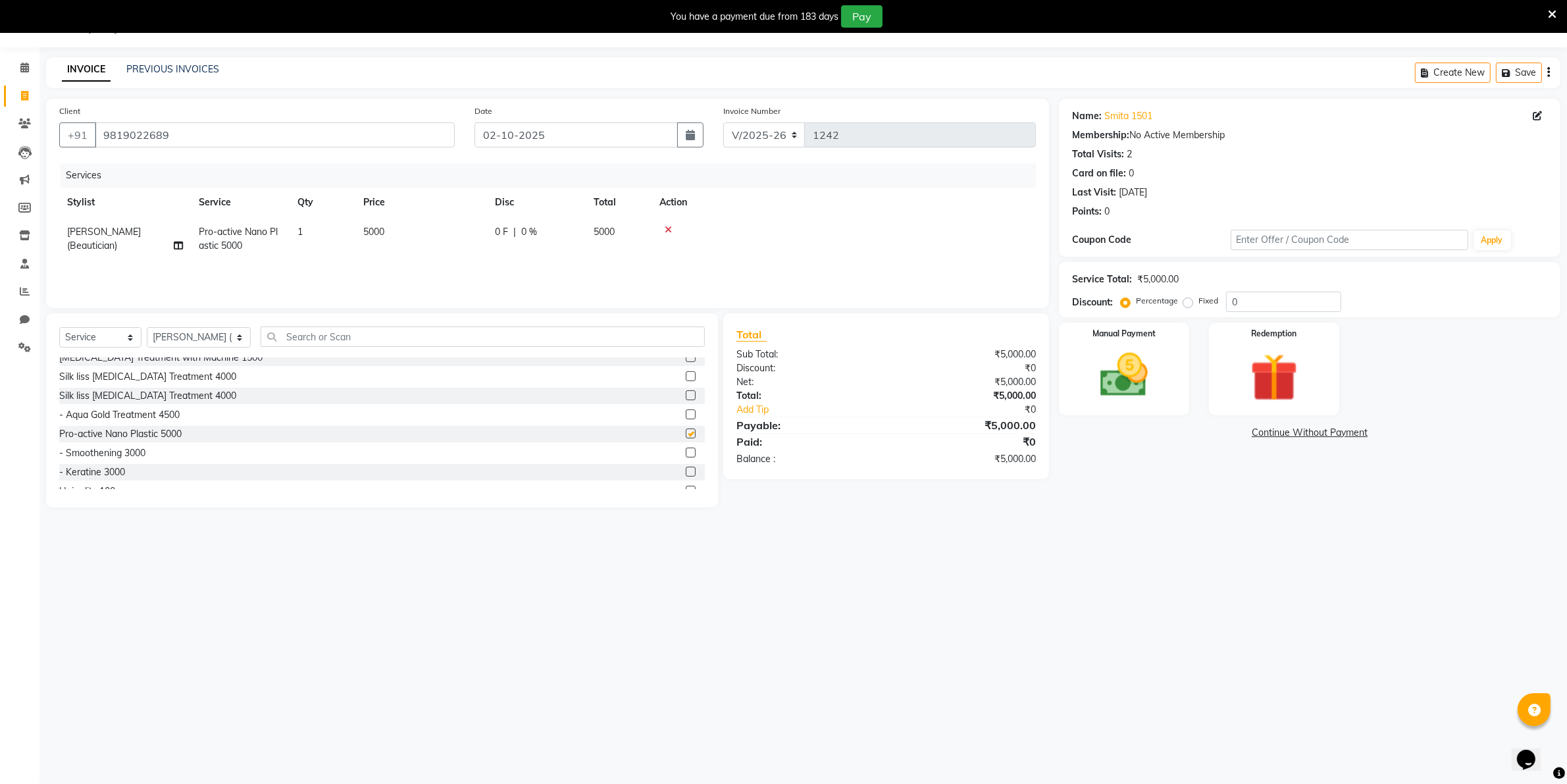
checkbox input "false"
click at [399, 227] on td "5000" at bounding box center [421, 239] width 131 height 43
select select "89330"
click at [454, 232] on input "5000" at bounding box center [483, 235] width 116 height 20
type input "5"
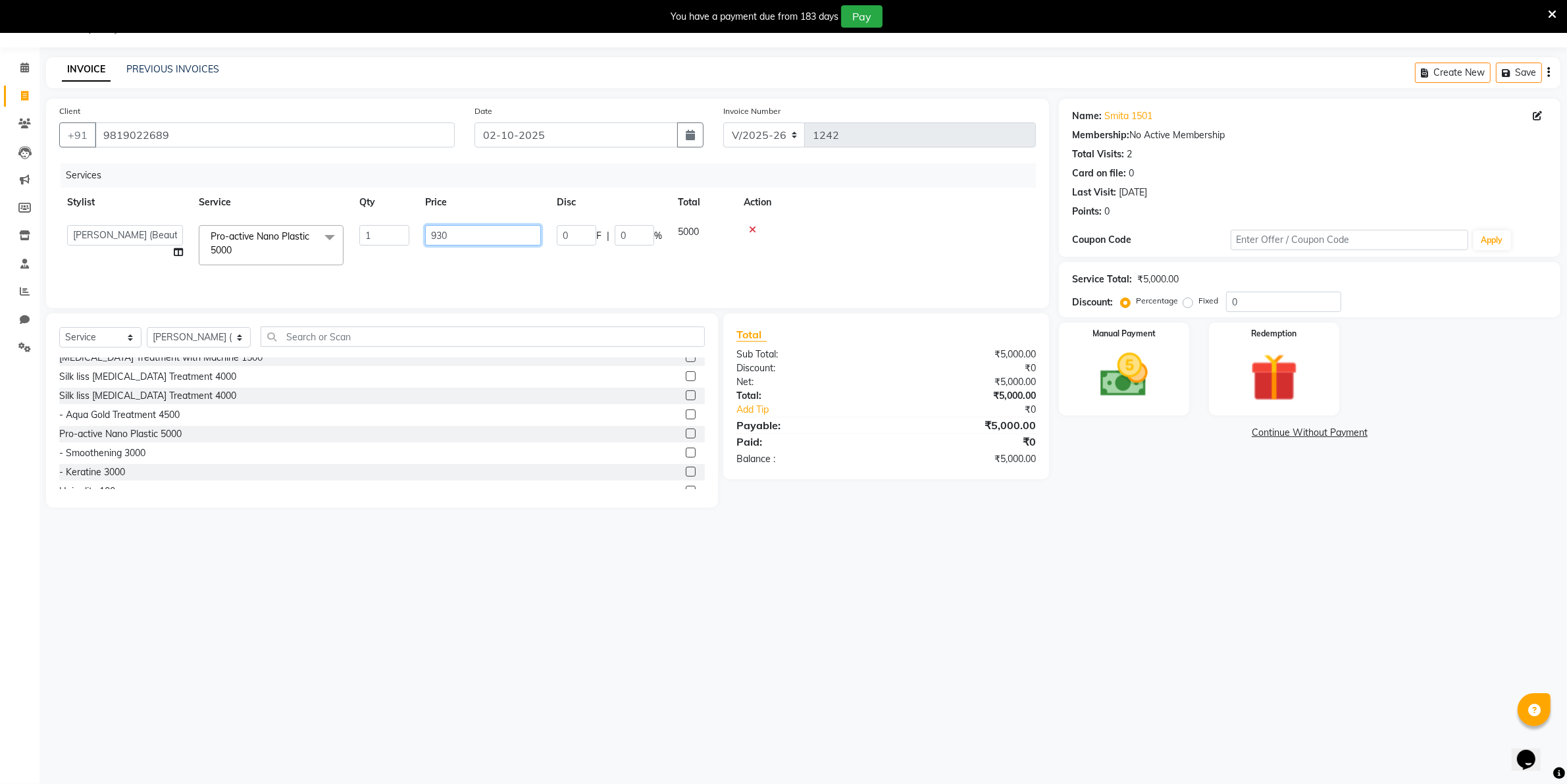
type input "9300"
click at [852, 366] on div "Discount:" at bounding box center [806, 368] width 160 height 14
click at [1120, 371] on img at bounding box center [1123, 375] width 81 height 57
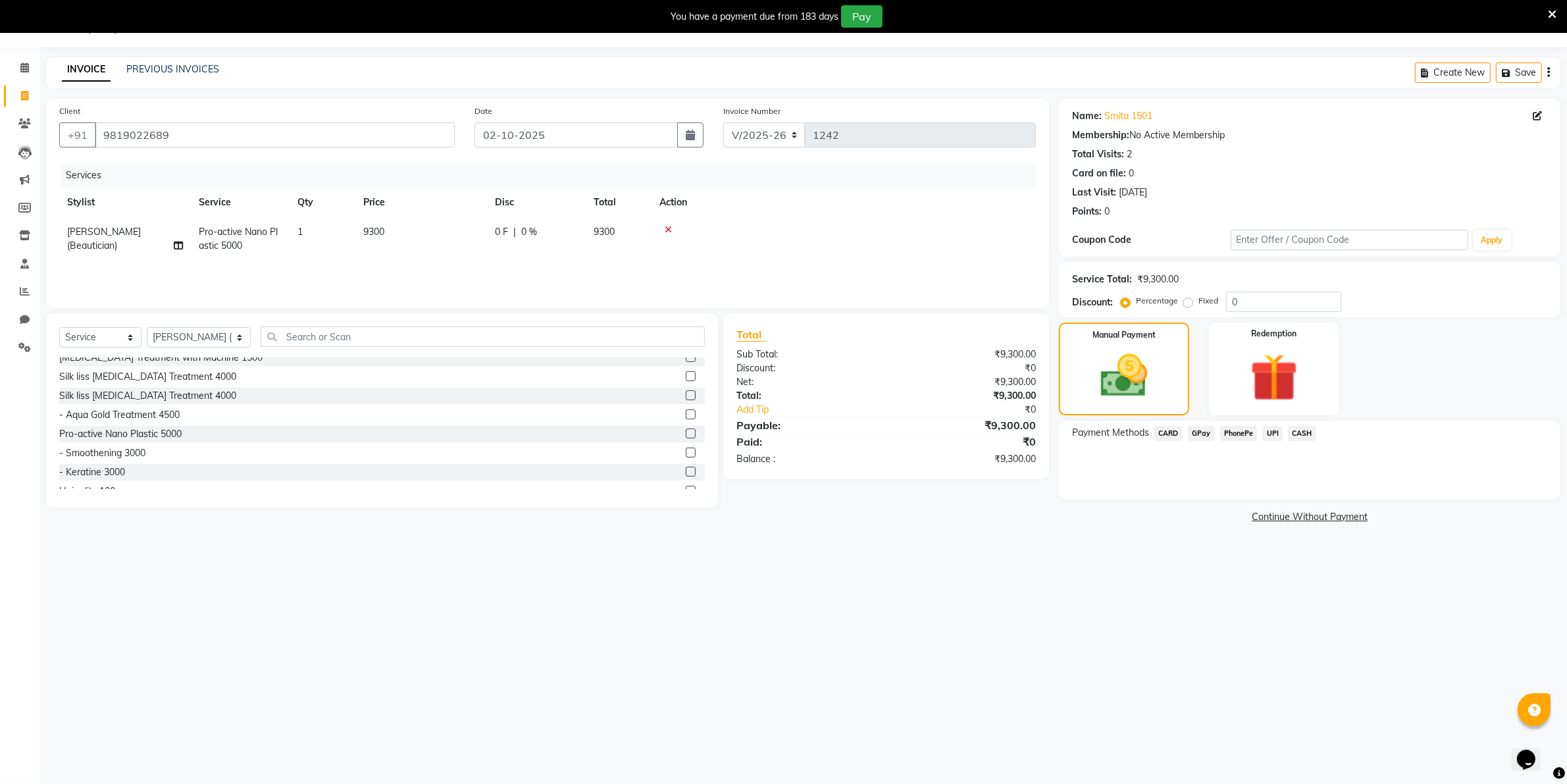
click at [1300, 433] on span "CASH" at bounding box center [1302, 433] width 29 height 15
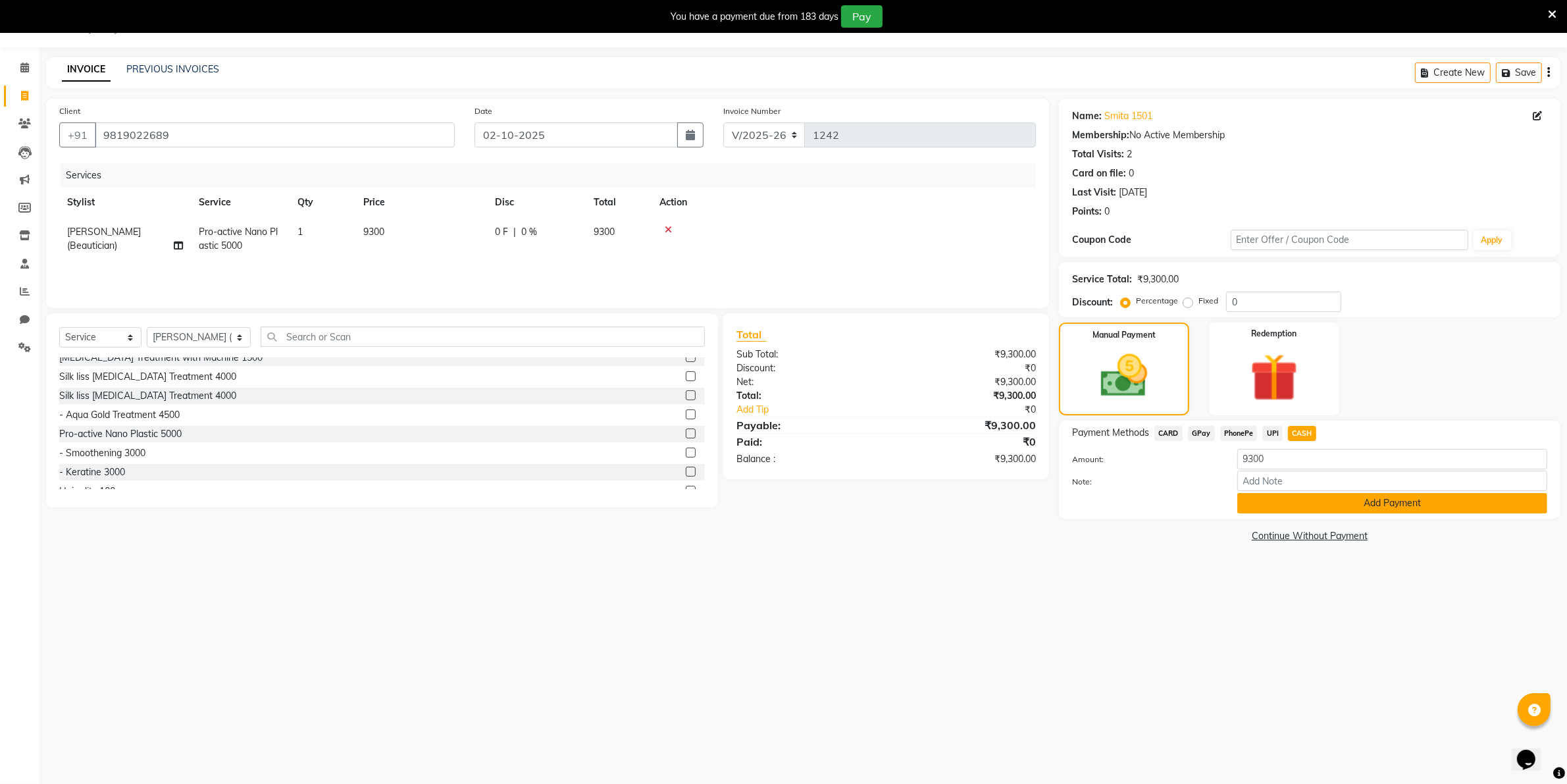
click at [1355, 497] on button "Add Payment" at bounding box center [1392, 503] width 310 height 20
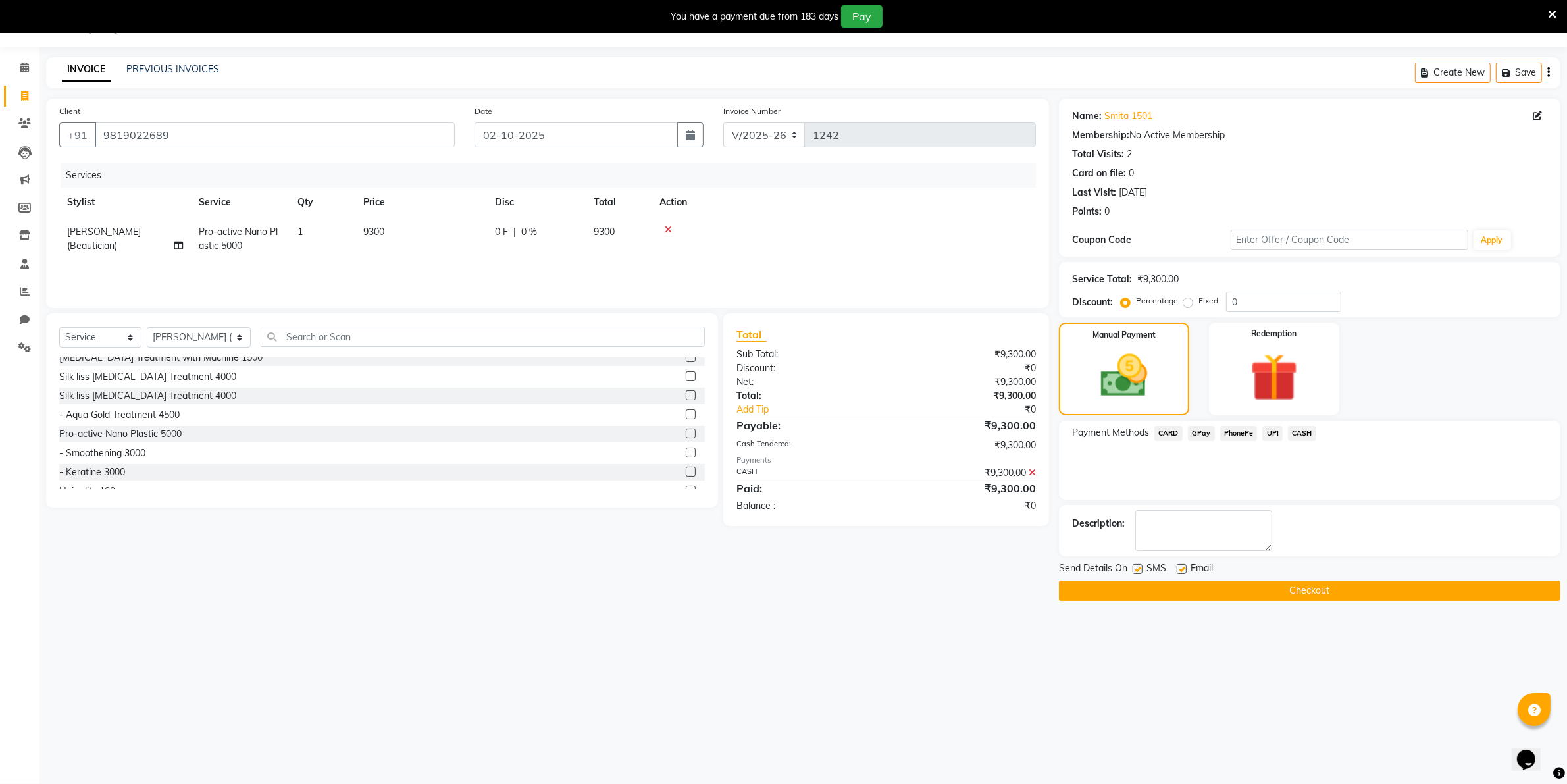
click at [1287, 590] on button "Checkout" at bounding box center [1310, 590] width 501 height 20
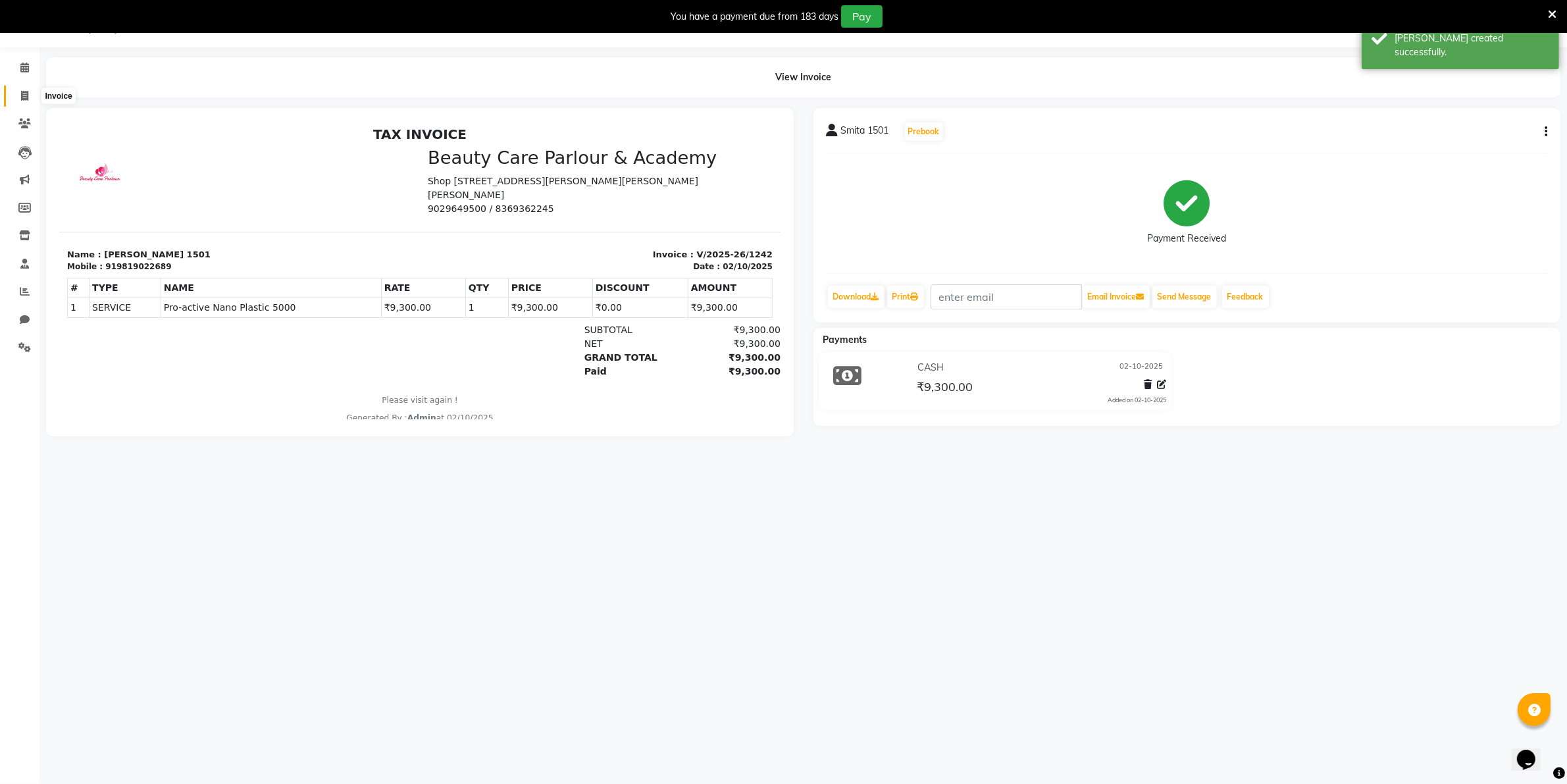
click at [23, 93] on icon at bounding box center [24, 96] width 7 height 10
select select "8049"
select select "service"
